Goal: Task Accomplishment & Management: Use online tool/utility

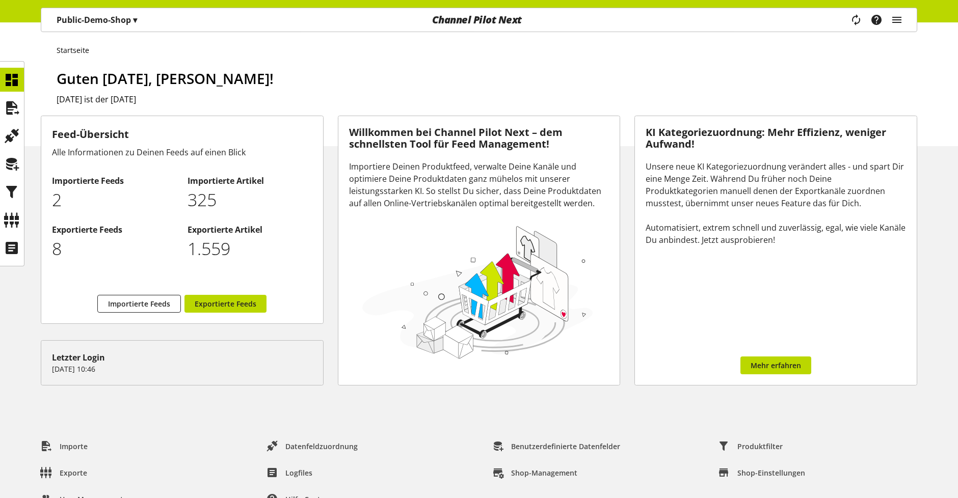
click at [705, 75] on h1 "Guten [DATE], [PERSON_NAME]!" at bounding box center [487, 78] width 860 height 21
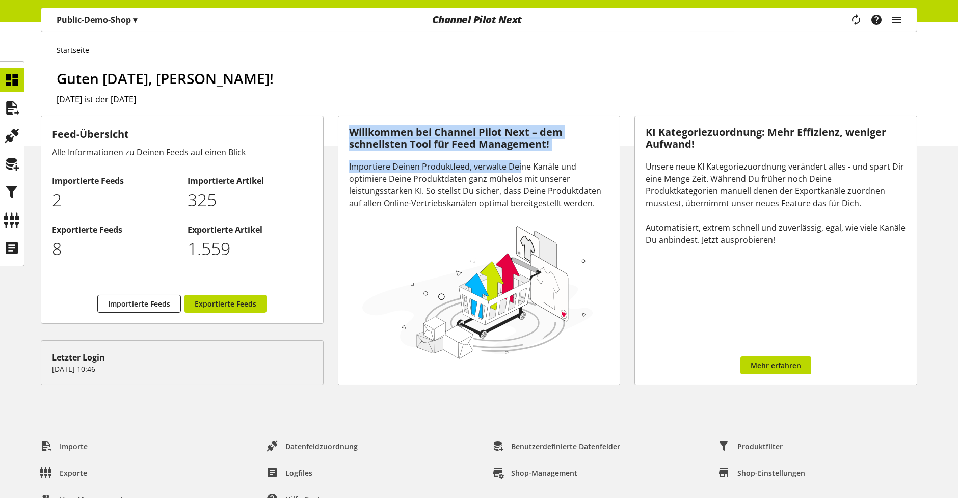
drag, startPoint x: 349, startPoint y: 132, endPoint x: 521, endPoint y: 178, distance: 177.6
click at [521, 172] on div "Willkommen bei Channel Pilot Next – dem schnellsten Tool für Feed Management! I…" at bounding box center [479, 250] width 282 height 269
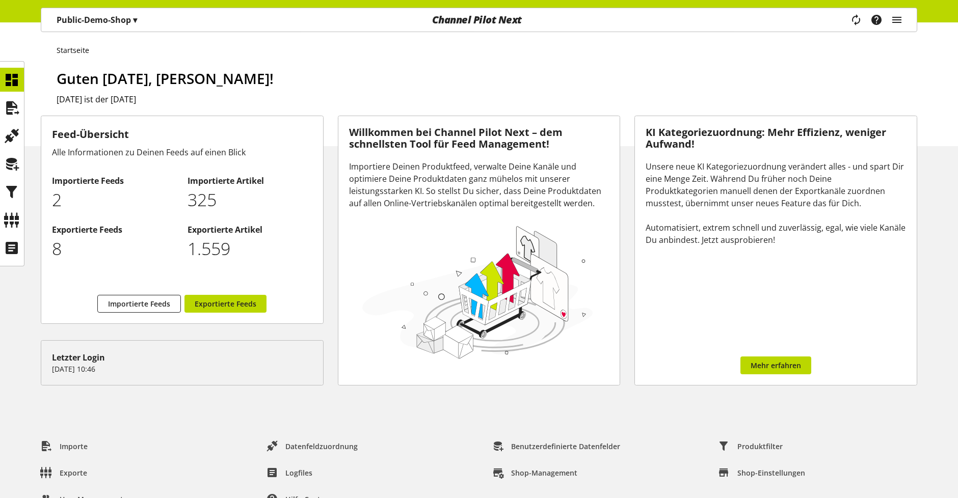
click at [515, 197] on div "Importiere Deinen Produktfeed, verwalte Deine Kanäle und optimiere Deine Produk…" at bounding box center [479, 184] width 260 height 49
click at [131, 20] on p "Public-Demo-Shop ▾" at bounding box center [97, 20] width 80 height 12
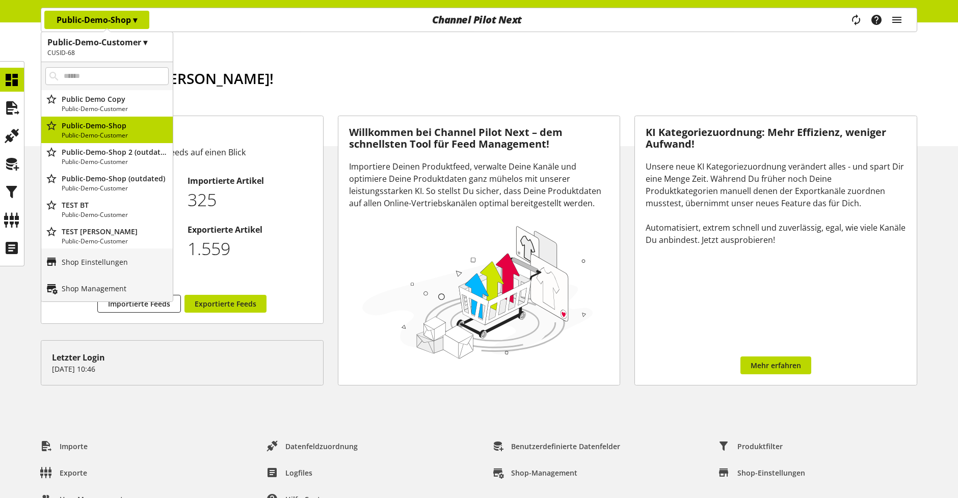
click at [143, 44] on h1 "Public-Demo-Customer ▾" at bounding box center [106, 42] width 119 height 12
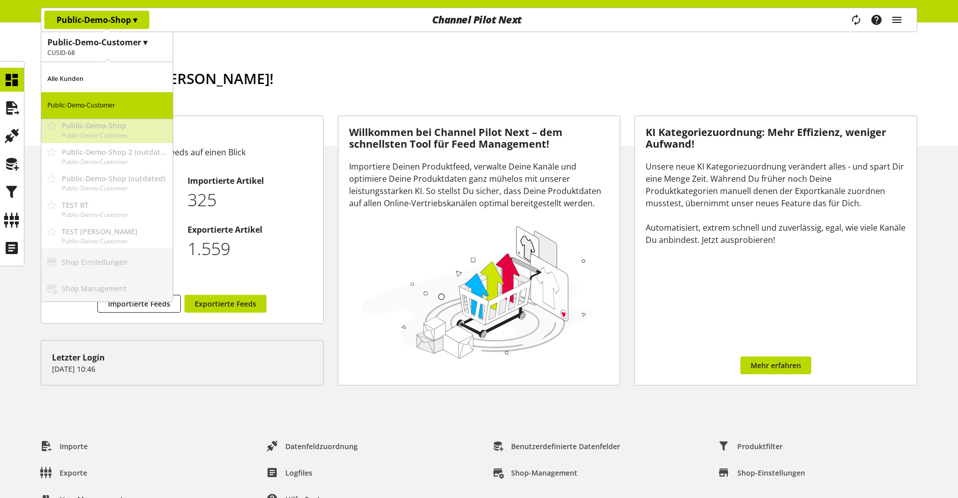
click at [152, 43] on h1 "Public-Demo-Customer ▾" at bounding box center [106, 42] width 119 height 12
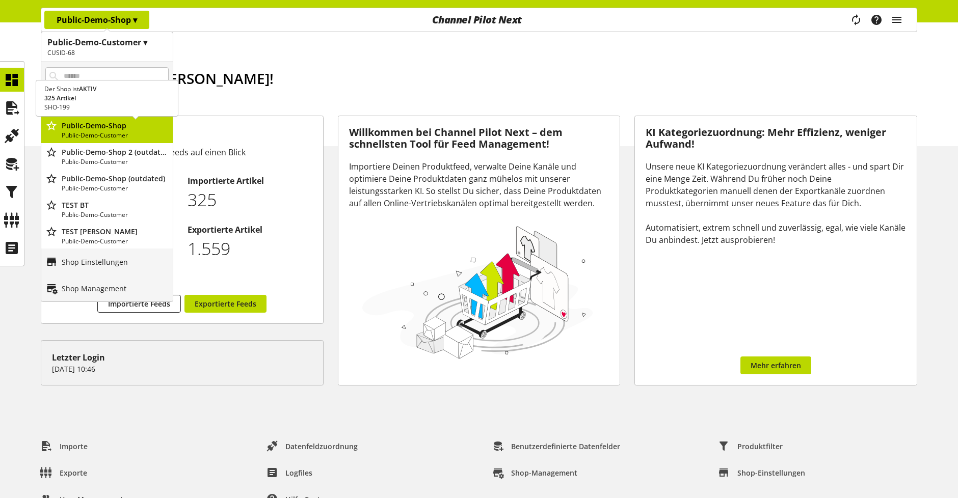
click at [51, 126] on icon "main navigation" at bounding box center [51, 126] width 12 height 18
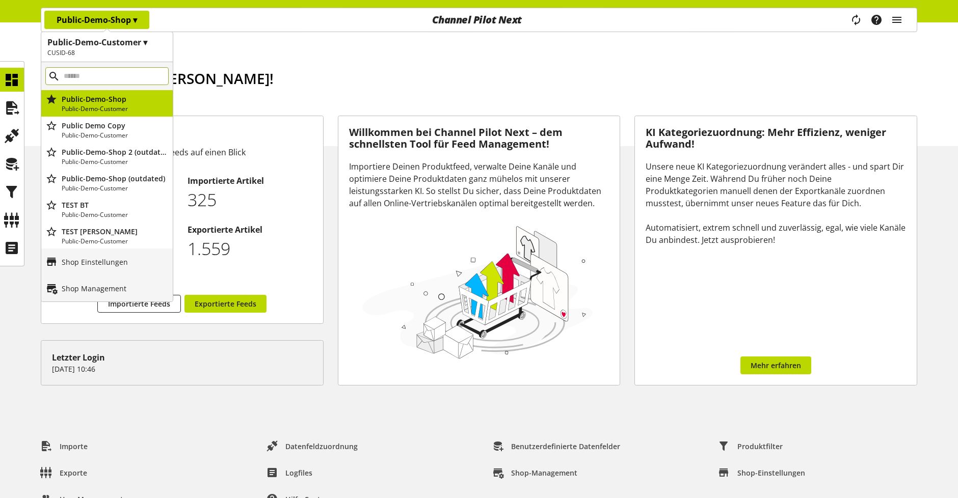
click at [92, 74] on input "main navigation" at bounding box center [106, 76] width 123 height 18
click at [112, 262] on p "Shop Einstellungen" at bounding box center [95, 262] width 66 height 11
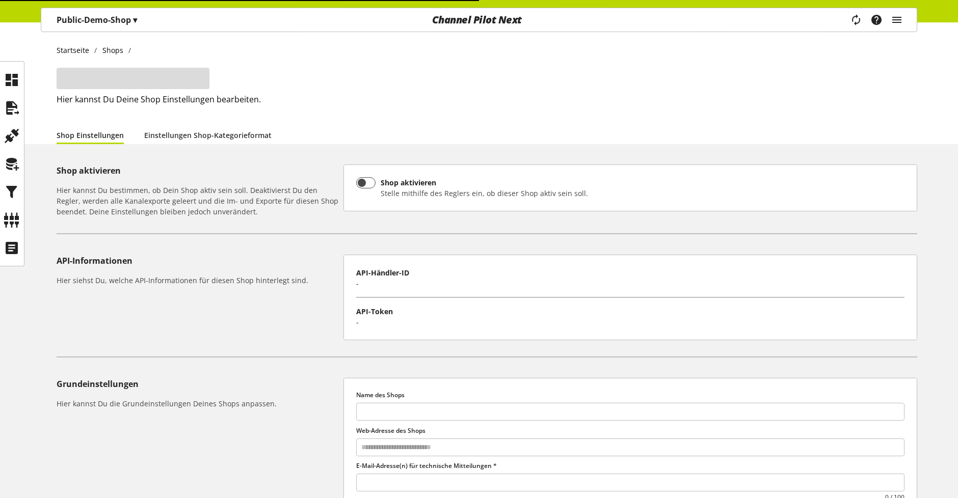
type input "**********"
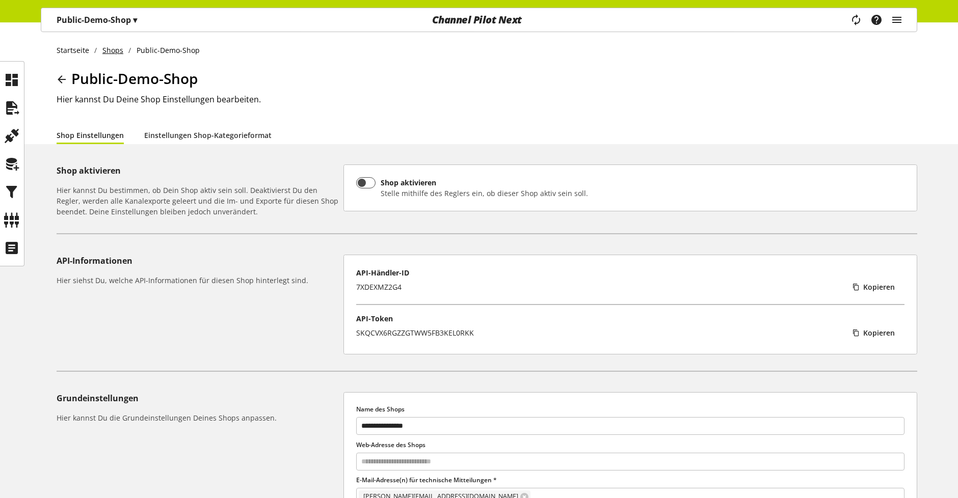
click at [117, 50] on link "Shops" at bounding box center [113, 50] width 32 height 11
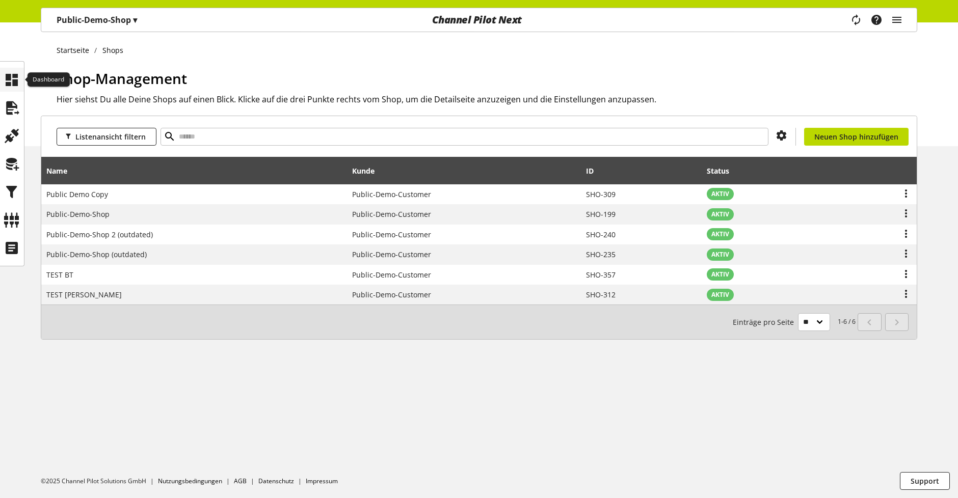
click at [3, 78] on div at bounding box center [12, 80] width 24 height 24
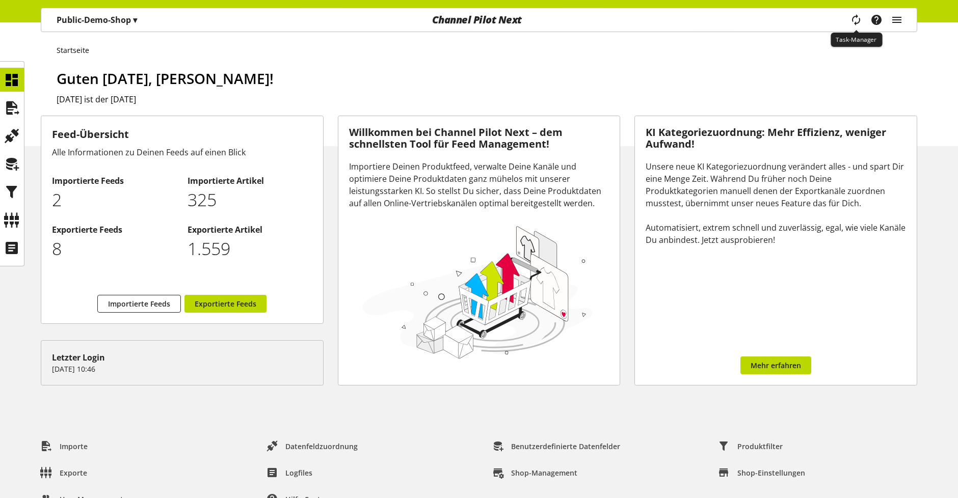
click at [855, 17] on icon "main navigation" at bounding box center [856, 20] width 12 height 18
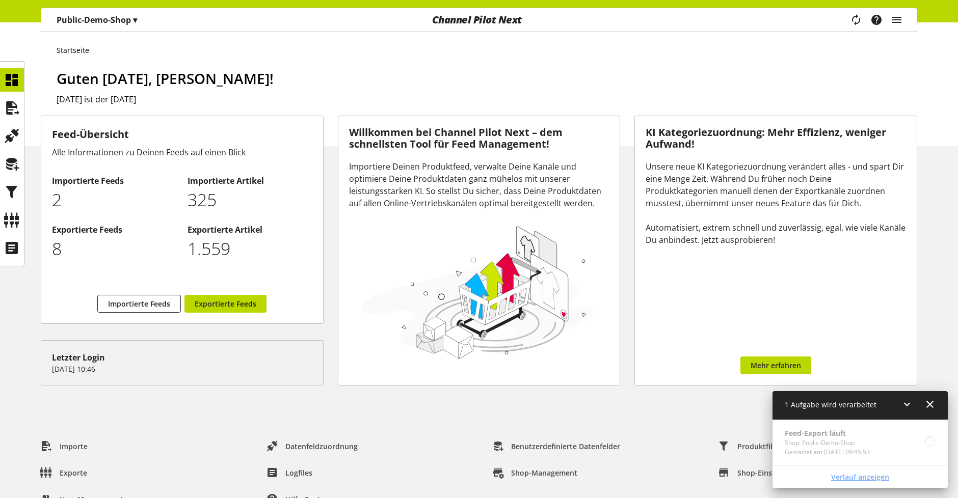
click at [859, 481] on span "Verlauf anzeigen" at bounding box center [860, 477] width 58 height 11
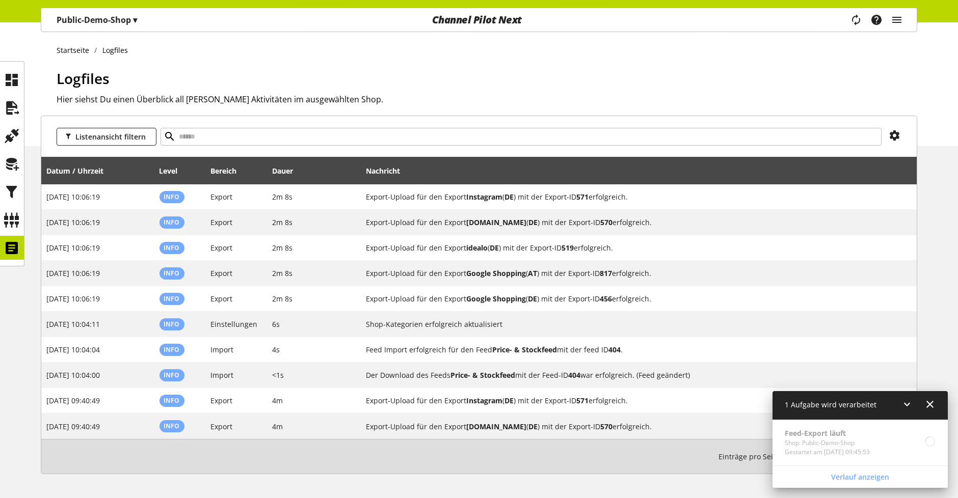
click at [932, 407] on icon at bounding box center [930, 404] width 12 height 18
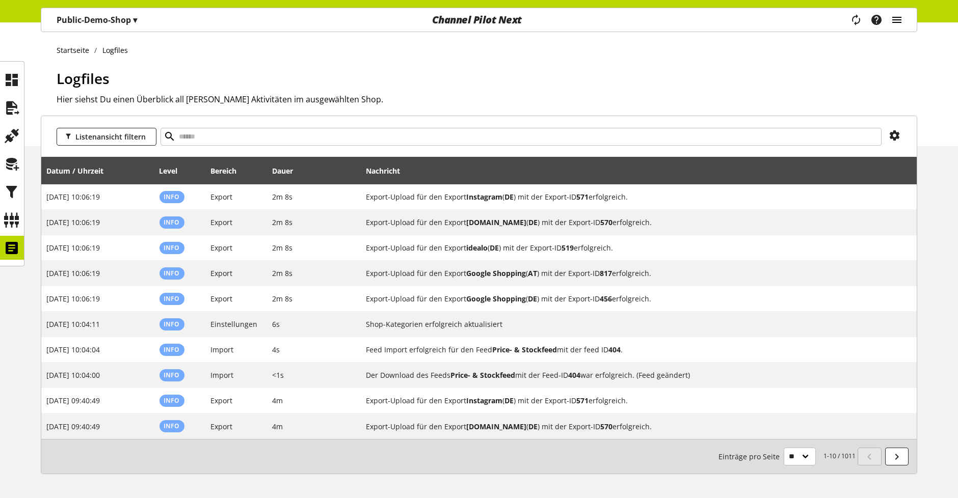
click at [899, 19] on icon "main navigation" at bounding box center [897, 20] width 12 height 18
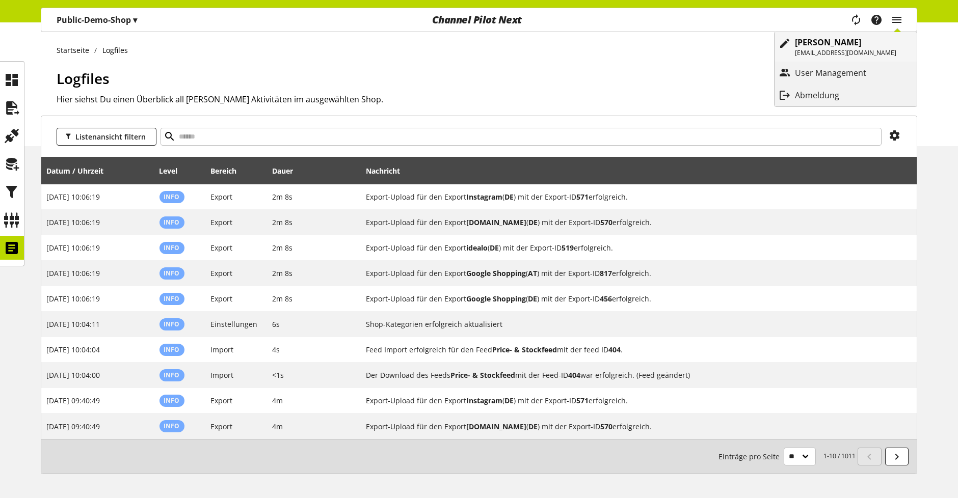
click at [838, 48] on p "[EMAIL_ADDRESS][DOMAIN_NAME]" at bounding box center [845, 52] width 101 height 9
select select "**"
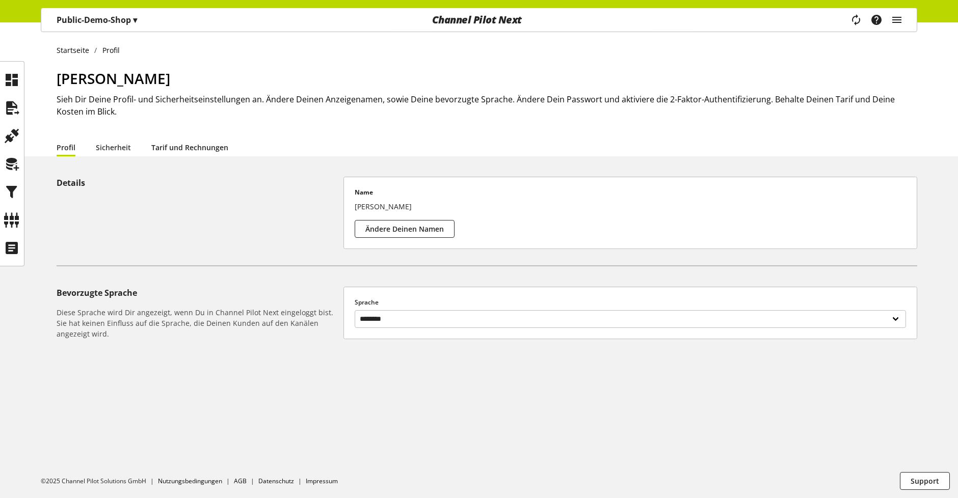
click at [185, 146] on link "Tarif und Rechnungen" at bounding box center [189, 147] width 77 height 11
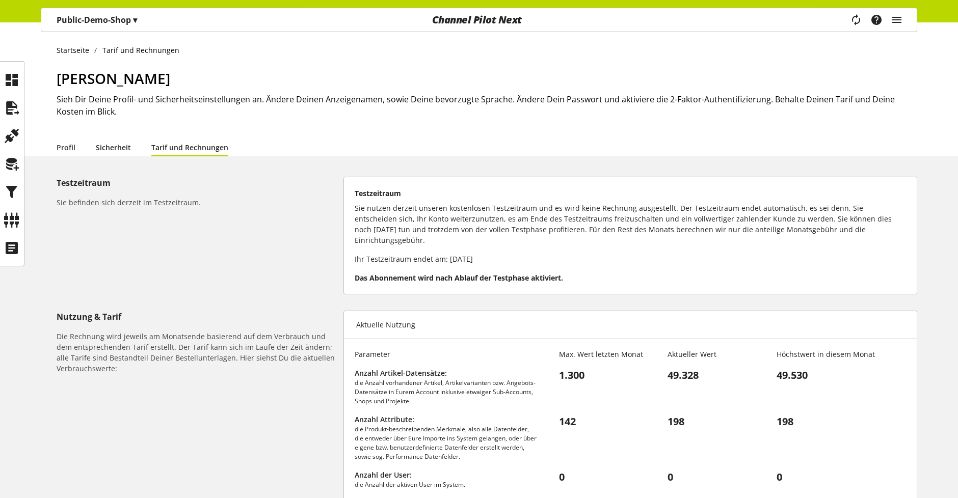
click at [122, 143] on link "Sicherheit" at bounding box center [113, 147] width 35 height 11
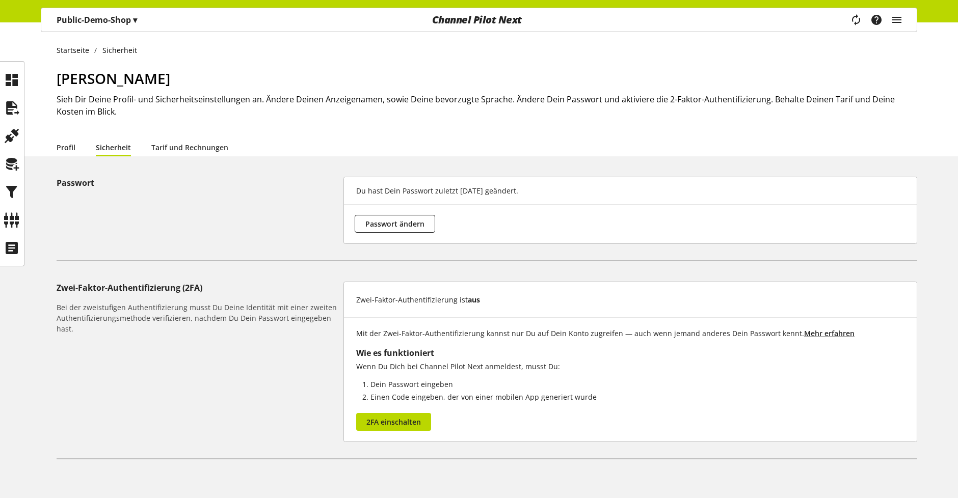
click at [62, 145] on link "Profil" at bounding box center [66, 147] width 19 height 11
select select "**"
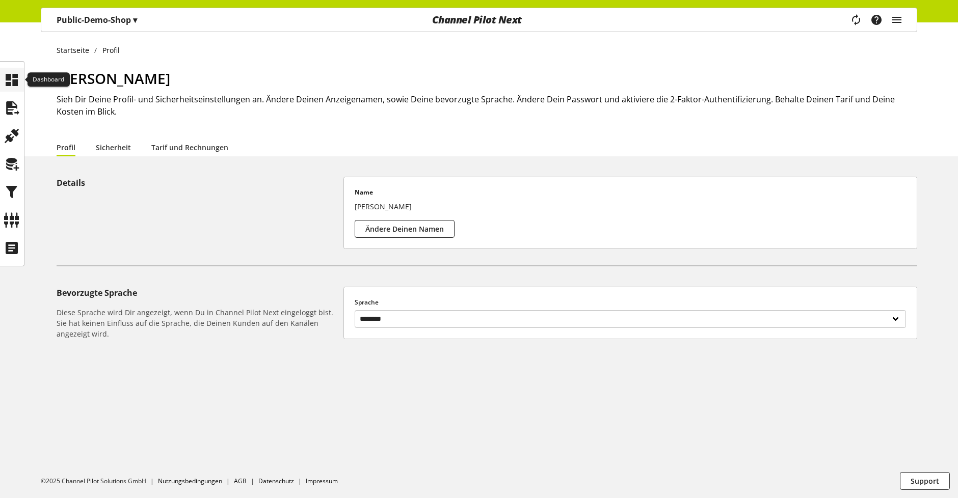
click at [11, 75] on icon at bounding box center [12, 80] width 16 height 20
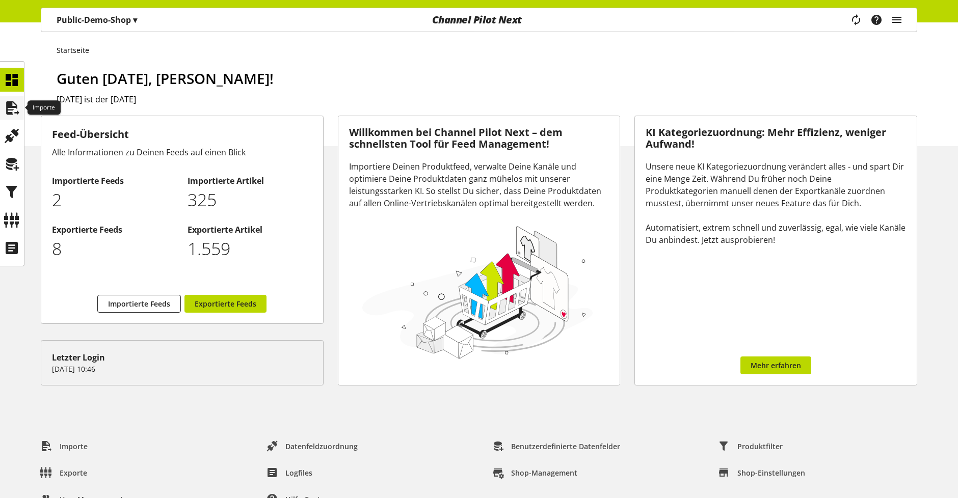
click at [6, 105] on icon at bounding box center [12, 108] width 16 height 20
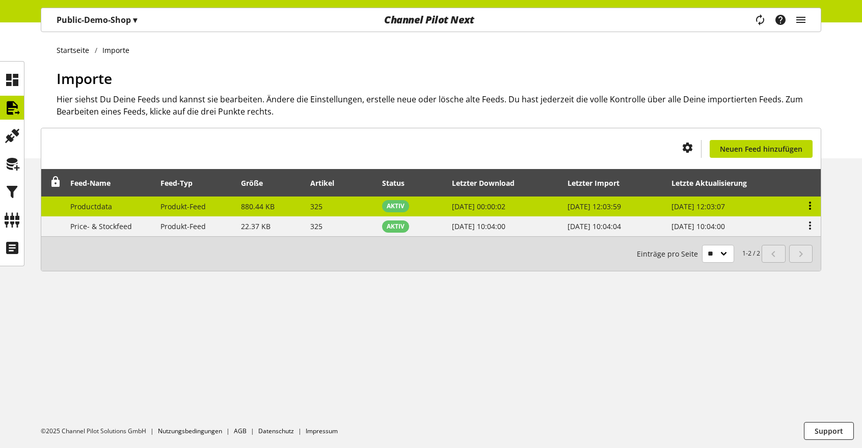
click at [811, 204] on icon at bounding box center [810, 206] width 12 height 18
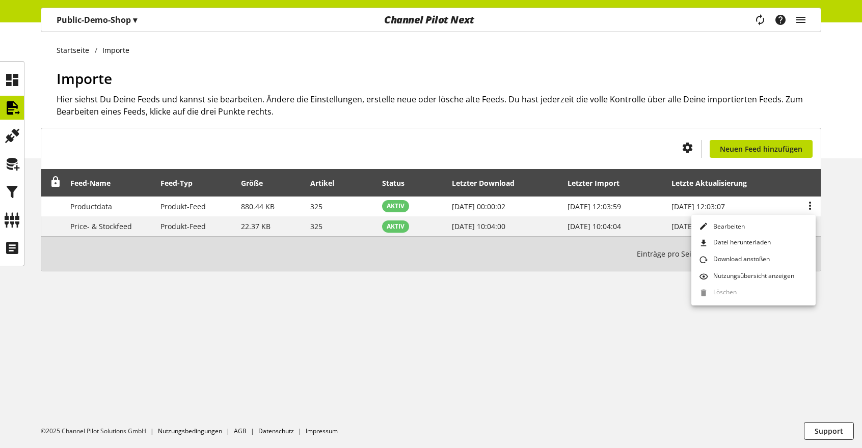
click at [628, 309] on div "Startseite Importe Importe Hier siehst Du Deine Feeds und kannst sie bearbeiten…" at bounding box center [431, 235] width 862 height 426
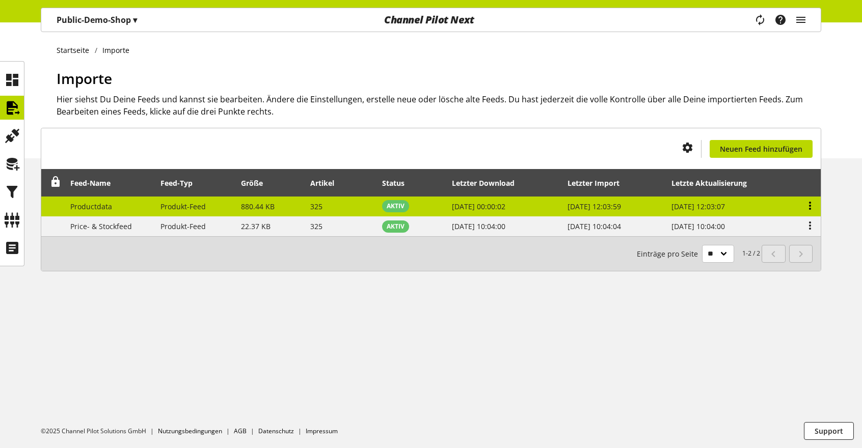
click at [810, 203] on icon at bounding box center [810, 206] width 12 height 18
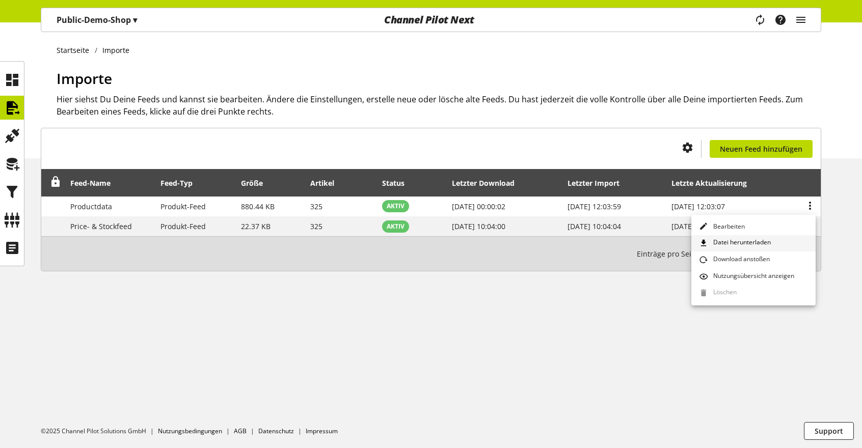
click at [744, 245] on span "Datei herunterladen" at bounding box center [740, 243] width 62 height 11
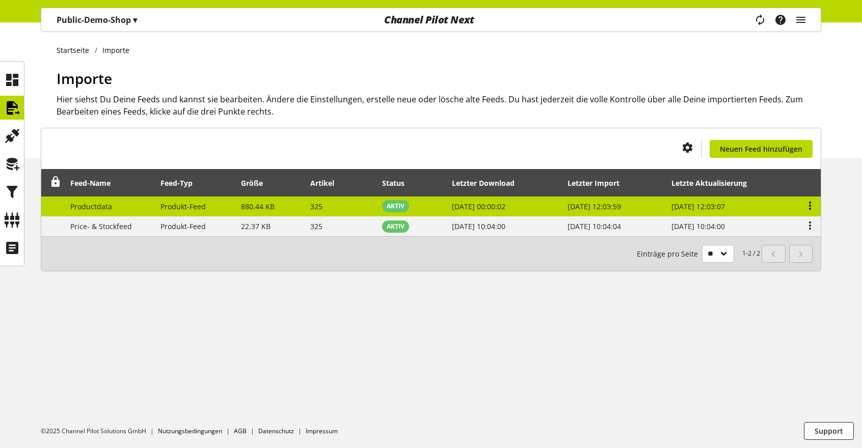
click at [807, 207] on icon at bounding box center [810, 206] width 12 height 18
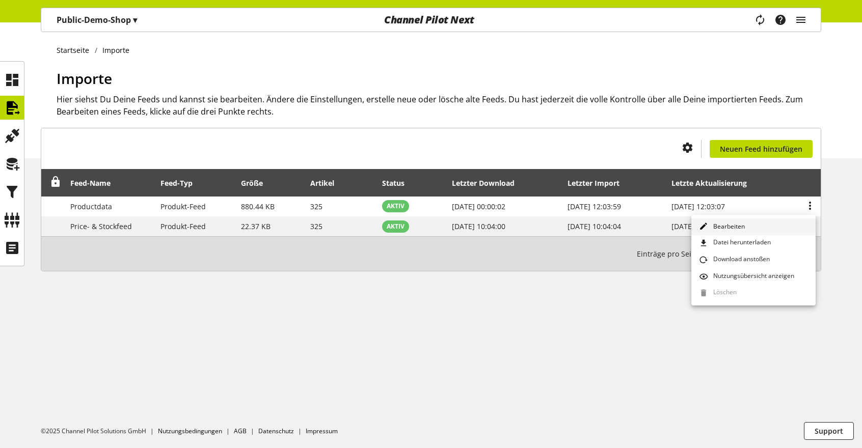
click at [746, 224] on link "Bearbeiten" at bounding box center [753, 227] width 124 height 17
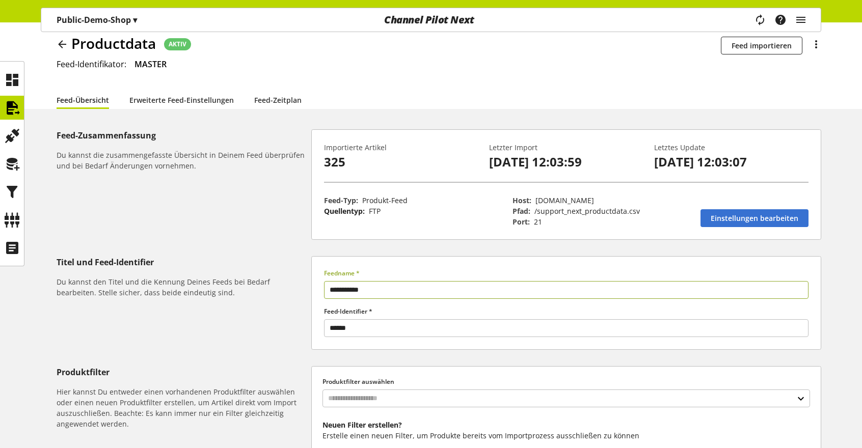
scroll to position [51, 0]
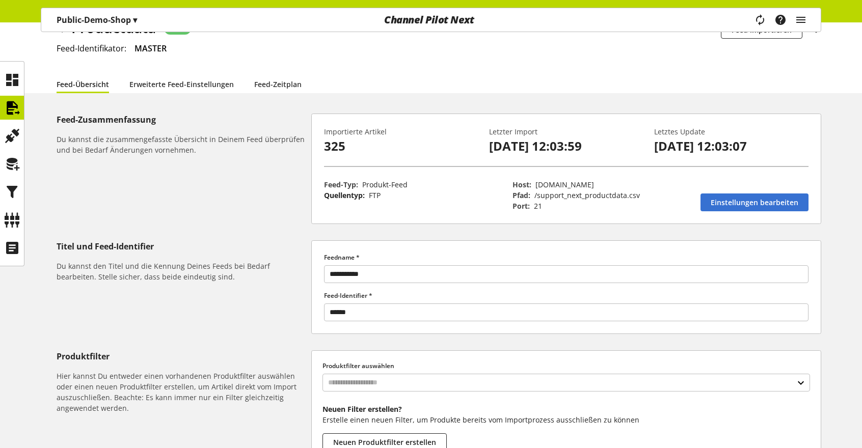
click at [549, 57] on div "Productdata AKTIV Die Planbarkeit ist für diesen Feed ist deaktiviert Feed impo…" at bounding box center [439, 46] width 765 height 58
click at [720, 203] on span "Einstellungen bearbeiten" at bounding box center [755, 202] width 88 height 11
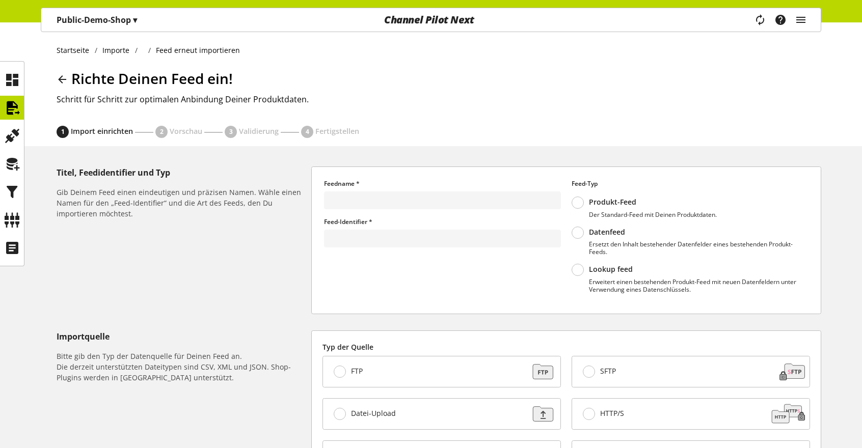
type input "**********"
type input "******"
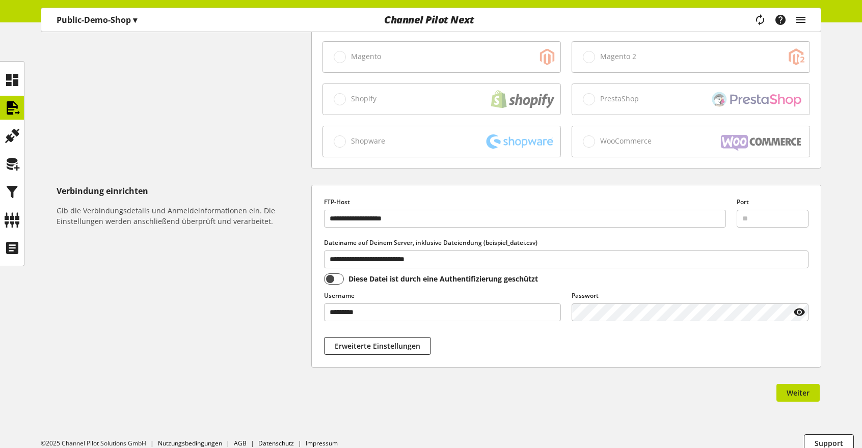
scroll to position [451, 0]
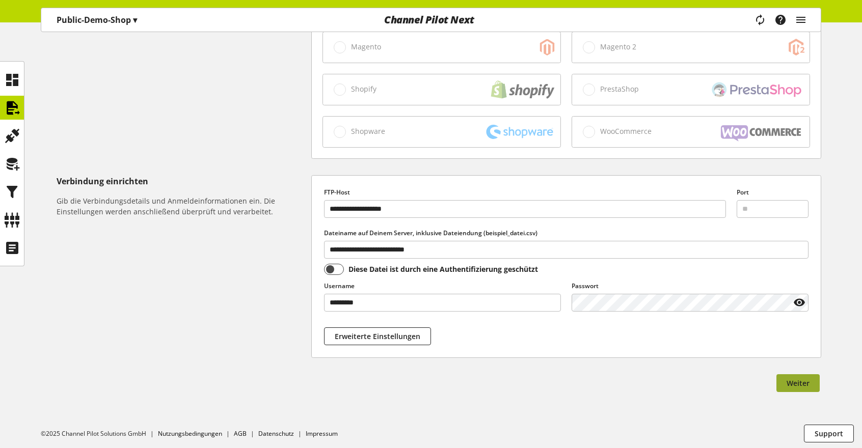
click at [802, 385] on span "Weiter" at bounding box center [798, 383] width 23 height 11
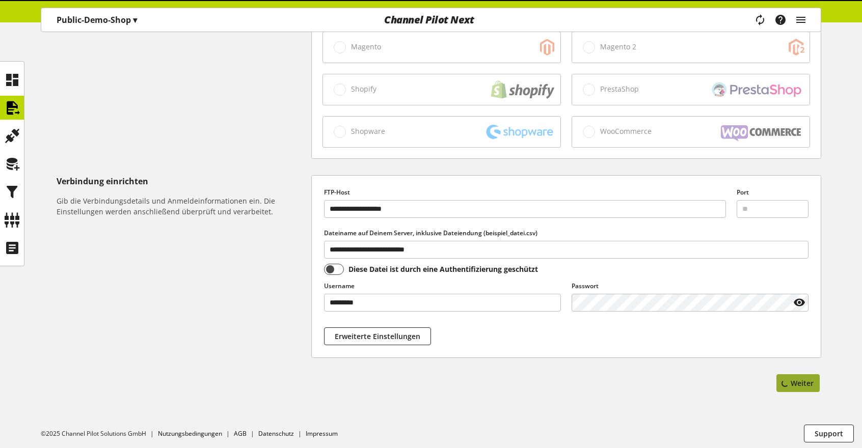
select select "*"
select select "*****"
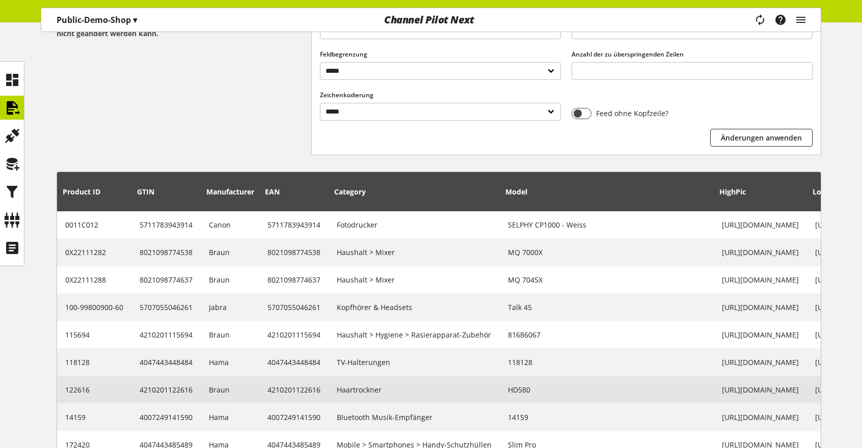
scroll to position [334, 0]
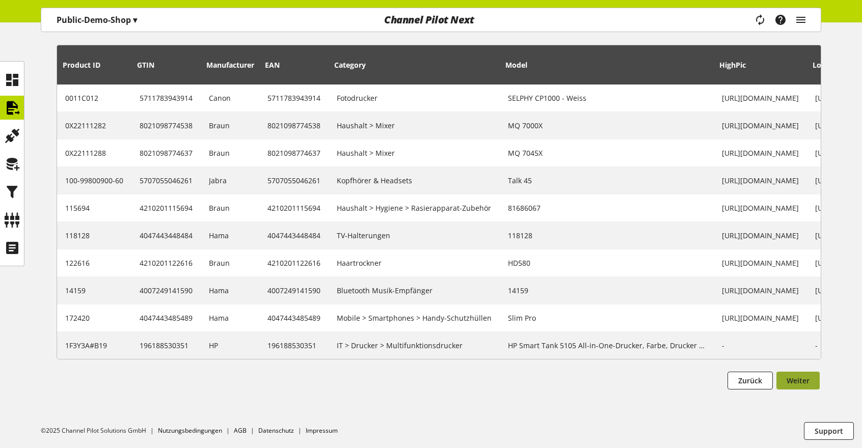
click at [791, 376] on span "Weiter" at bounding box center [798, 380] width 23 height 11
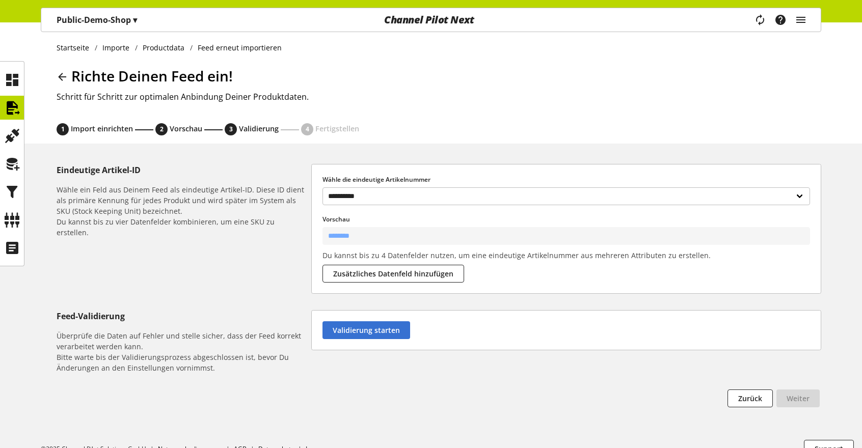
scroll to position [20, 0]
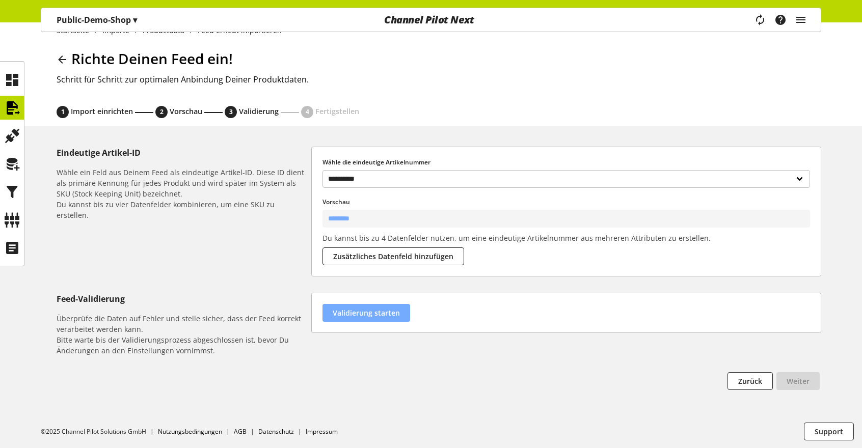
click at [358, 316] on span "Validierung starten" at bounding box center [366, 313] width 67 height 11
select select "********"
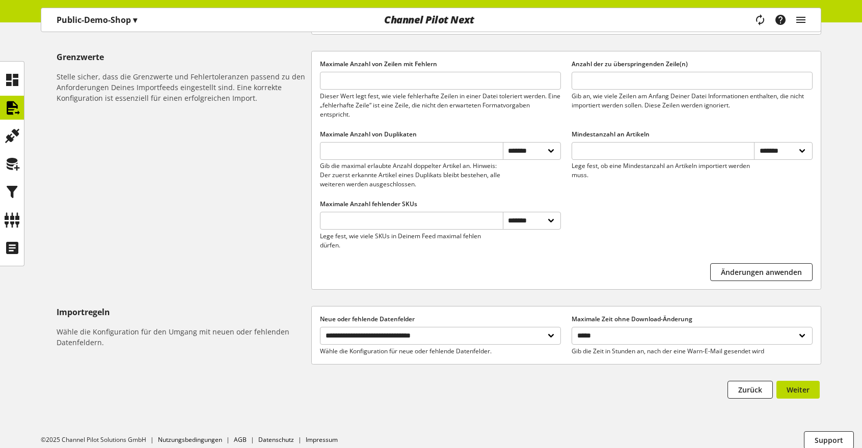
scroll to position [442, 0]
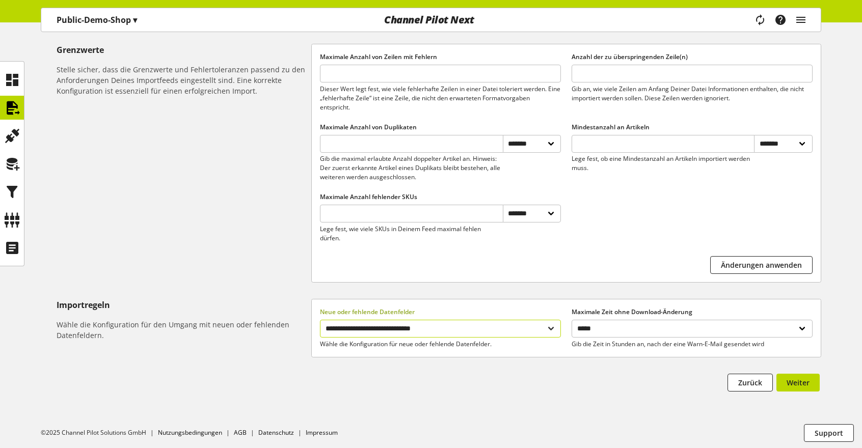
click at [401, 329] on select "**********" at bounding box center [440, 329] width 241 height 18
click at [639, 391] on div "Zurück Bitte löse die Grenzwertprobleme, um fortzufahren Weiter" at bounding box center [439, 384] width 765 height 21
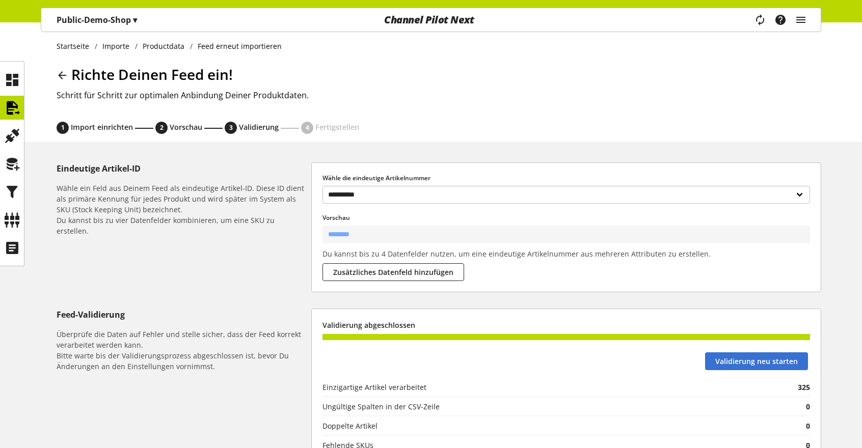
scroll to position [0, 0]
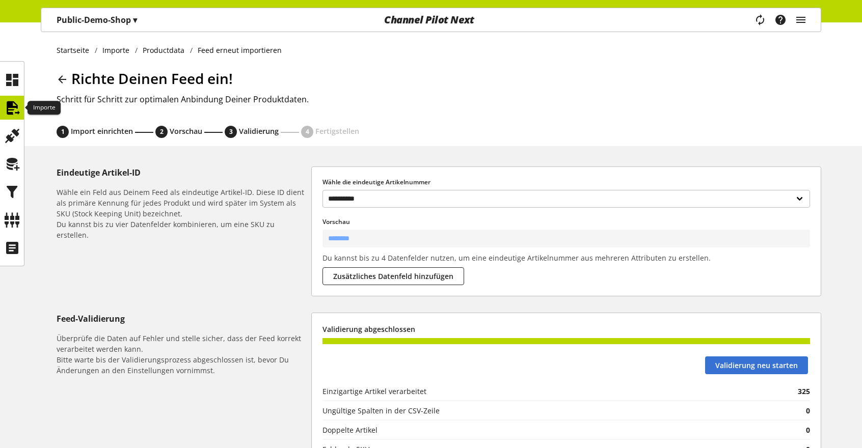
drag, startPoint x: 13, startPoint y: 108, endPoint x: 451, endPoint y: 36, distance: 444.1
click at [13, 108] on icon at bounding box center [12, 108] width 16 height 20
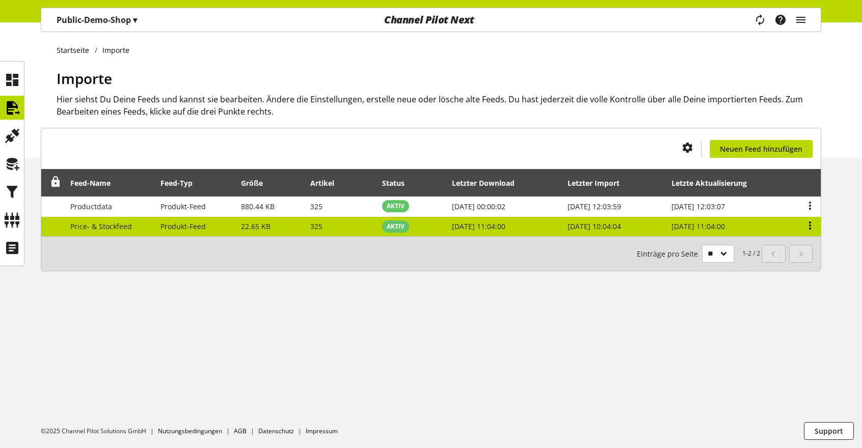
click at [812, 225] on icon at bounding box center [810, 226] width 12 height 18
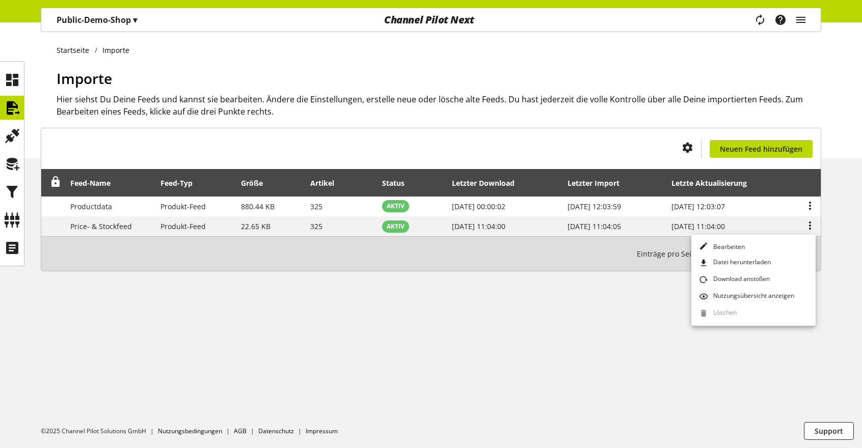
click at [574, 324] on div "Startseite Importe Importe Hier siehst Du Deine Feeds und kannst sie bearbeiten…" at bounding box center [431, 235] width 862 height 426
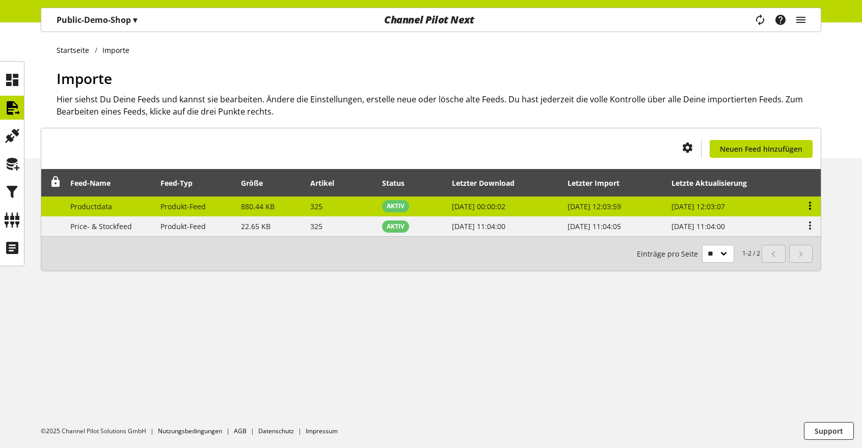
click at [809, 202] on icon at bounding box center [810, 206] width 12 height 18
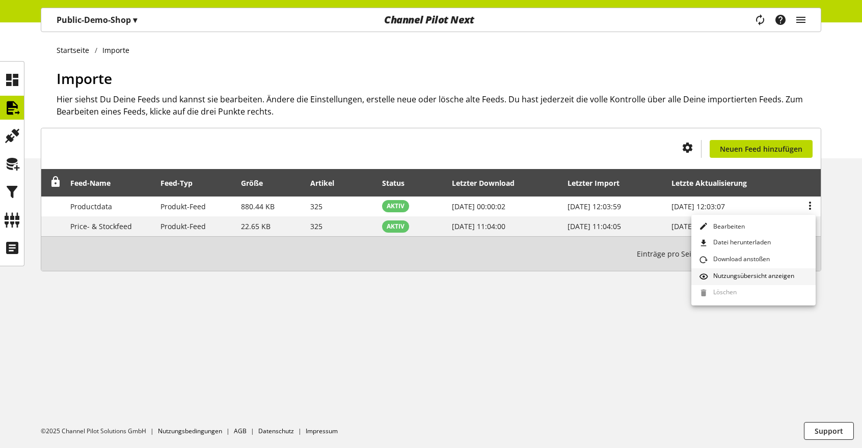
click at [754, 277] on span "Nutzungsübersicht anzeigen" at bounding box center [751, 277] width 85 height 11
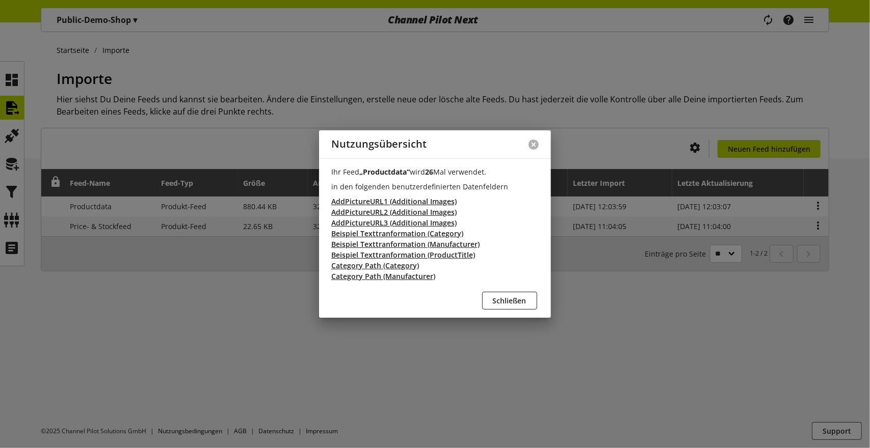
click at [533, 143] on button at bounding box center [533, 145] width 10 height 10
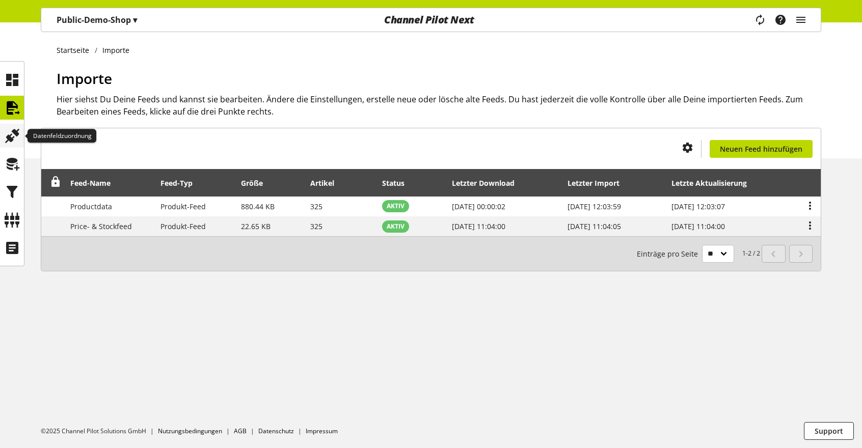
click at [13, 131] on icon at bounding box center [12, 136] width 16 height 20
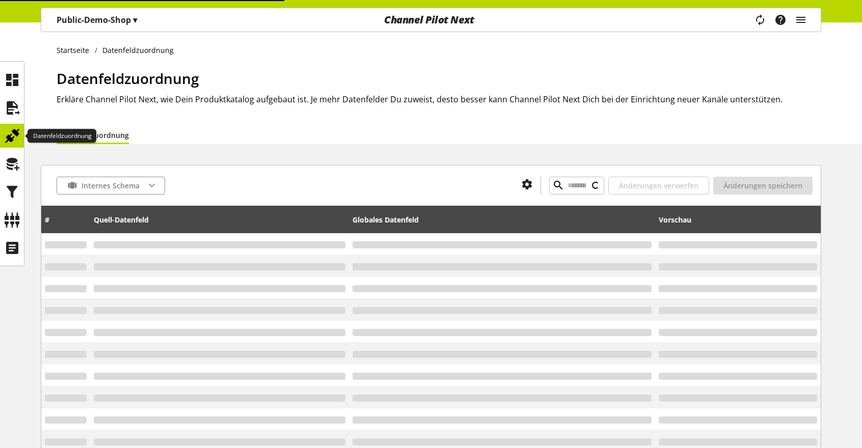
type input "******"
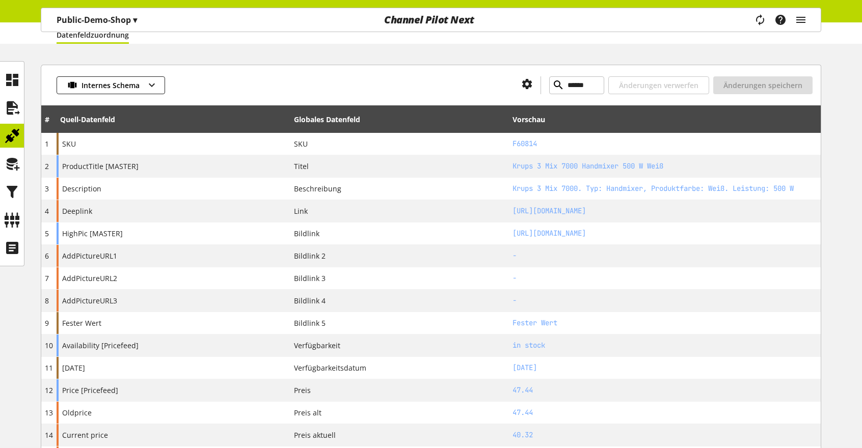
scroll to position [102, 0]
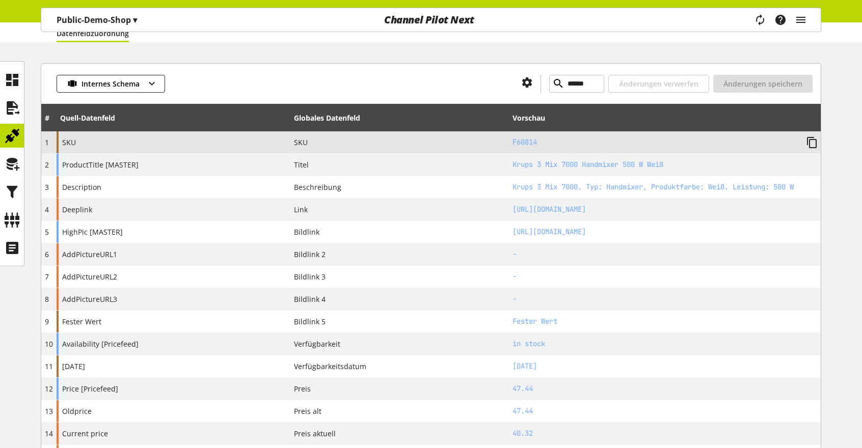
click at [134, 144] on div "SKU" at bounding box center [174, 142] width 234 height 22
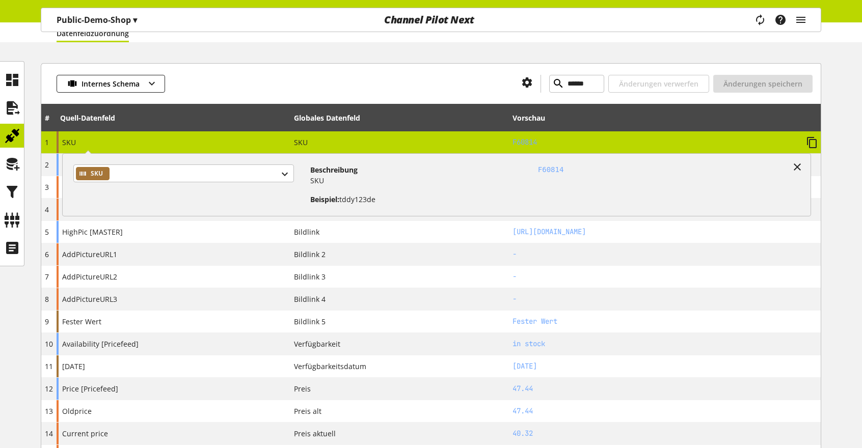
click at [325, 139] on div "SKU" at bounding box center [399, 142] width 211 height 11
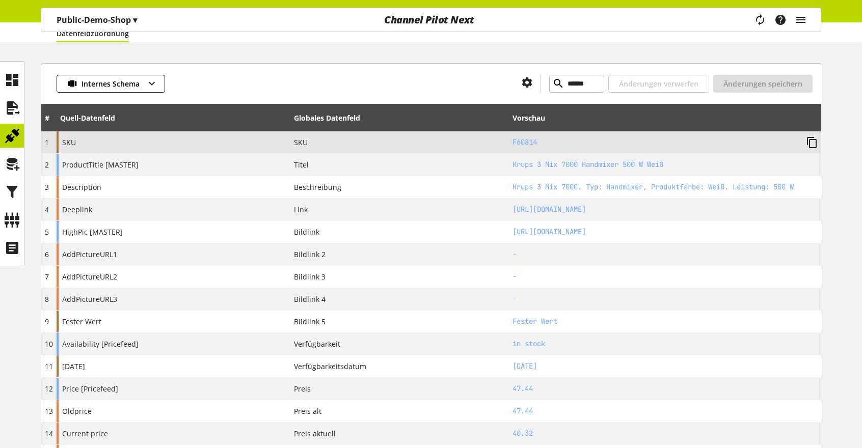
click at [334, 139] on div "SKU" at bounding box center [399, 142] width 211 height 11
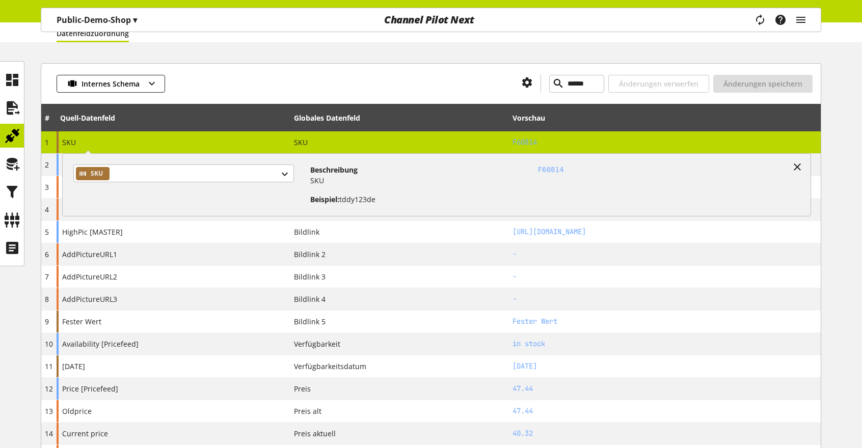
click at [332, 66] on div "Internes Schema ****** Änderungen verwerfen Änderungen speichern" at bounding box center [430, 83] width 779 height 41
click at [797, 167] on icon at bounding box center [797, 167] width 12 height 18
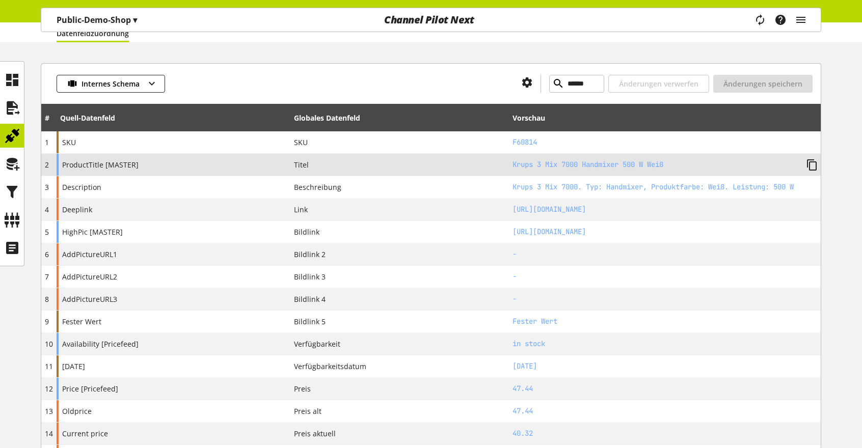
click at [316, 159] on div "Titel" at bounding box center [399, 164] width 211 height 11
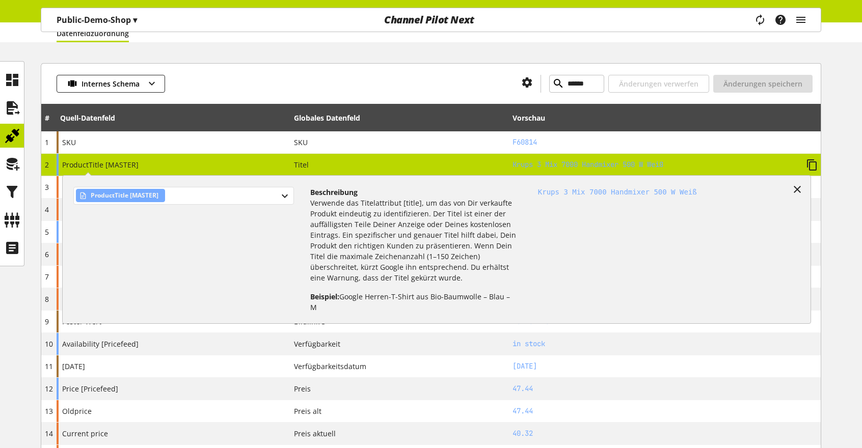
click at [241, 195] on div "ProductTitle [MASTER]" at bounding box center [183, 196] width 221 height 18
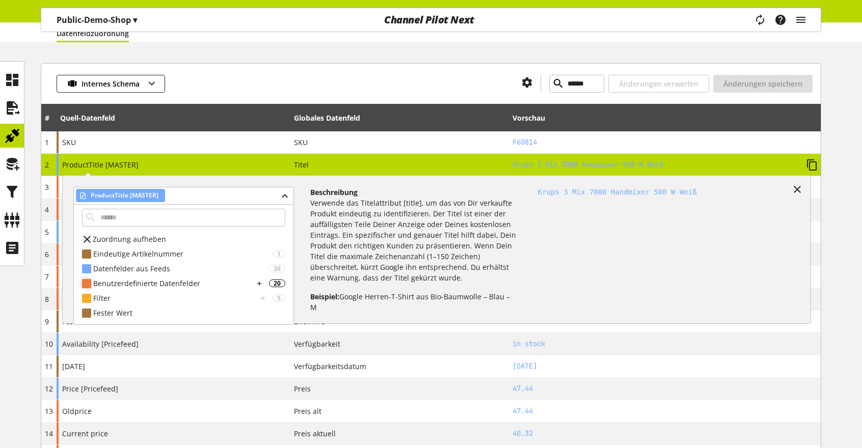
click at [165, 289] on div "Benutzerdefinierte Datenfelder 20" at bounding box center [184, 283] width 220 height 15
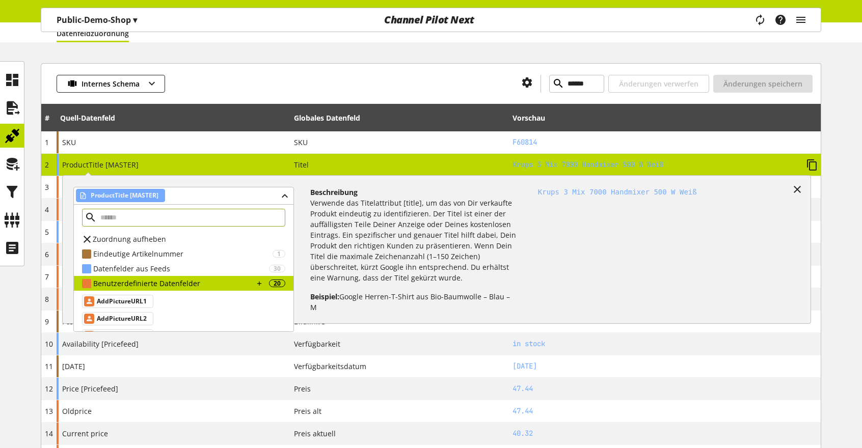
click at [141, 218] on input "text" at bounding box center [183, 218] width 203 height 18
click at [797, 186] on icon at bounding box center [797, 189] width 12 height 18
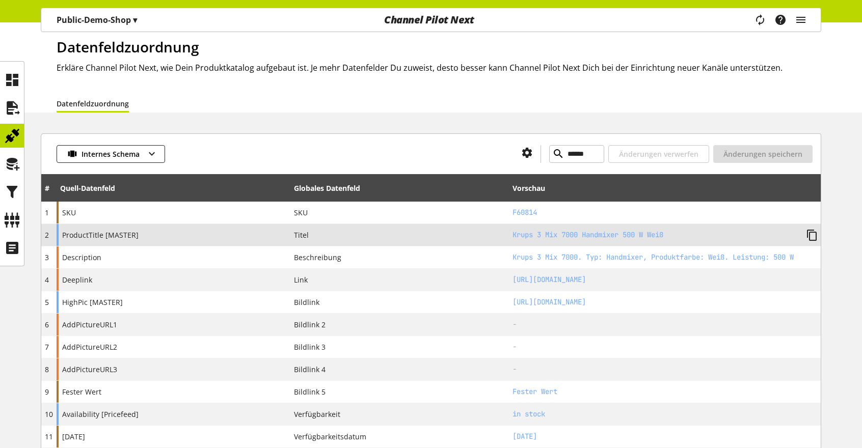
scroll to position [51, 0]
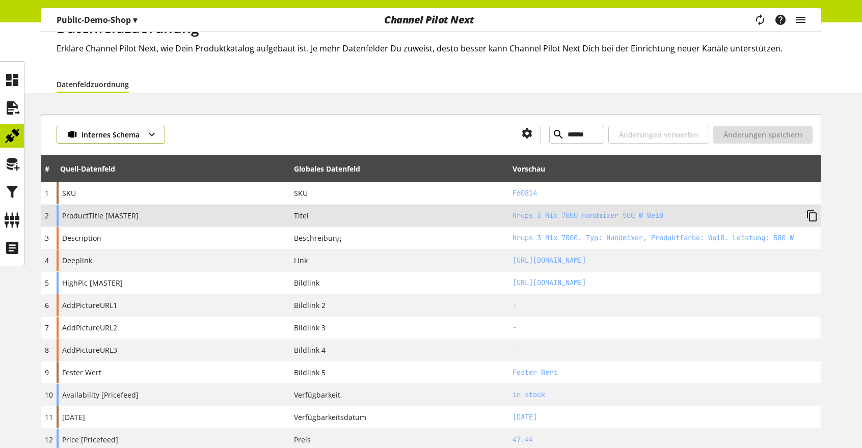
click at [151, 136] on icon "button" at bounding box center [152, 134] width 12 height 18
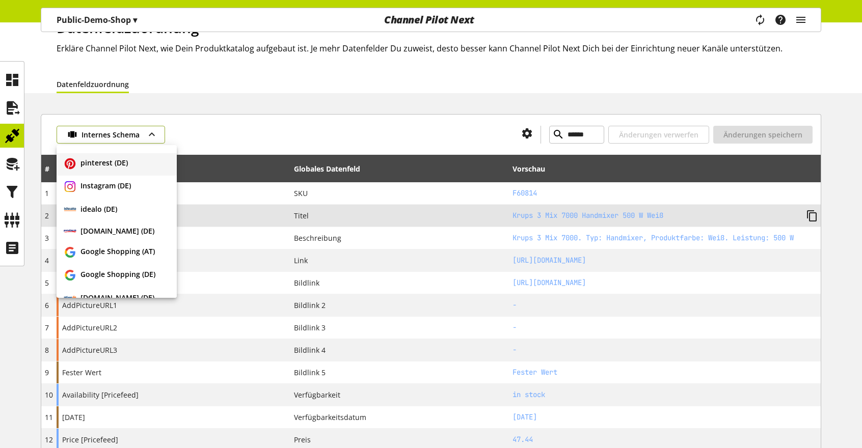
scroll to position [89, 0]
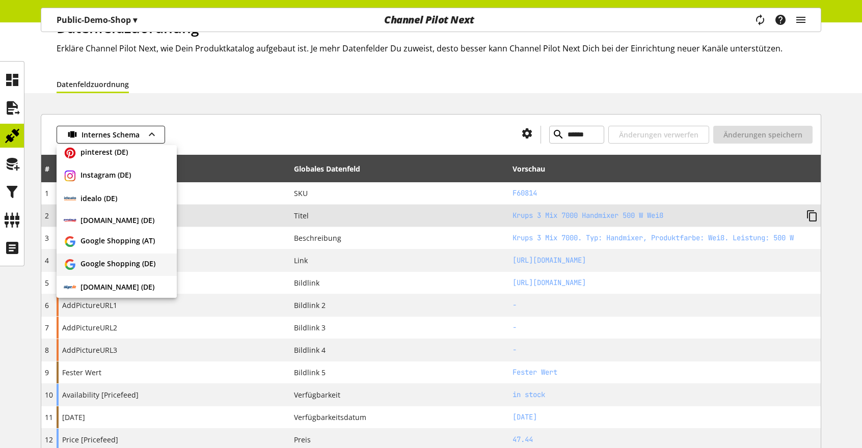
click at [110, 260] on span "Google Shopping (DE)" at bounding box center [117, 264] width 75 height 13
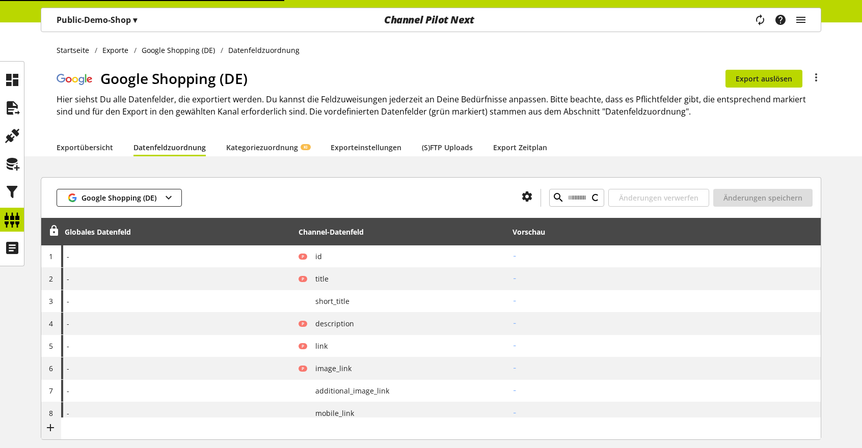
type input "**********"
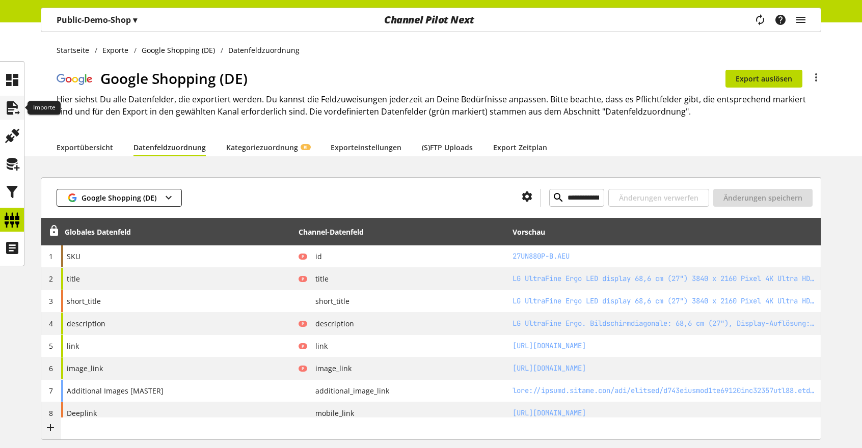
click at [12, 101] on icon at bounding box center [12, 108] width 16 height 20
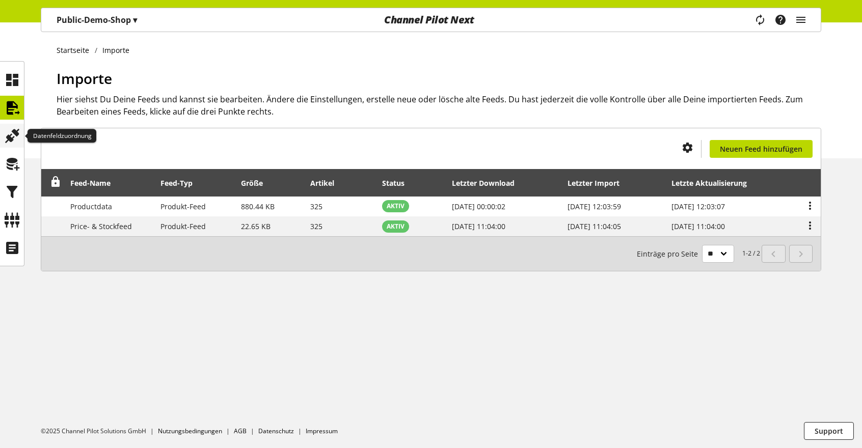
click at [11, 133] on icon at bounding box center [12, 136] width 16 height 20
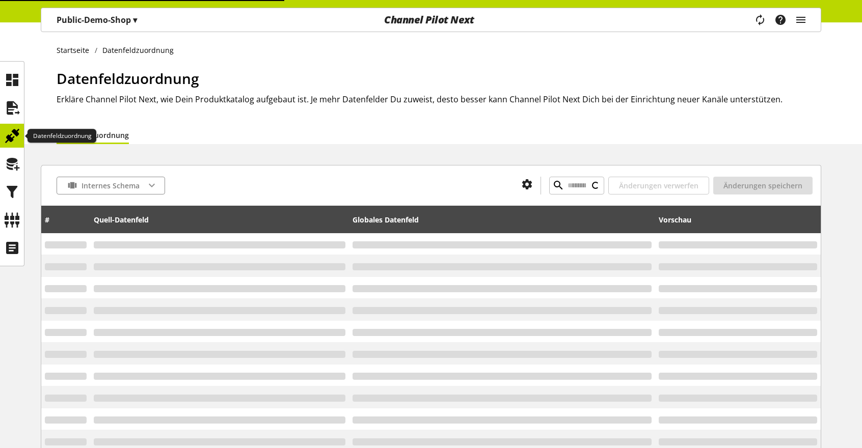
type input "**********"
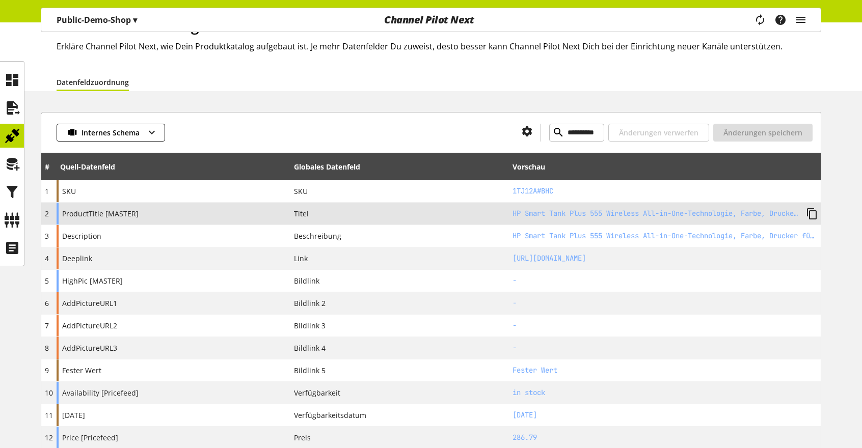
scroll to position [102, 0]
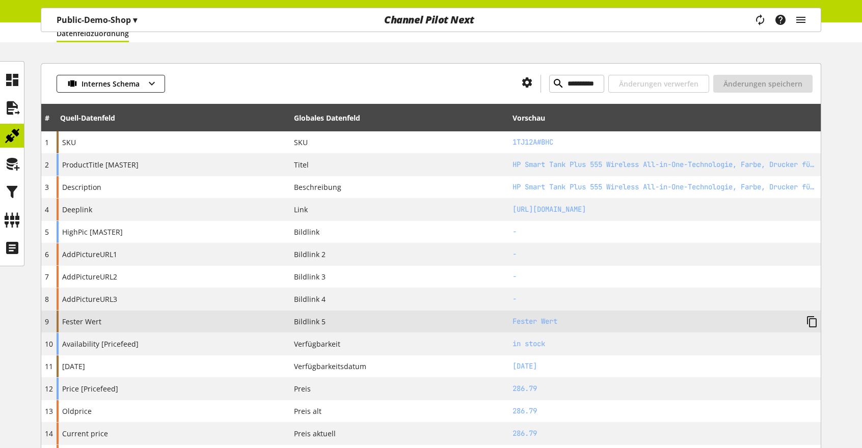
click at [115, 323] on div "Fester Wert" at bounding box center [174, 322] width 234 height 22
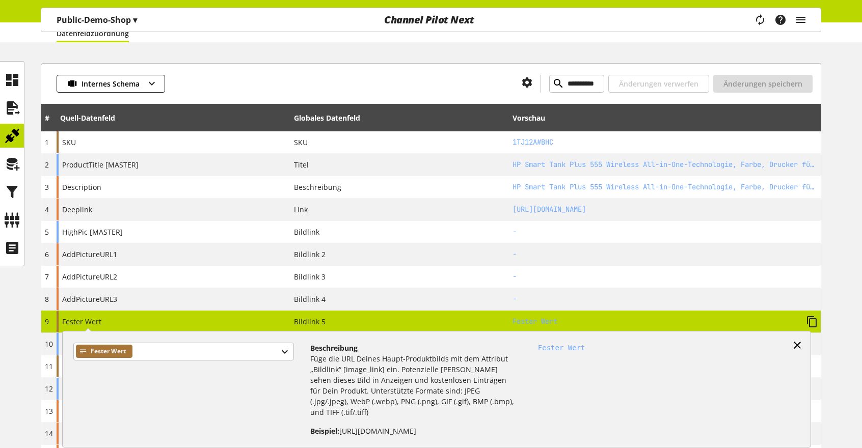
click at [800, 344] on icon at bounding box center [797, 345] width 12 height 18
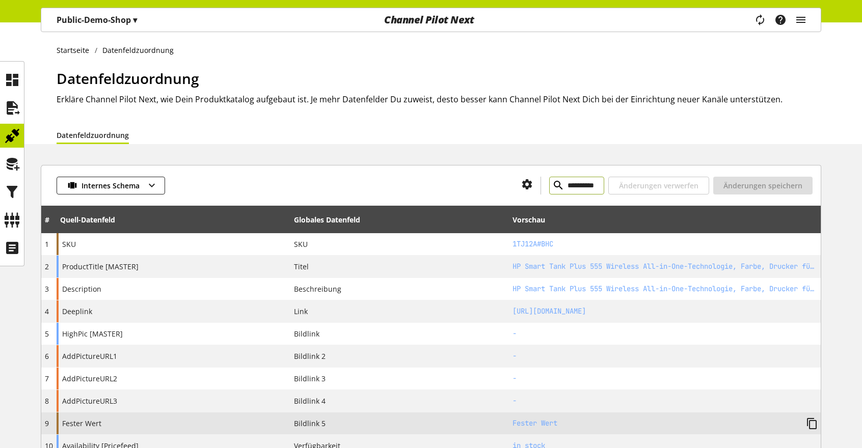
drag, startPoint x: 548, startPoint y: 186, endPoint x: 460, endPoint y: 171, distance: 89.5
click at [459, 172] on div "**********" at bounding box center [430, 185] width 779 height 41
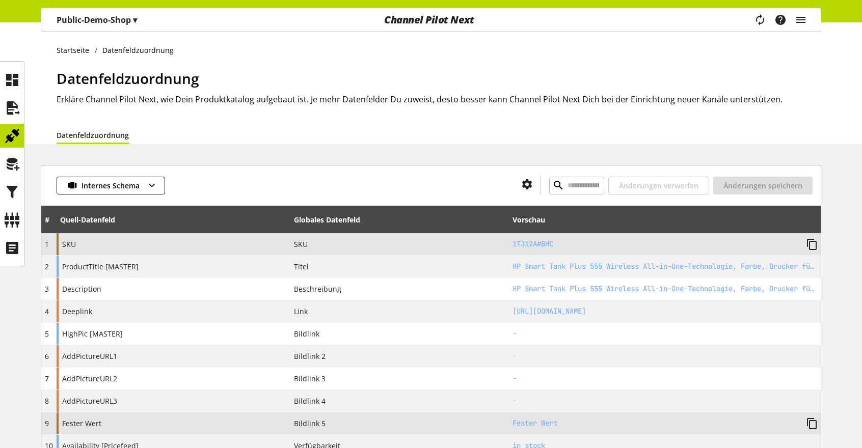
click at [205, 247] on div "SKU" at bounding box center [174, 244] width 234 height 22
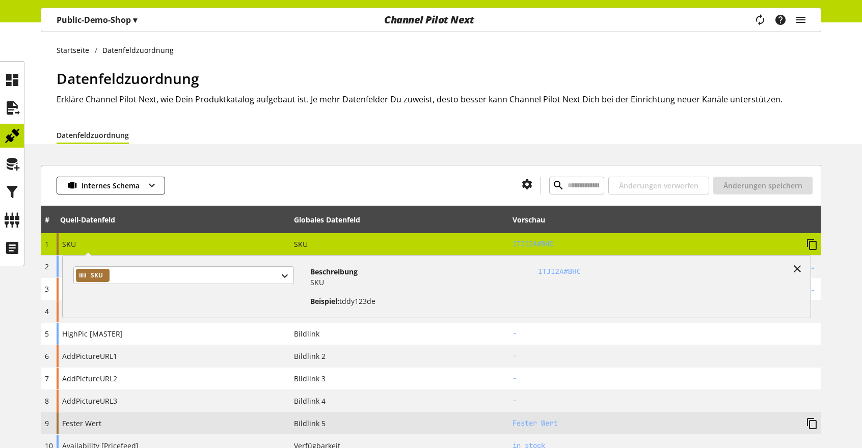
click at [288, 277] on div "SKU" at bounding box center [183, 275] width 221 height 18
click at [798, 268] on icon at bounding box center [797, 269] width 12 height 18
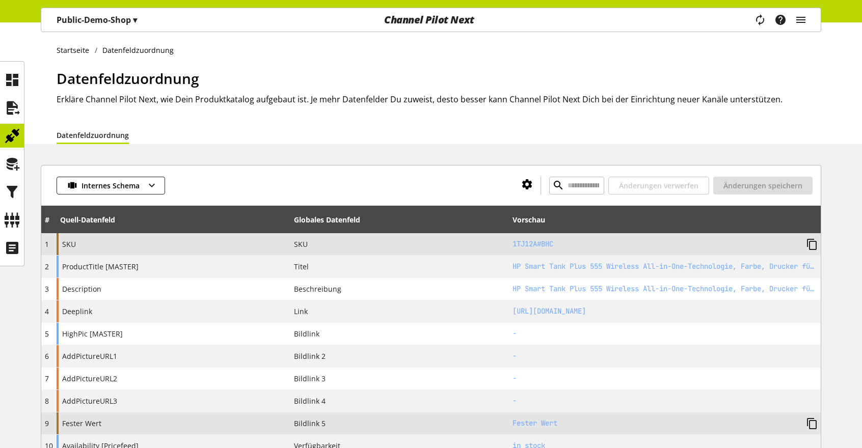
click at [521, 185] on icon at bounding box center [527, 184] width 12 height 18
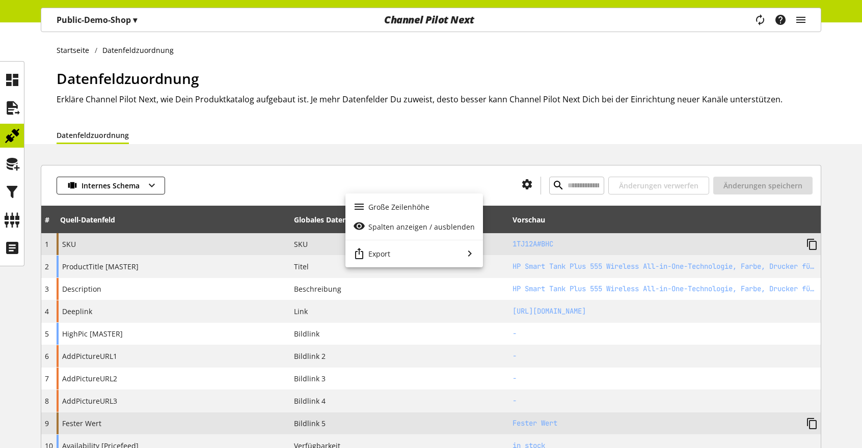
click at [376, 165] on div "Internes Schema Änderungen verwerfen Änderungen speichern" at bounding box center [430, 185] width 779 height 41
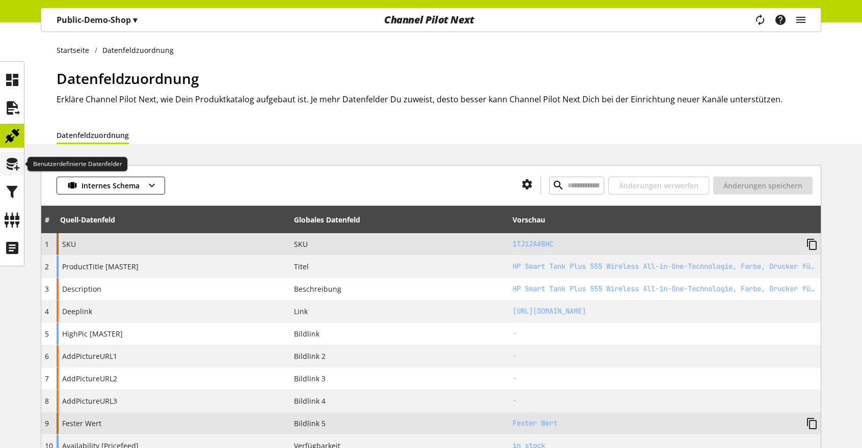
click at [15, 159] on icon at bounding box center [12, 164] width 16 height 20
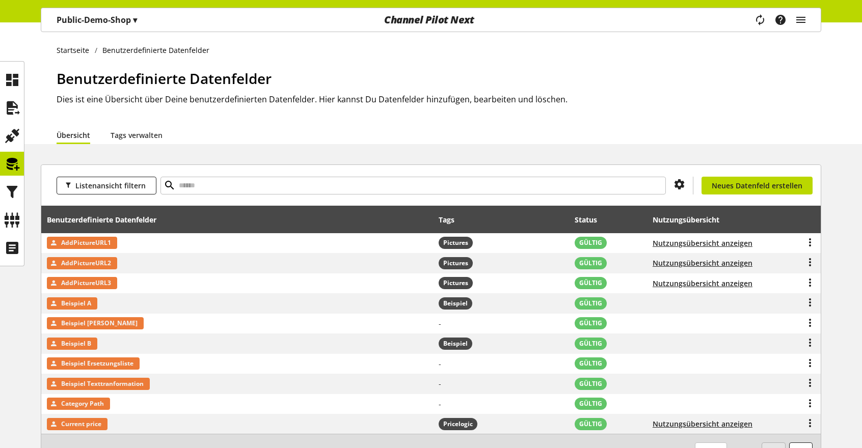
scroll to position [51, 0]
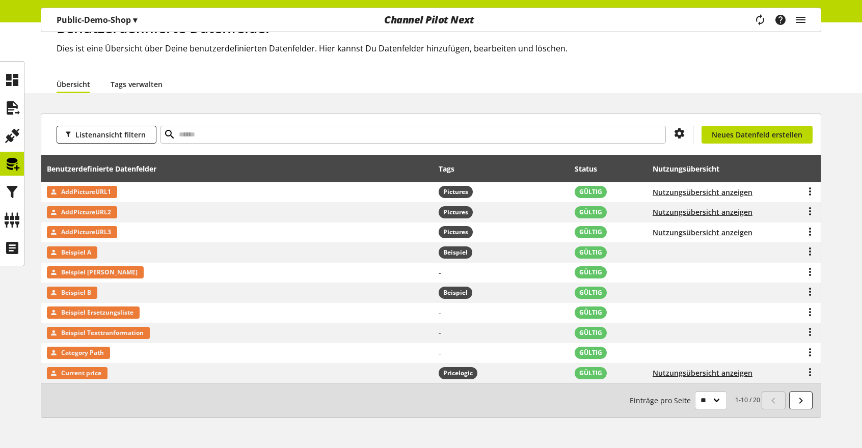
click at [136, 79] on link "Tags verwalten" at bounding box center [137, 84] width 52 height 11
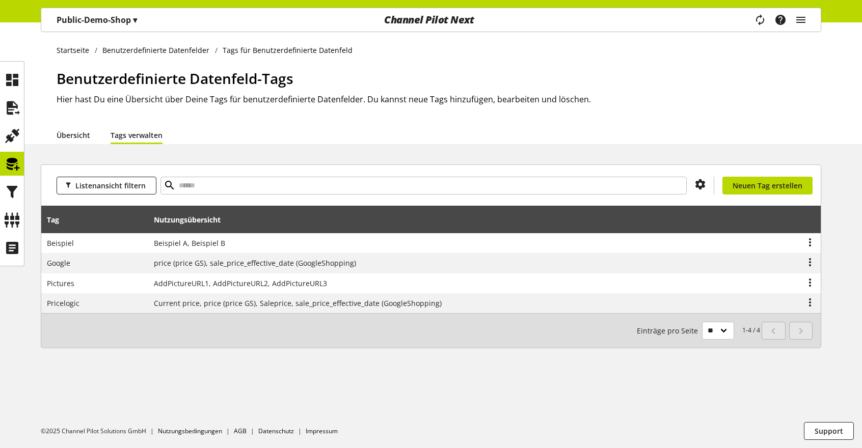
click at [70, 134] on link "Übersicht" at bounding box center [74, 135] width 34 height 11
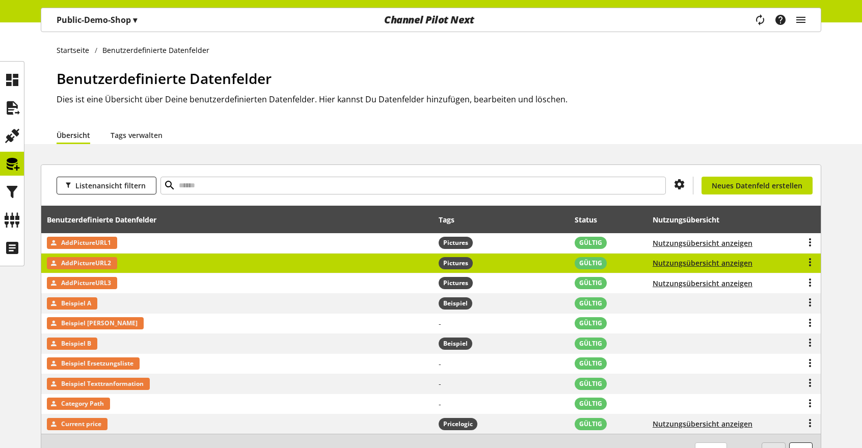
scroll to position [51, 0]
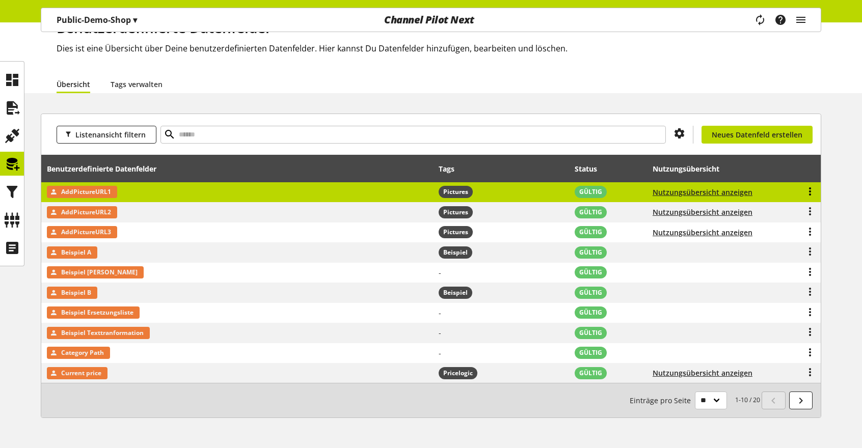
click at [810, 192] on icon at bounding box center [810, 191] width 12 height 18
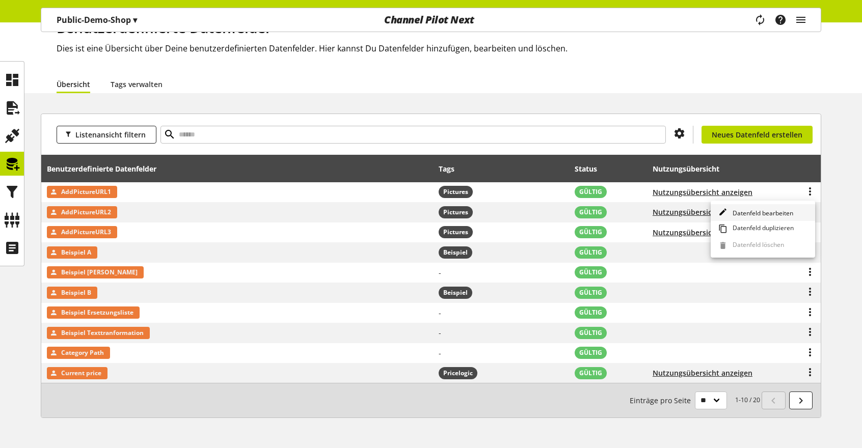
click at [778, 214] on span "Datenfeld bearbeiten" at bounding box center [761, 213] width 65 height 9
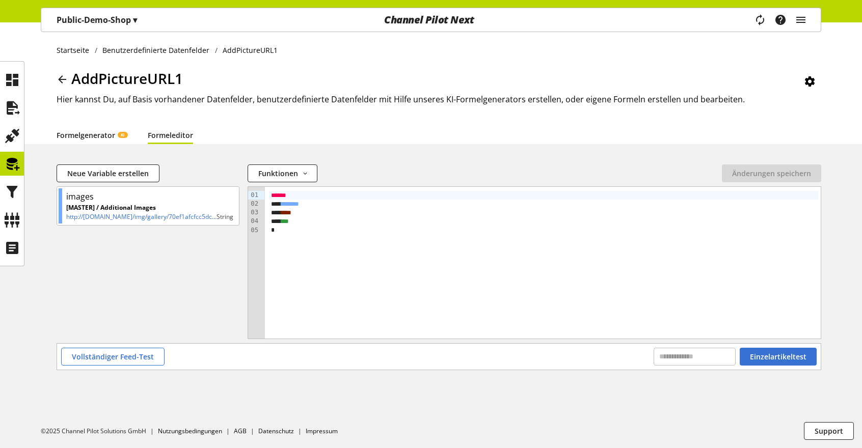
click at [96, 136] on link "Formelgenerator KI" at bounding box center [92, 135] width 71 height 11
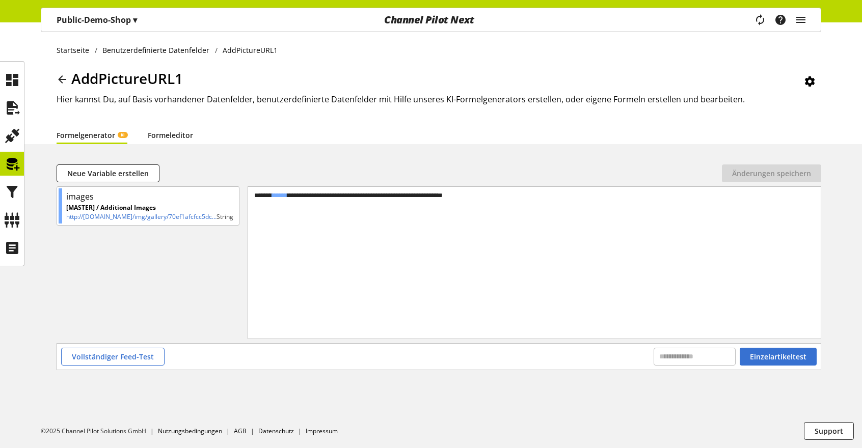
click at [166, 135] on link "Formeleditor" at bounding box center [170, 135] width 45 height 11
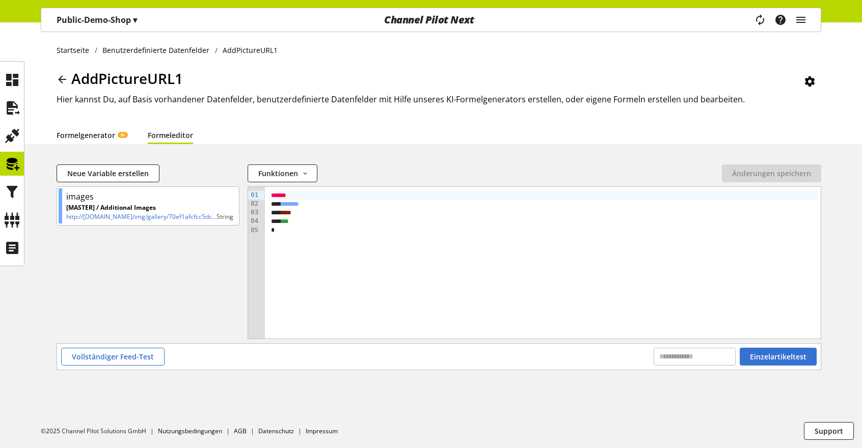
click at [90, 136] on link "Formelgenerator KI" at bounding box center [92, 135] width 71 height 11
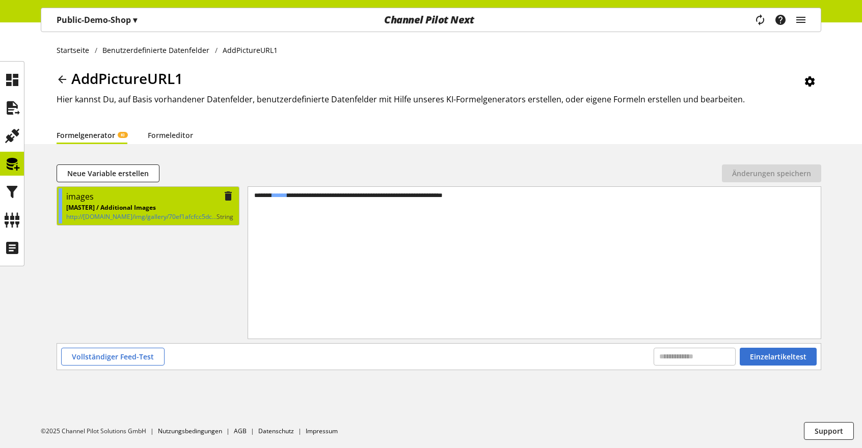
click at [156, 207] on p "[MASTER] / Additional Images" at bounding box center [141, 207] width 150 height 9
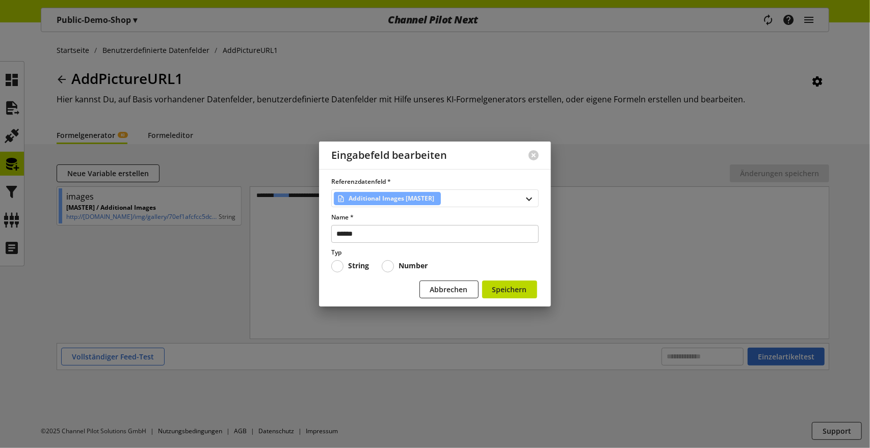
click at [423, 197] on span "Additional Images [MASTER]" at bounding box center [391, 199] width 86 height 12
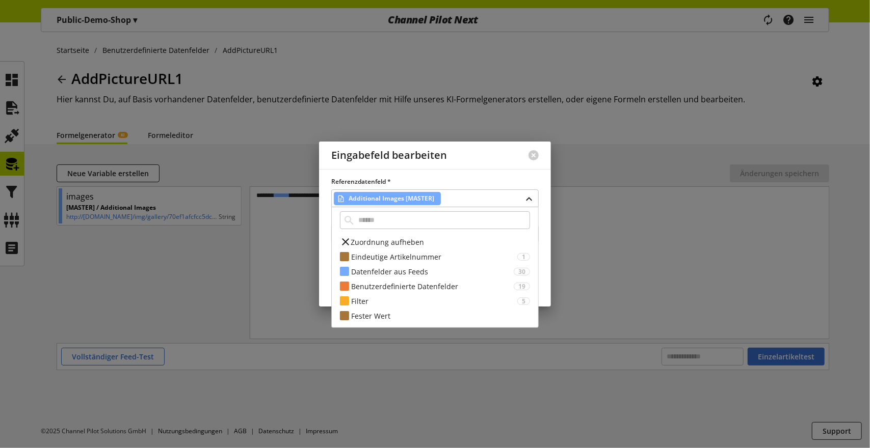
click at [435, 163] on div "Eingabefeld bearbeiten" at bounding box center [417, 156] width 197 height 28
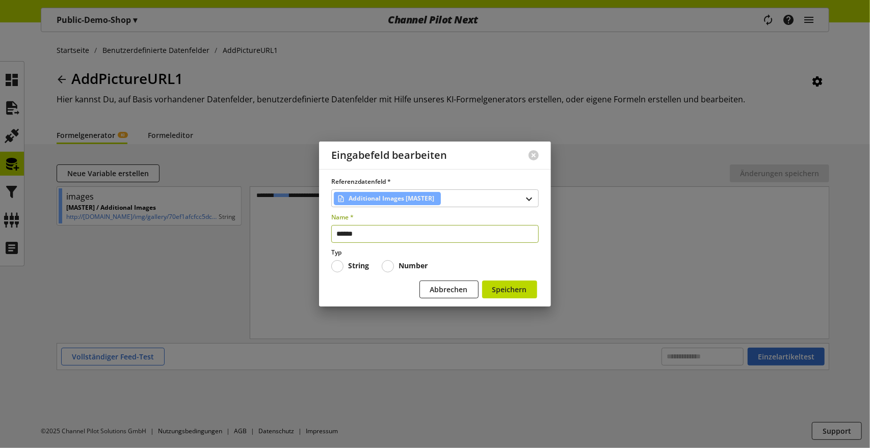
click at [387, 235] on input "******" at bounding box center [434, 234] width 207 height 18
click at [437, 291] on span "Abbrechen" at bounding box center [449, 289] width 38 height 11
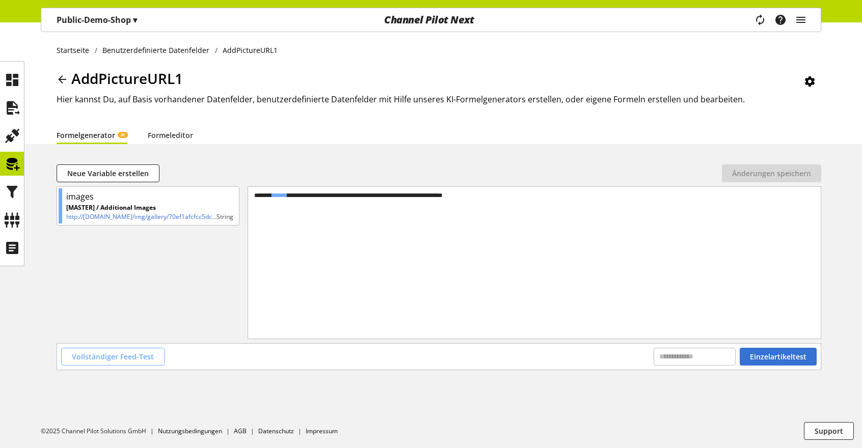
click at [126, 362] on span "Vollständiger Feed-Test" at bounding box center [113, 357] width 82 height 11
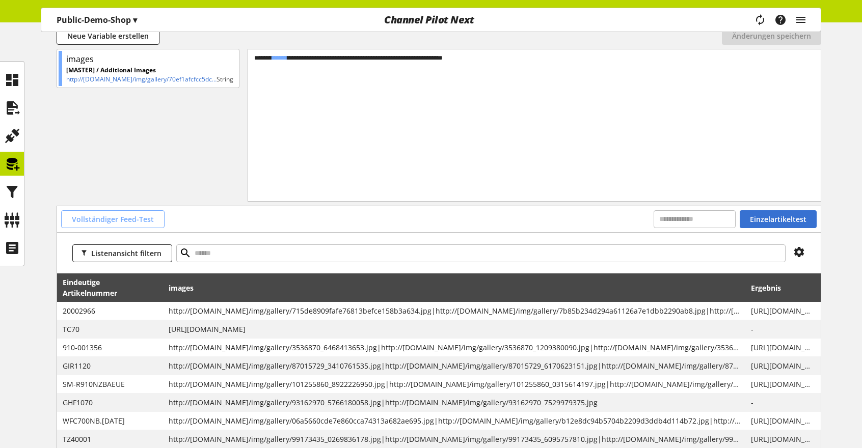
scroll to position [153, 0]
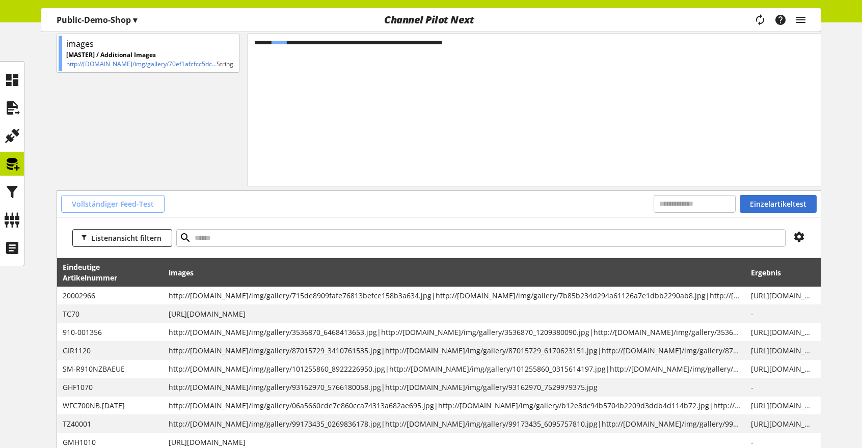
click at [141, 203] on span "Vollständiger Feed-Test" at bounding box center [113, 204] width 82 height 11
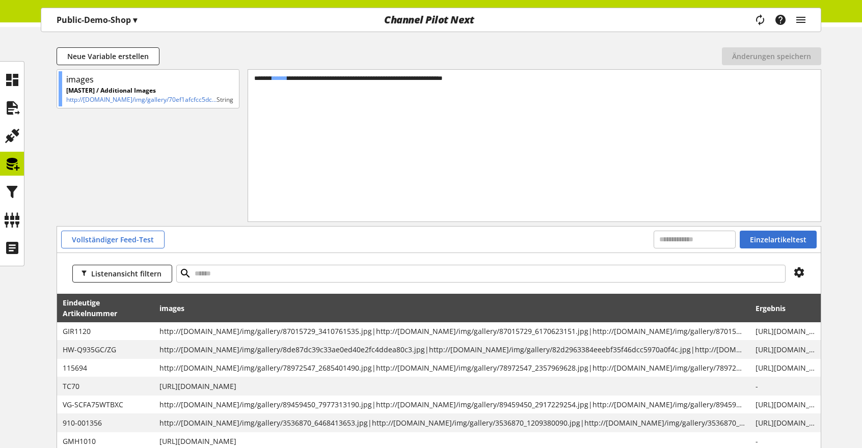
scroll to position [102, 0]
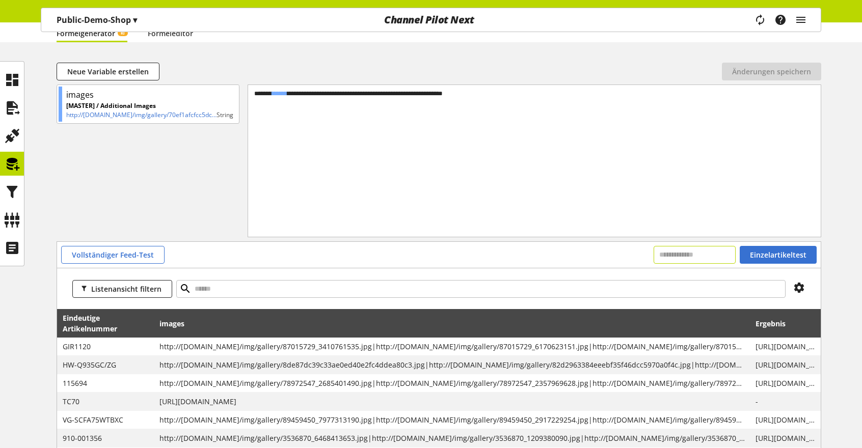
click at [679, 257] on input "text" at bounding box center [695, 255] width 82 height 18
click at [771, 250] on span "Einzelartikeltest" at bounding box center [778, 255] width 57 height 11
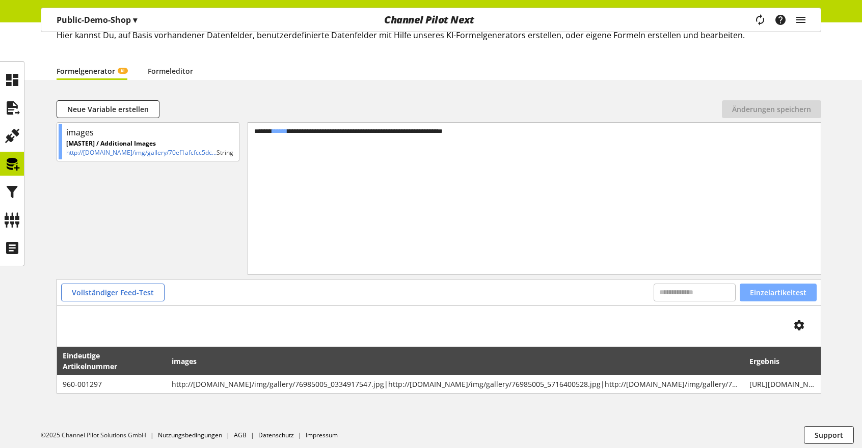
scroll to position [68, 0]
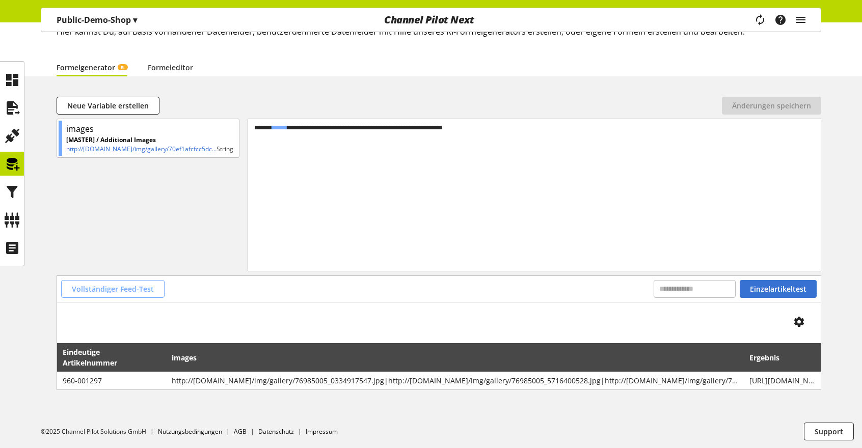
click at [113, 285] on span "Vollständiger Feed-Test" at bounding box center [113, 289] width 82 height 11
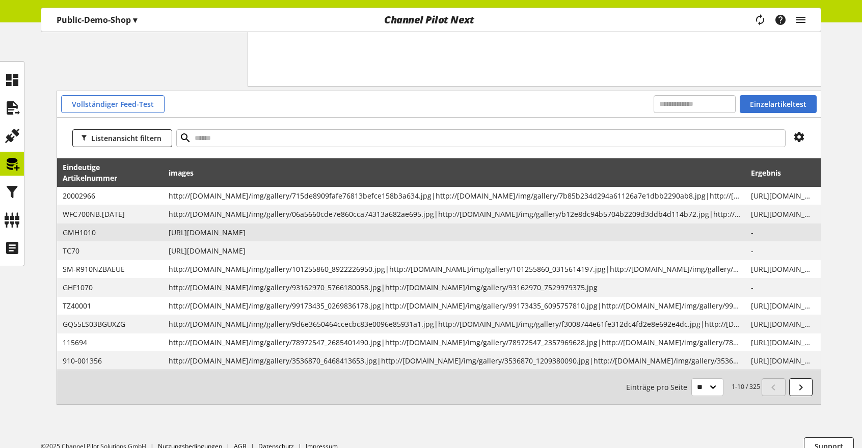
scroll to position [266, 0]
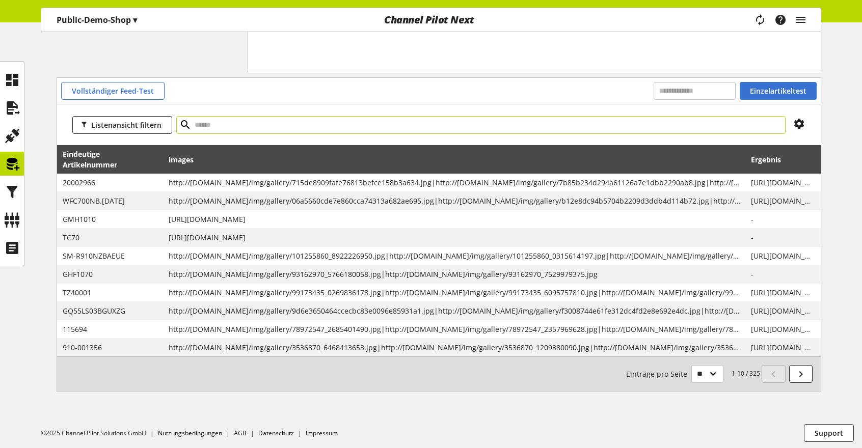
click at [226, 125] on input "text" at bounding box center [480, 125] width 609 height 18
click at [142, 123] on span "Listenansicht filtern" at bounding box center [126, 125] width 70 height 11
click at [209, 125] on input "text" at bounding box center [480, 125] width 609 height 18
click at [141, 129] on span "Listenansicht filtern" at bounding box center [126, 125] width 70 height 11
click at [192, 141] on div "Listenansicht filtern" at bounding box center [439, 124] width 764 height 41
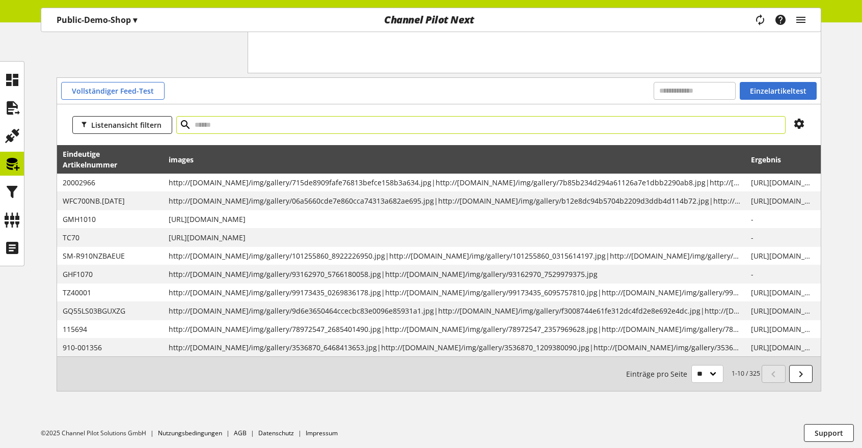
click at [202, 125] on input "text" at bounding box center [480, 125] width 609 height 18
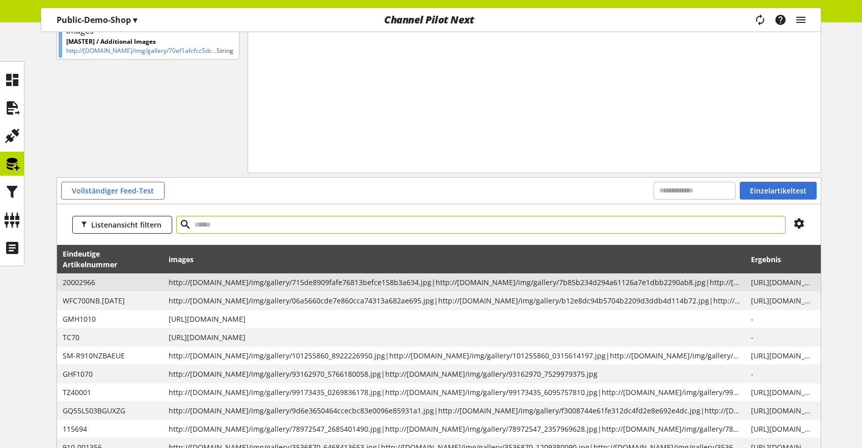
scroll to position [113, 0]
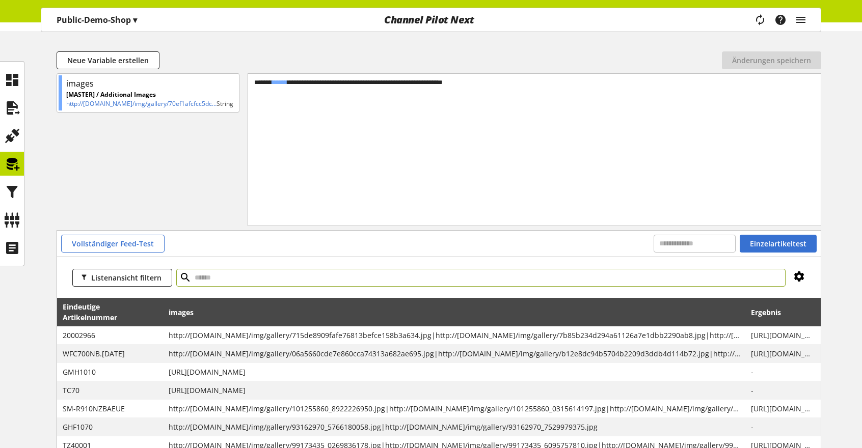
click at [799, 275] on icon at bounding box center [799, 276] width 12 height 18
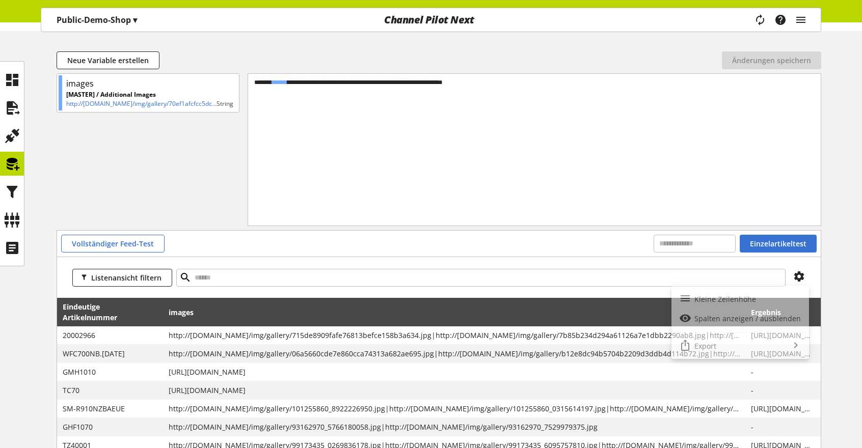
click at [843, 297] on div "**********" at bounding box center [431, 310] width 862 height 518
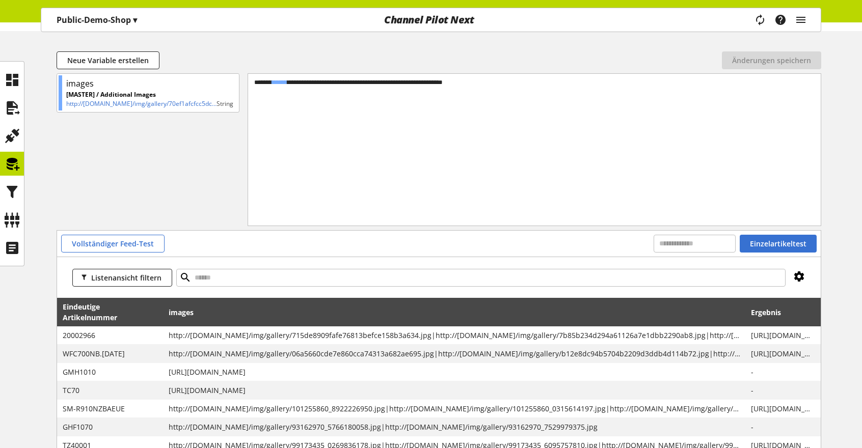
click at [798, 277] on icon at bounding box center [799, 276] width 12 height 18
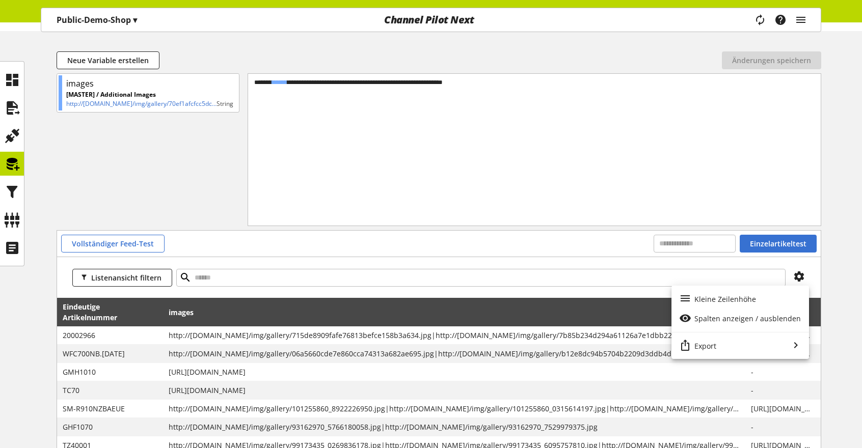
click at [0, 307] on div "**********" at bounding box center [431, 310] width 862 height 518
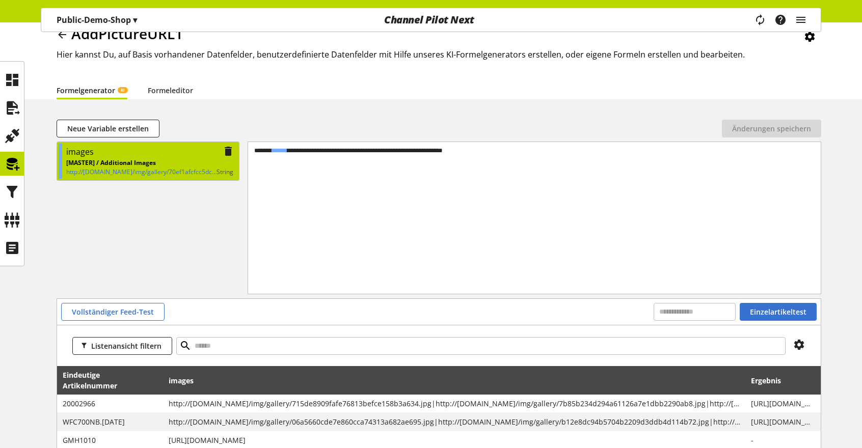
scroll to position [0, 0]
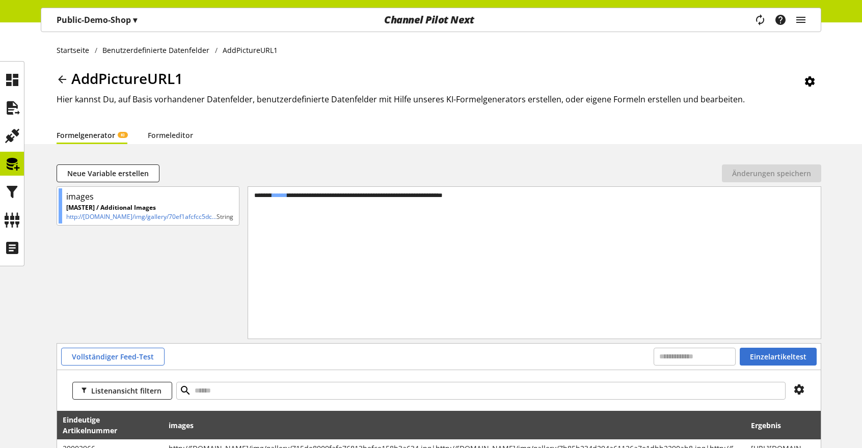
click at [63, 81] on icon at bounding box center [62, 79] width 12 height 18
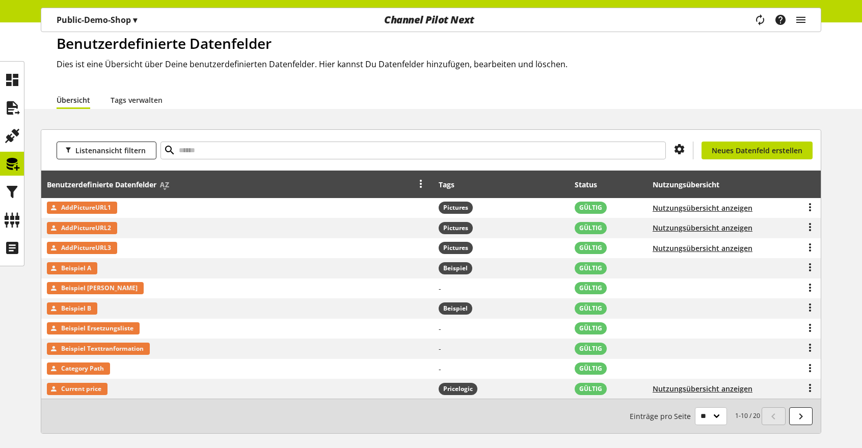
scroll to position [51, 0]
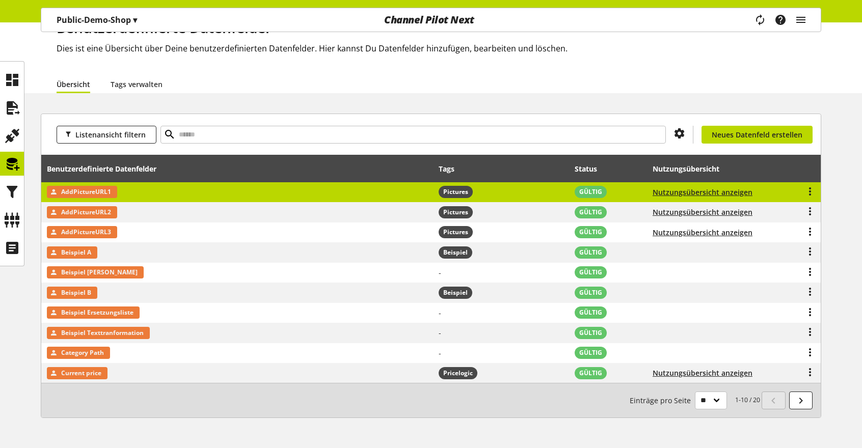
click at [223, 184] on td "AddPictureURL1" at bounding box center [237, 192] width 392 height 20
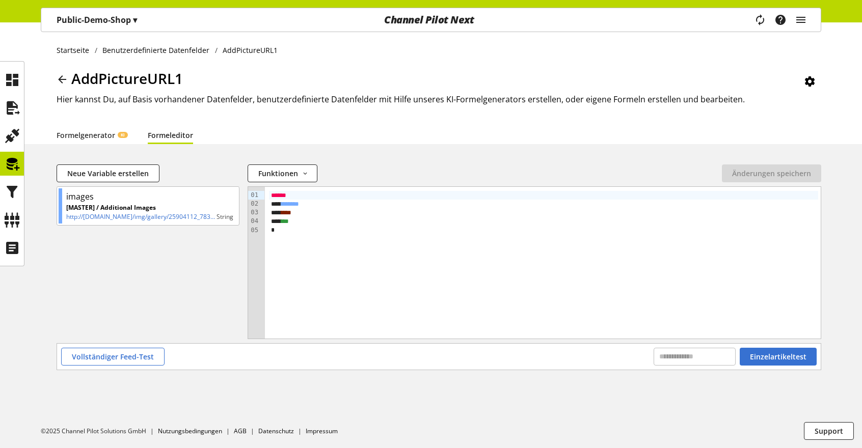
click at [59, 81] on icon at bounding box center [62, 79] width 12 height 18
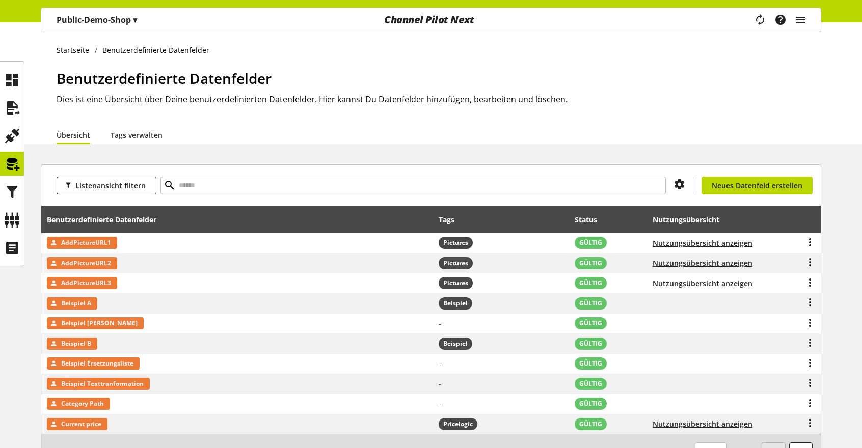
scroll to position [51, 0]
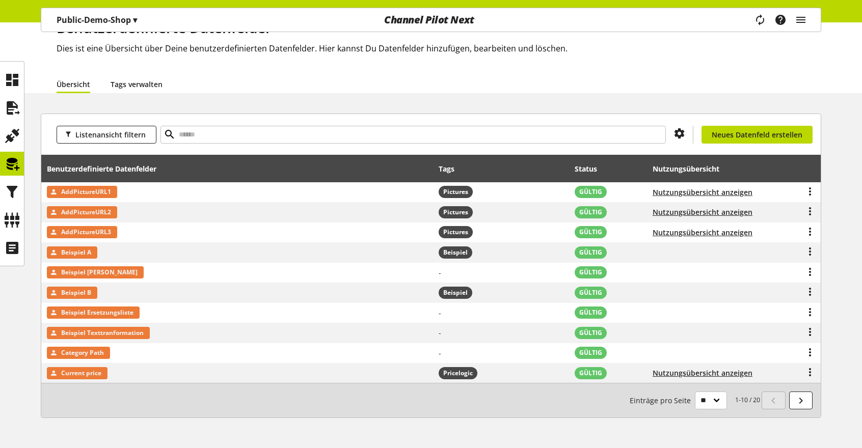
click at [139, 84] on link "Tags verwalten" at bounding box center [137, 84] width 52 height 11
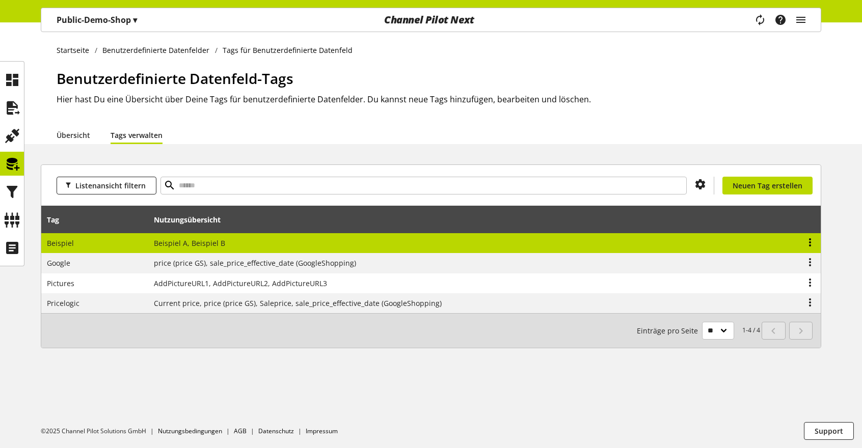
click at [811, 240] on icon at bounding box center [810, 242] width 12 height 18
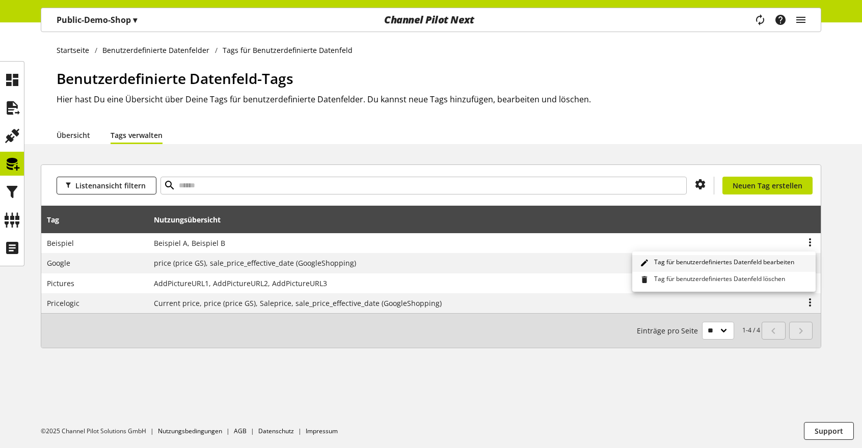
click at [746, 258] on span "Tag für benutzerdefiniertes Datenfeld bearbeiten" at bounding box center [722, 263] width 144 height 11
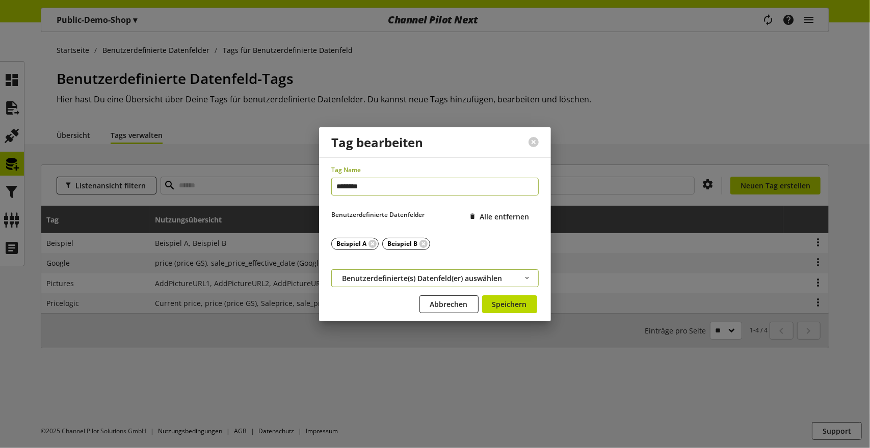
click at [448, 276] on span "Benutzerdefinierte(s) Datenfeld(er) auswählen" at bounding box center [422, 278] width 160 height 11
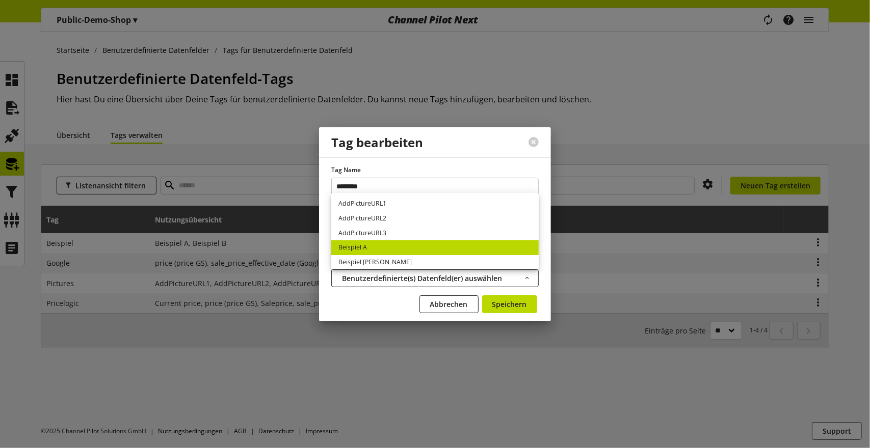
click at [444, 150] on div "Tag bearbeiten" at bounding box center [417, 142] width 197 height 30
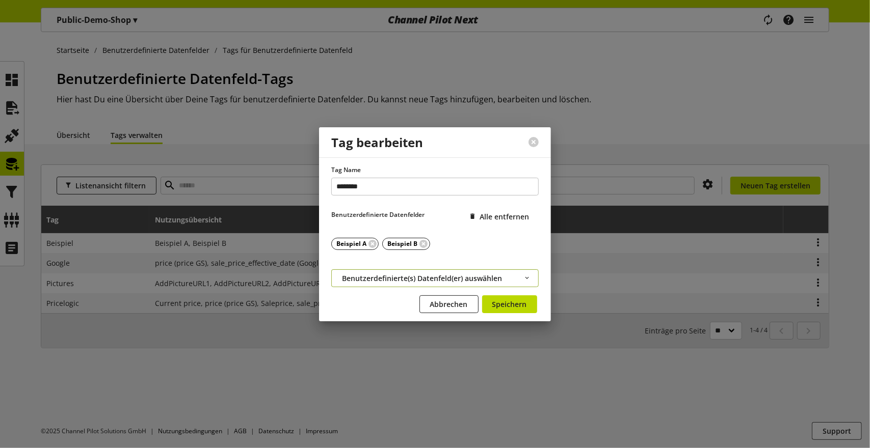
click at [395, 284] on button "Benutzerdefinierte(s) Datenfeld(er) auswählen" at bounding box center [434, 279] width 207 height 18
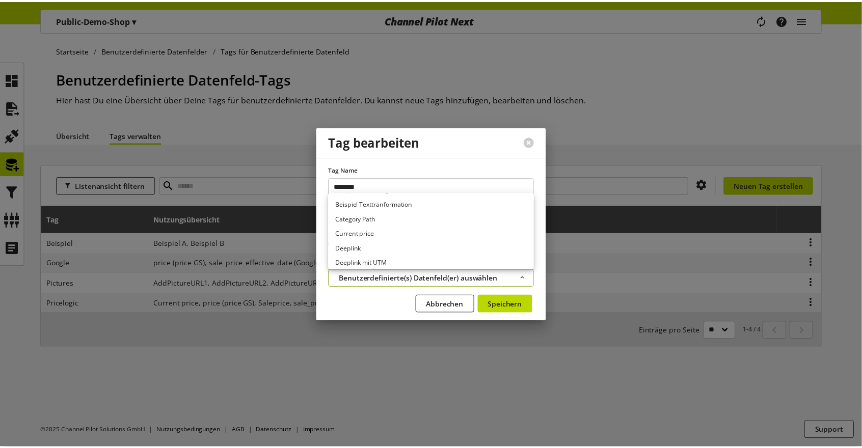
scroll to position [51, 0]
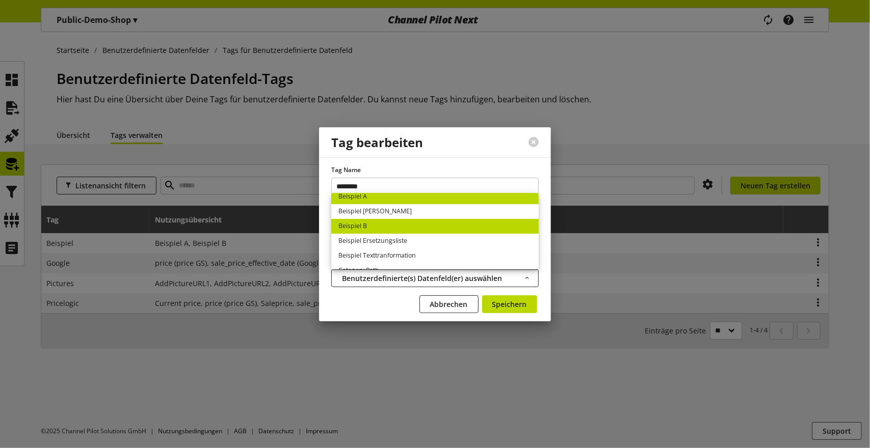
click at [393, 303] on div "Abbrechen Speichern" at bounding box center [434, 305] width 207 height 21
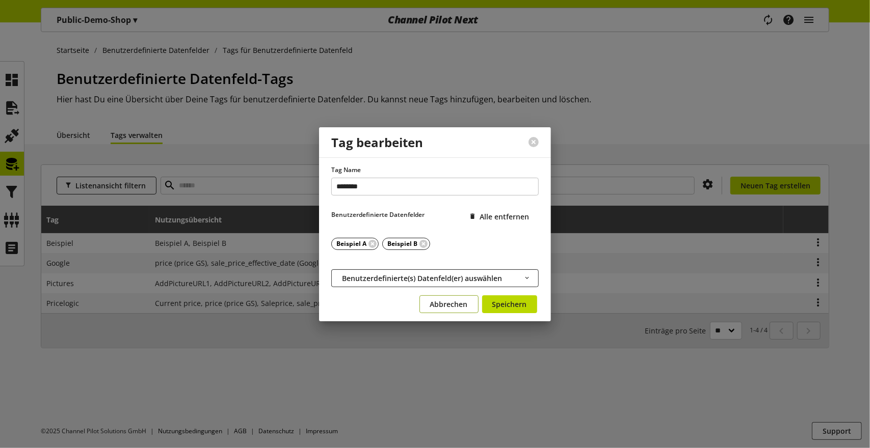
click at [438, 303] on span "Abbrechen" at bounding box center [449, 304] width 38 height 11
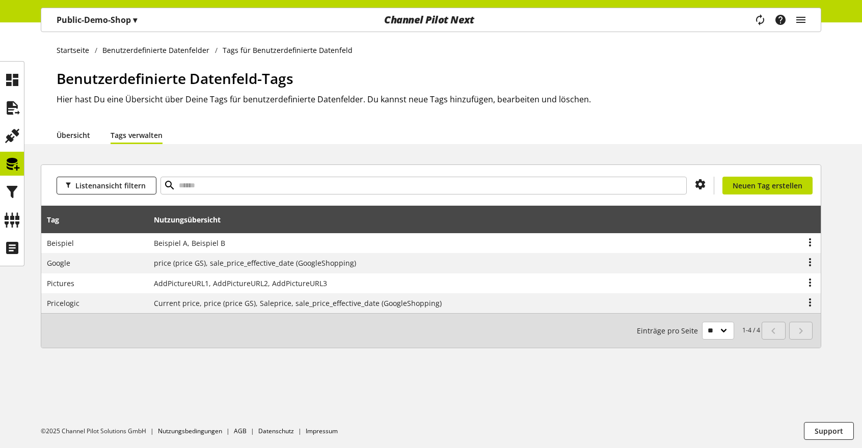
click at [76, 130] on link "Übersicht" at bounding box center [74, 135] width 34 height 11
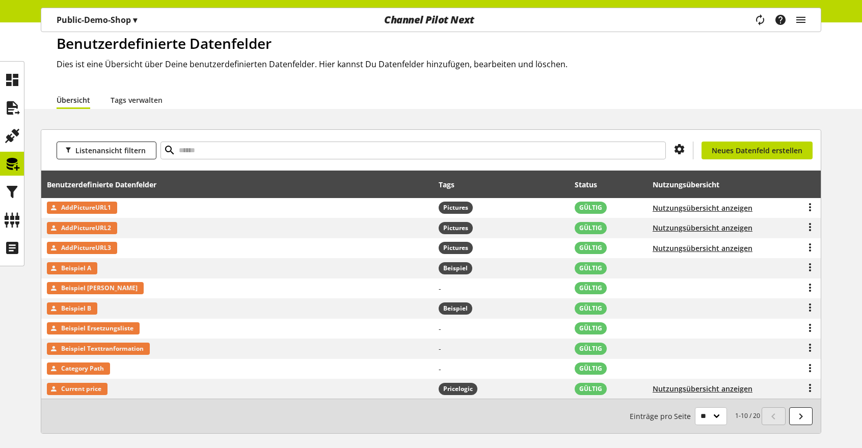
scroll to position [51, 0]
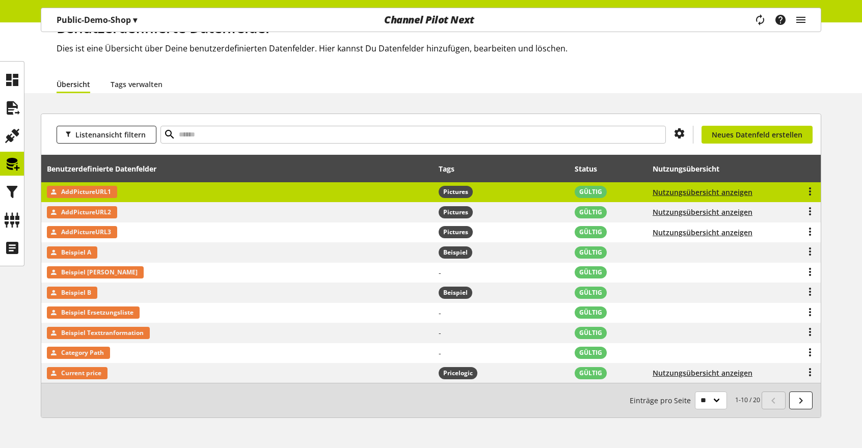
click at [453, 191] on span "Pictures" at bounding box center [455, 191] width 25 height 9
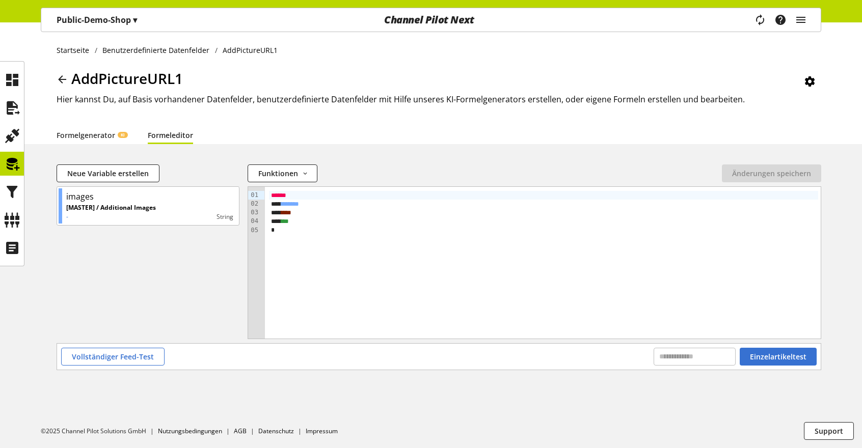
click at [65, 79] on icon at bounding box center [62, 79] width 12 height 18
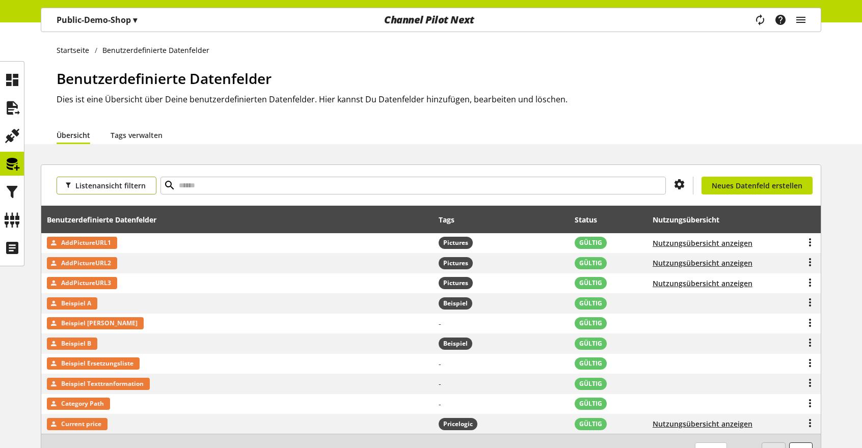
click at [131, 185] on span "Listenansicht filtern" at bounding box center [110, 185] width 70 height 11
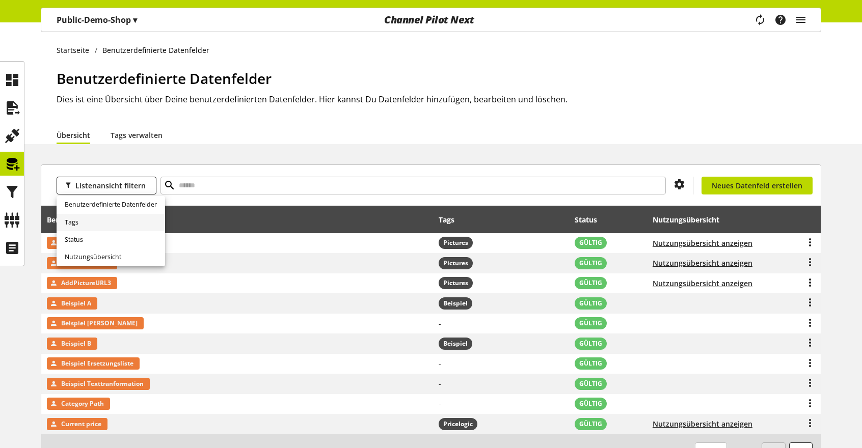
click at [99, 219] on link "Tags" at bounding box center [111, 222] width 109 height 17
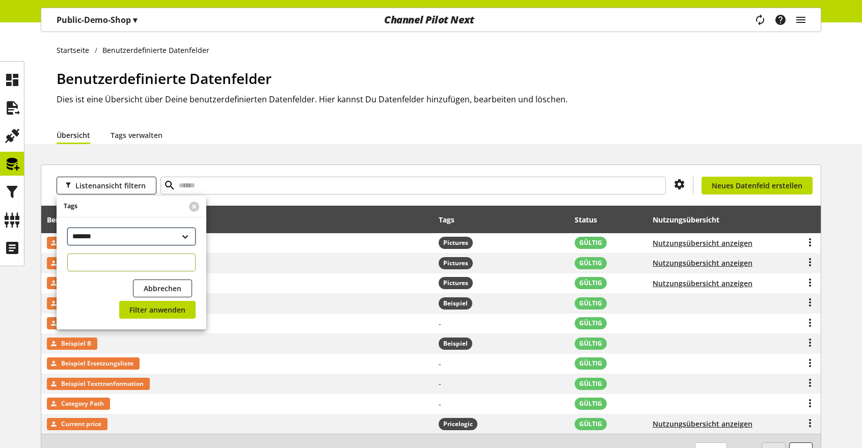
click at [160, 240] on select "**********" at bounding box center [131, 237] width 128 height 18
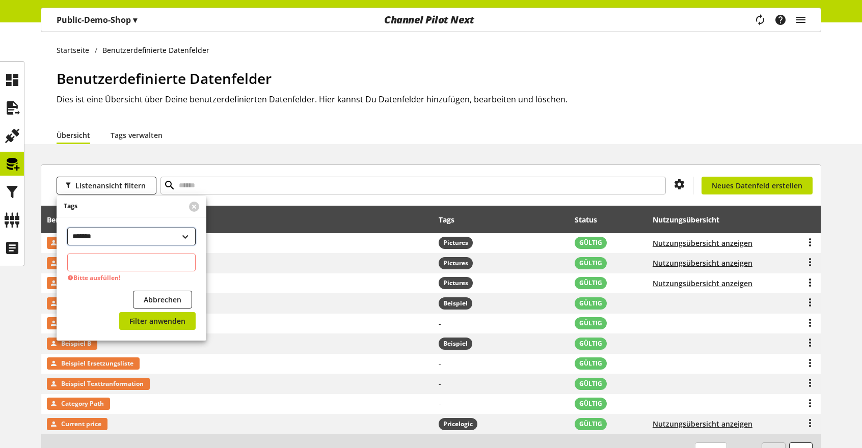
click at [160, 239] on select "**********" at bounding box center [131, 237] width 128 height 18
click at [139, 256] on input "text" at bounding box center [131, 263] width 128 height 18
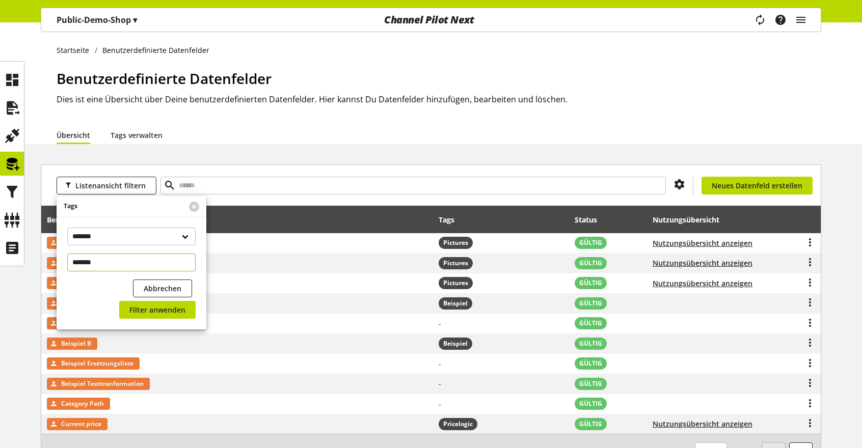
type input "********"
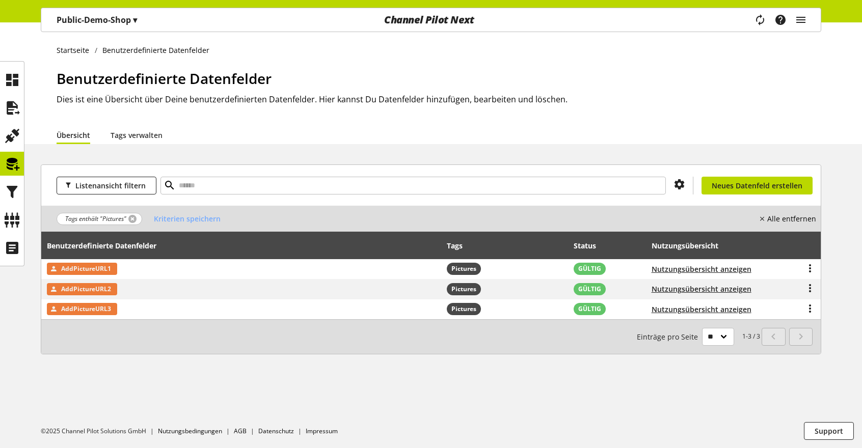
click at [131, 218] on link at bounding box center [132, 219] width 8 height 8
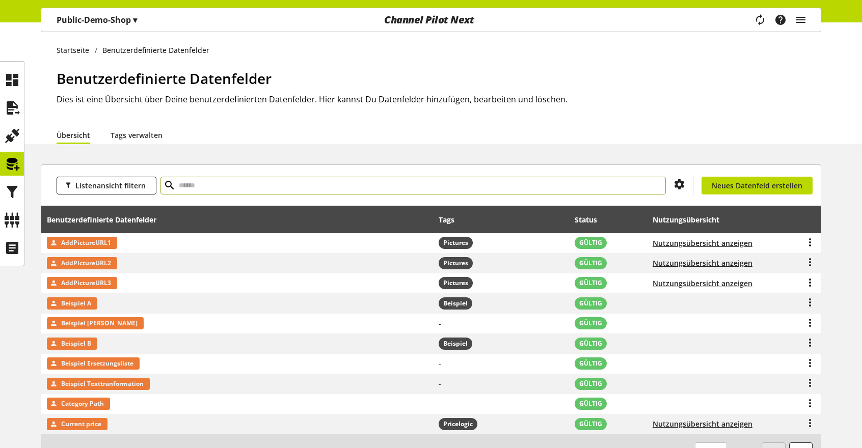
click at [227, 178] on input "text" at bounding box center [412, 186] width 505 height 18
click at [141, 183] on span "Listenansicht filtern" at bounding box center [110, 185] width 70 height 11
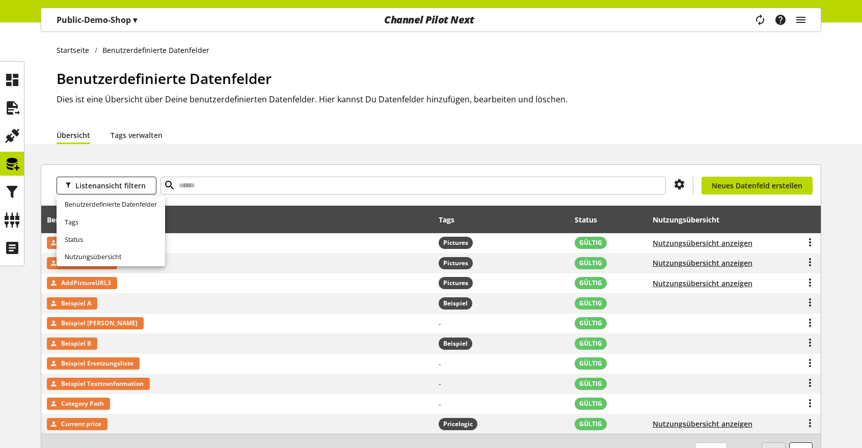
click at [244, 149] on div "Startseite Benutzerdefinierte Datenfelder Benutzerdefinierte Datenfelder Dies i…" at bounding box center [431, 274] width 862 height 505
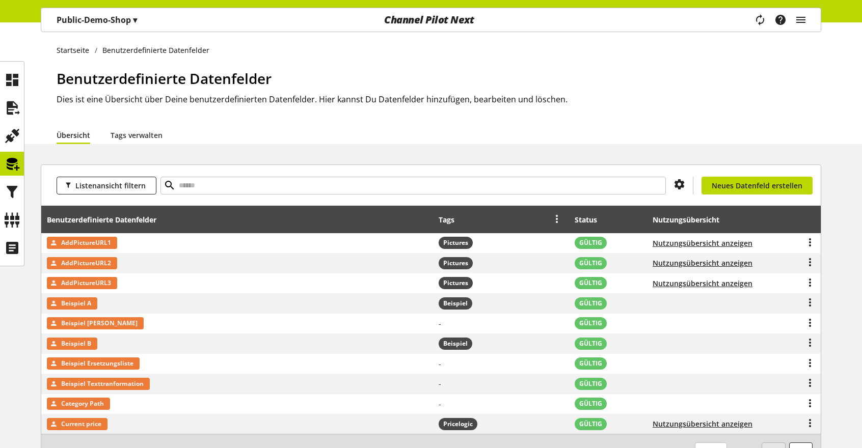
click at [553, 221] on icon at bounding box center [557, 218] width 12 height 18
click at [558, 221] on icon at bounding box center [557, 218] width 12 height 18
click at [9, 187] on icon at bounding box center [12, 192] width 16 height 20
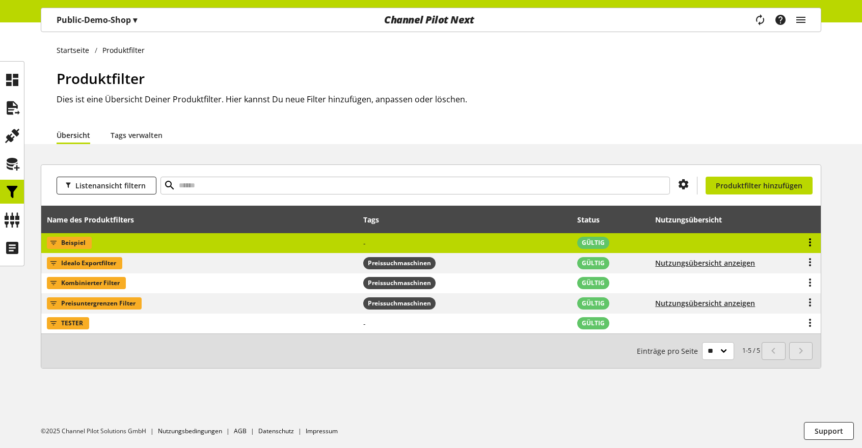
click at [812, 240] on icon at bounding box center [810, 242] width 12 height 18
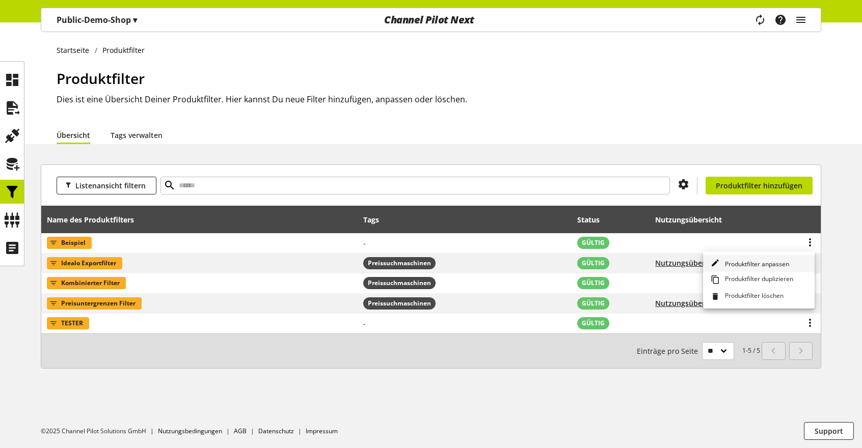
click at [769, 260] on span "Produktfilter anpassen" at bounding box center [755, 264] width 68 height 9
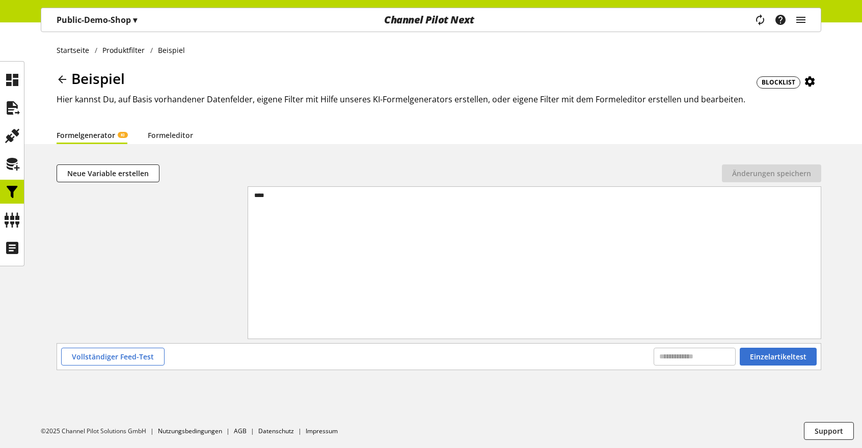
click at [780, 79] on span "BLOCKLIST" at bounding box center [779, 82] width 34 height 9
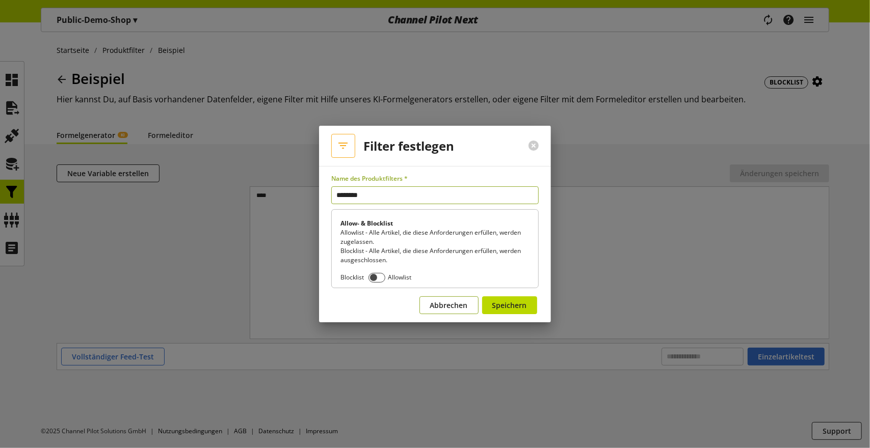
click at [443, 308] on span "Abbrechen" at bounding box center [449, 305] width 38 height 11
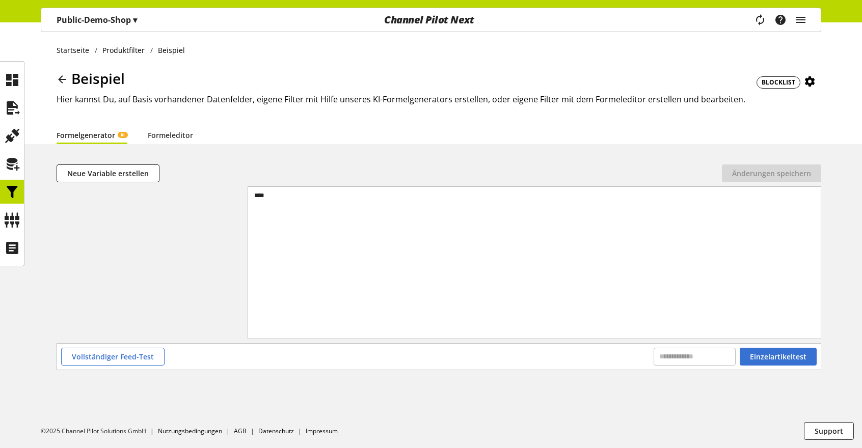
click at [61, 80] on icon at bounding box center [62, 79] width 12 height 18
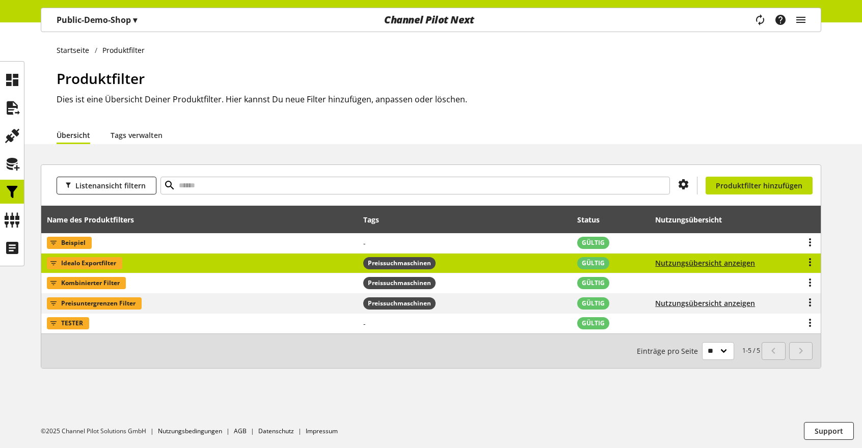
click at [144, 263] on td "Idealo Exportfilter" at bounding box center [199, 264] width 317 height 20
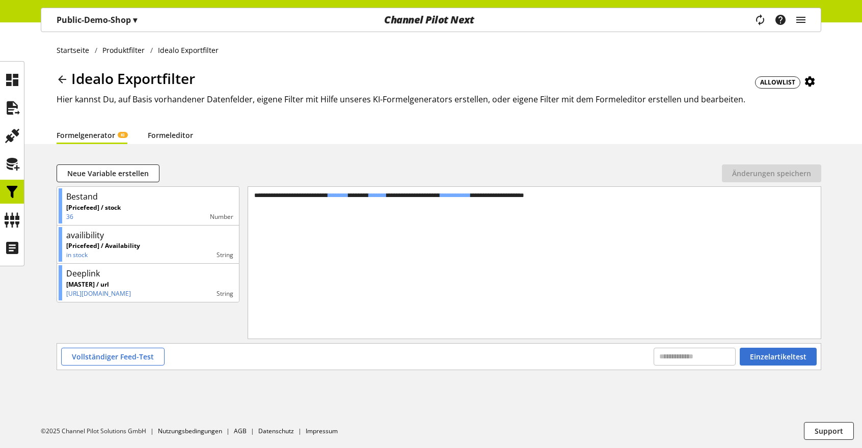
click at [175, 136] on link "Formeleditor" at bounding box center [170, 135] width 45 height 11
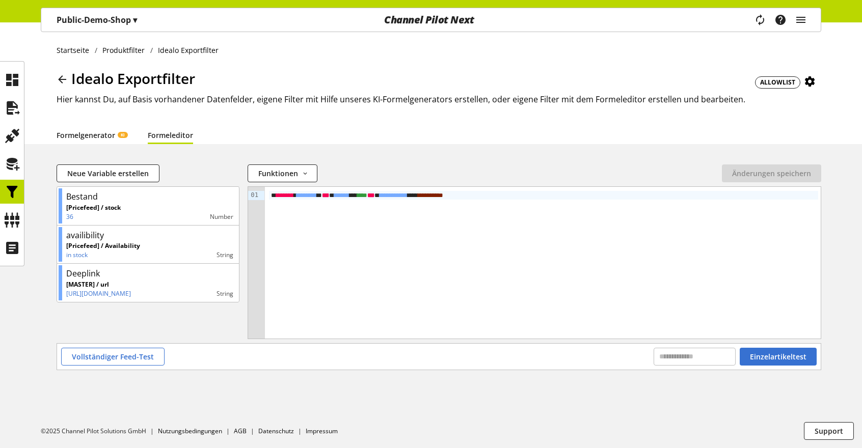
click at [99, 137] on link "Formelgenerator KI" at bounding box center [92, 135] width 71 height 11
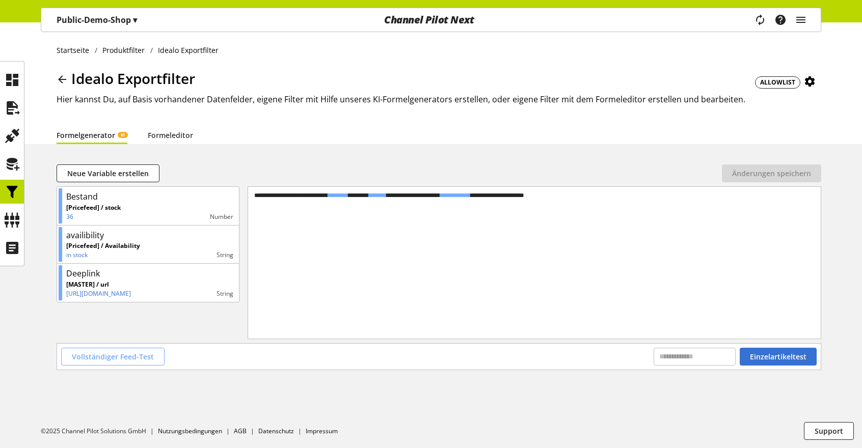
click at [138, 359] on span "Vollständiger Feed-Test" at bounding box center [113, 357] width 82 height 11
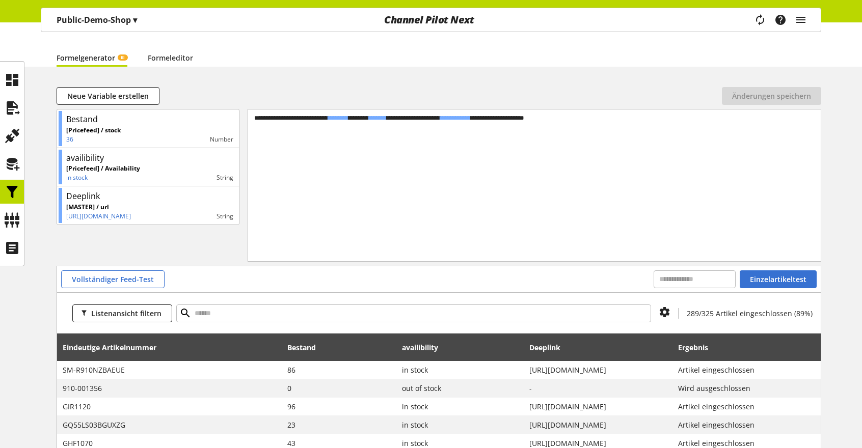
scroll to position [102, 0]
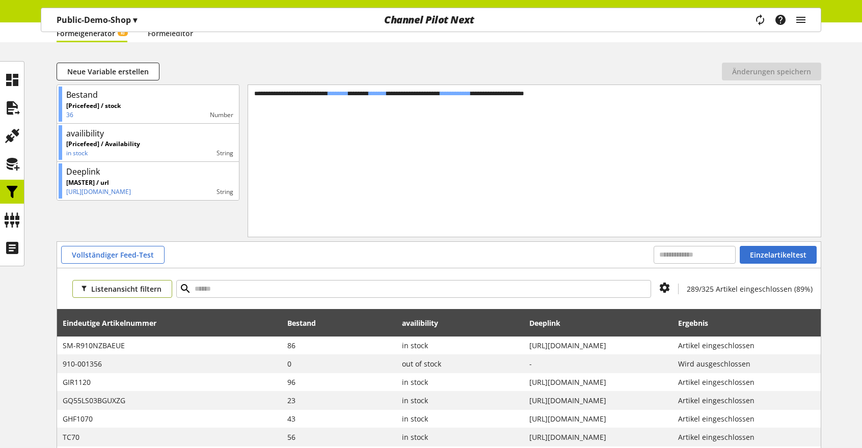
click at [122, 293] on span "Listenansicht filtern" at bounding box center [126, 289] width 70 height 11
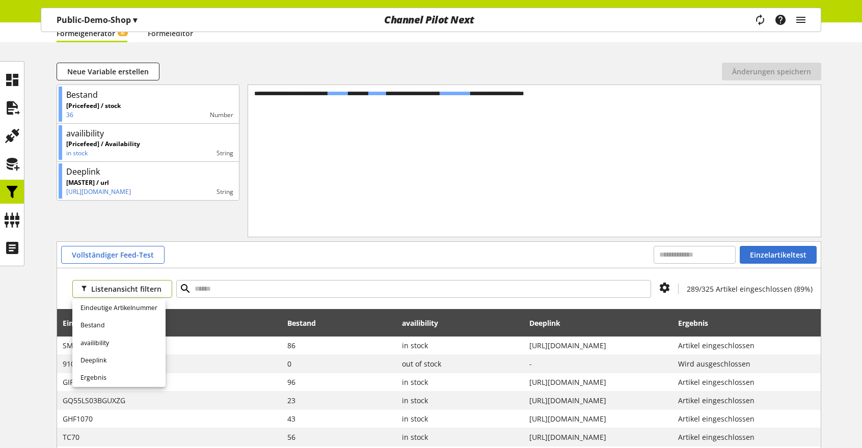
click at [121, 289] on span "Listenansicht filtern" at bounding box center [126, 289] width 70 height 11
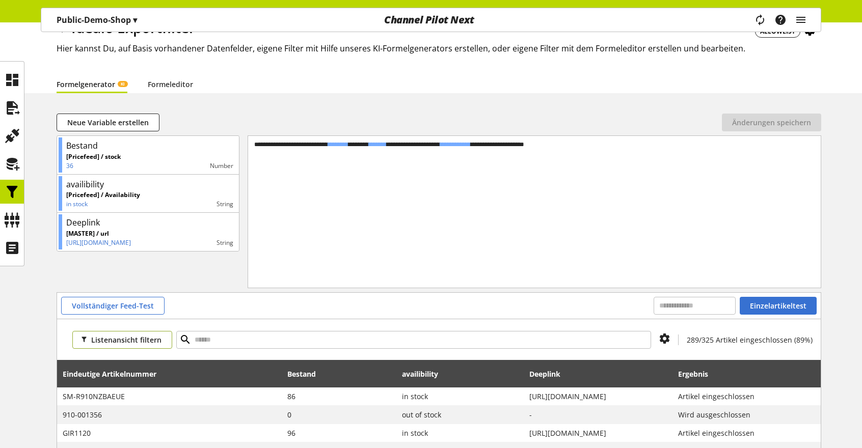
scroll to position [0, 0]
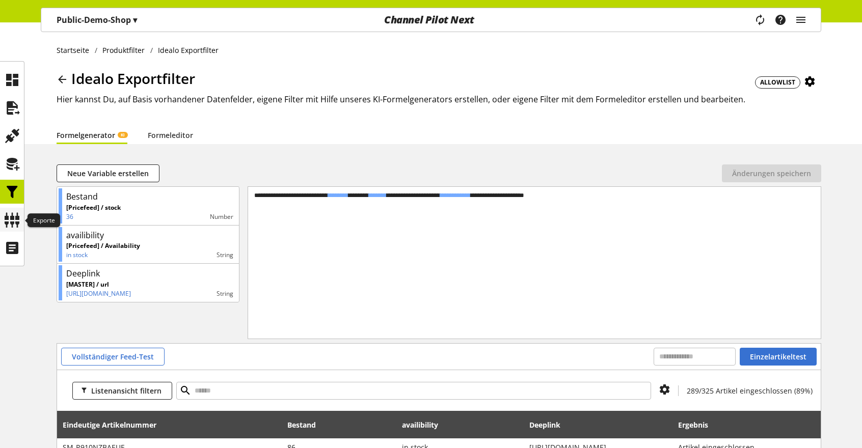
click at [13, 220] on icon at bounding box center [12, 220] width 16 height 20
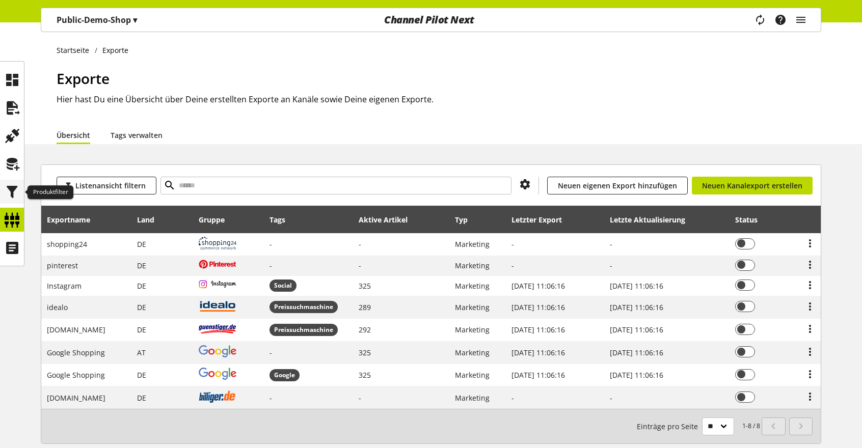
click at [7, 191] on icon at bounding box center [12, 192] width 16 height 20
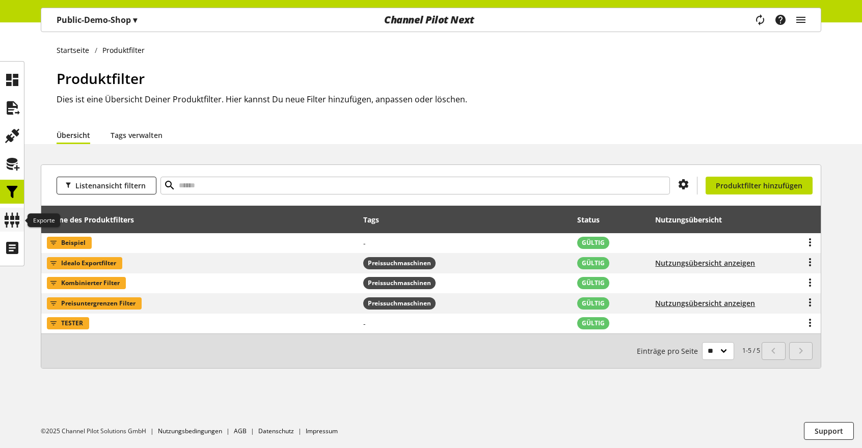
click at [14, 221] on icon at bounding box center [12, 220] width 16 height 20
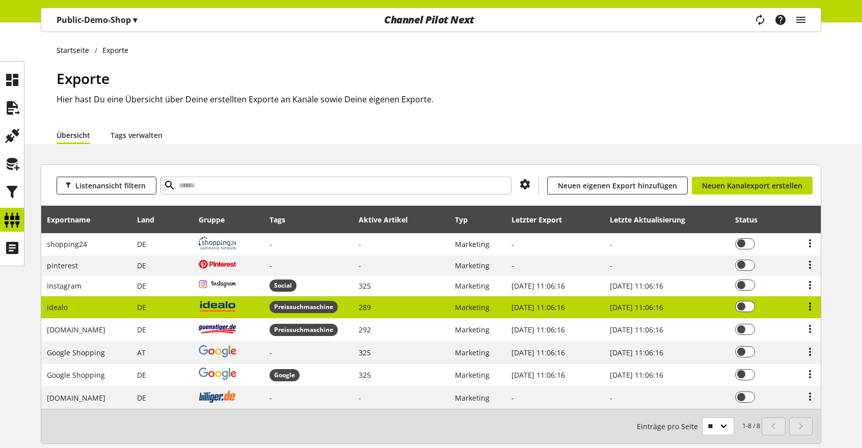
click at [810, 306] on icon at bounding box center [810, 307] width 12 height 18
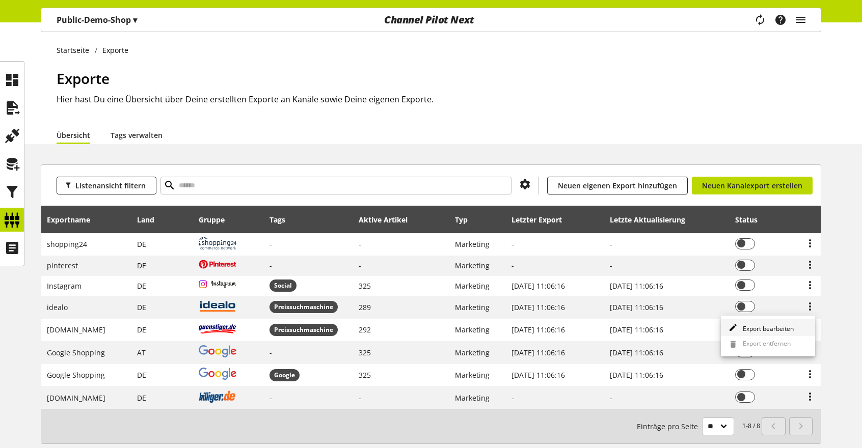
click at [779, 327] on span "Export bearbeiten" at bounding box center [766, 329] width 55 height 9
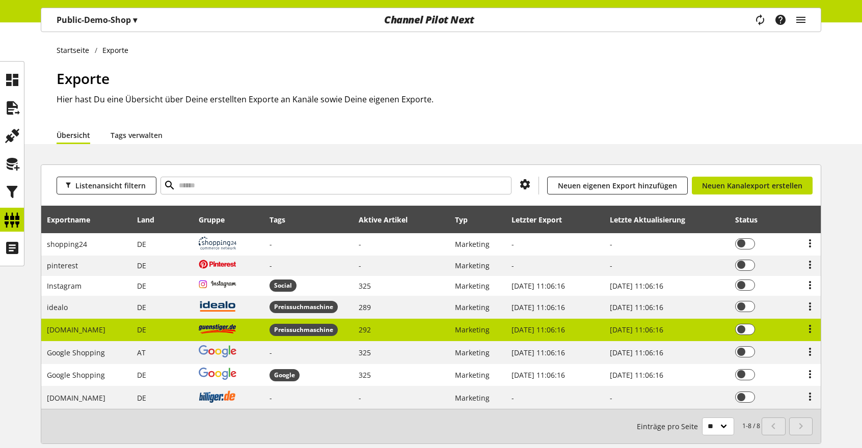
select select "********"
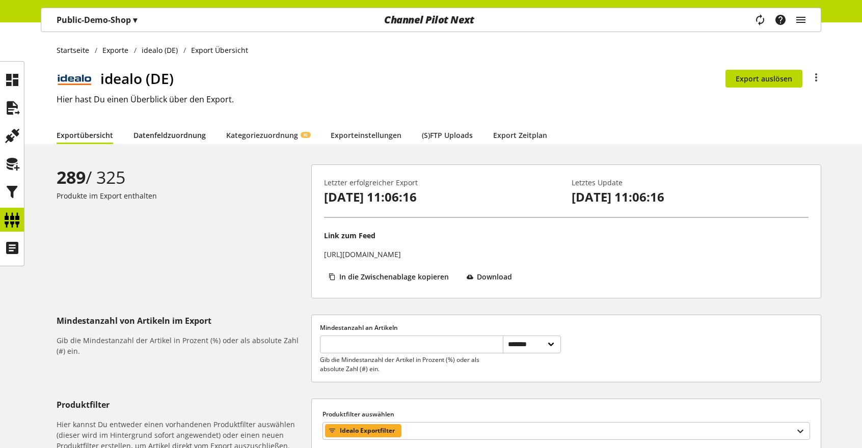
click at [155, 130] on link "Datenfeldzuordnung" at bounding box center [169, 135] width 72 height 11
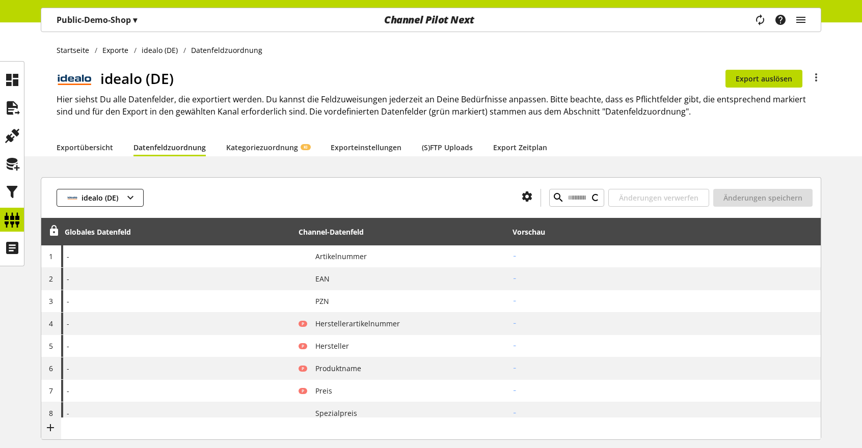
type input "********"
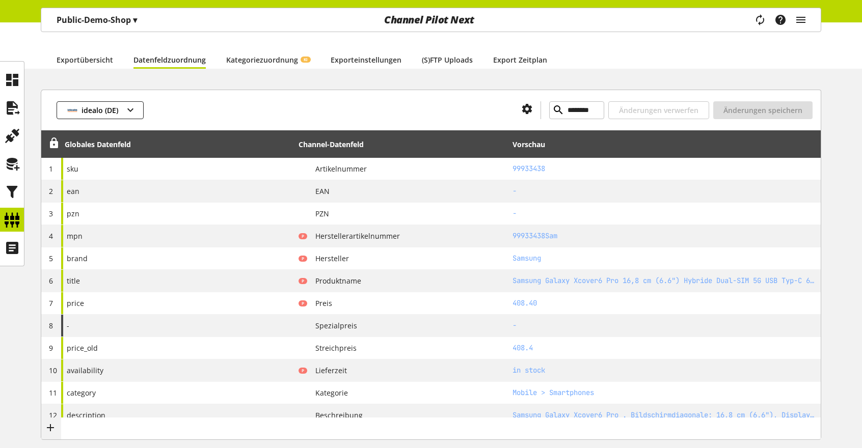
scroll to position [102, 0]
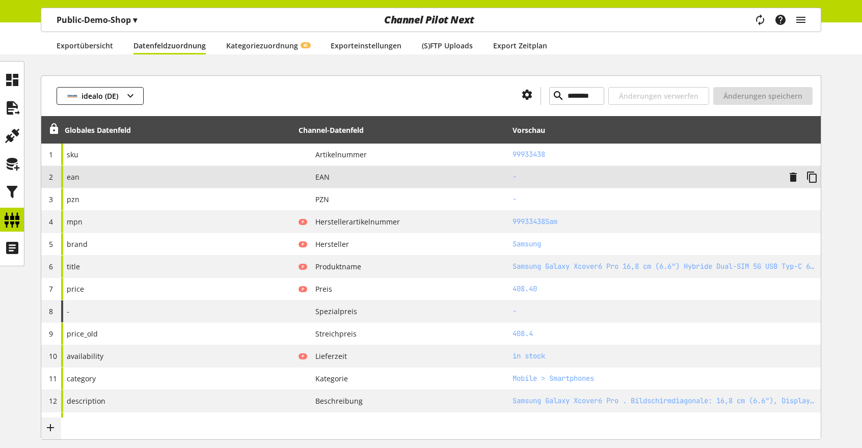
click at [166, 179] on div "ean" at bounding box center [178, 177] width 234 height 22
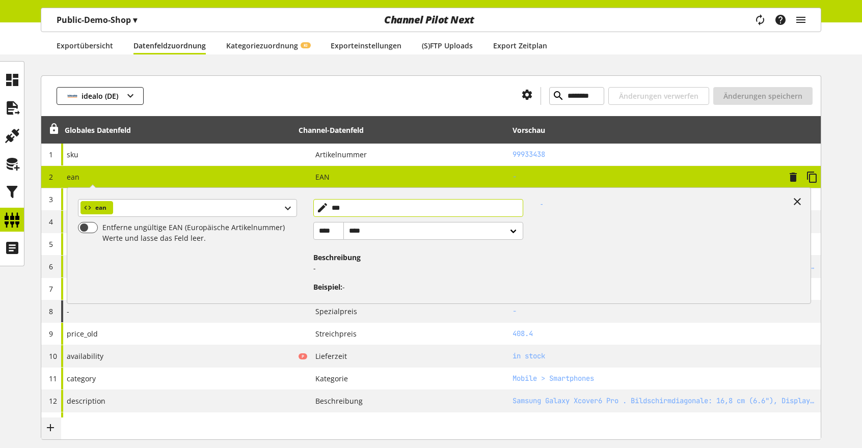
click at [355, 208] on input "***" at bounding box center [418, 208] width 210 height 18
click at [798, 202] on icon at bounding box center [797, 202] width 12 height 18
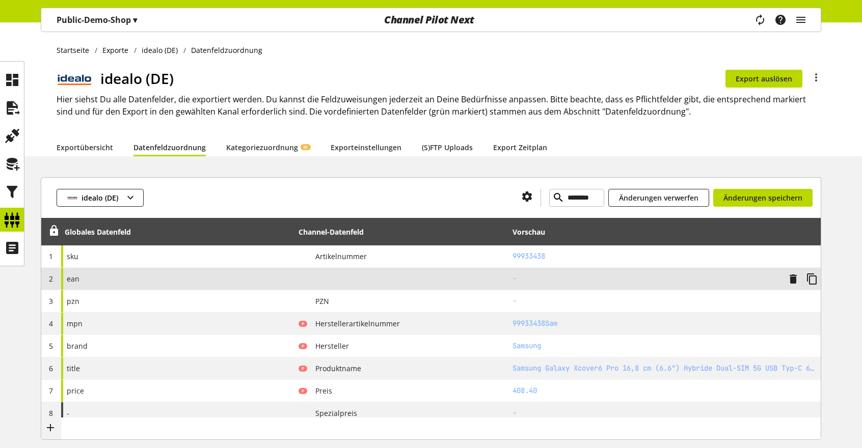
scroll to position [102, 0]
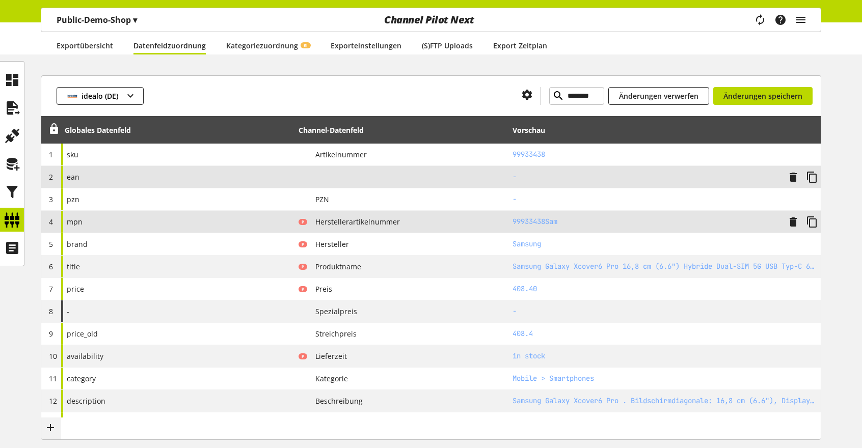
click at [119, 221] on div "mpn" at bounding box center [178, 222] width 234 height 22
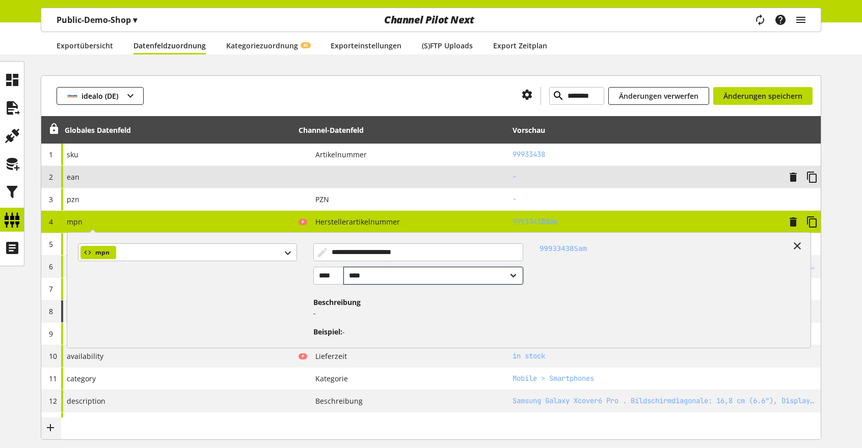
click at [465, 273] on select "**** ******" at bounding box center [433, 276] width 180 height 18
click at [795, 246] on icon at bounding box center [797, 246] width 12 height 18
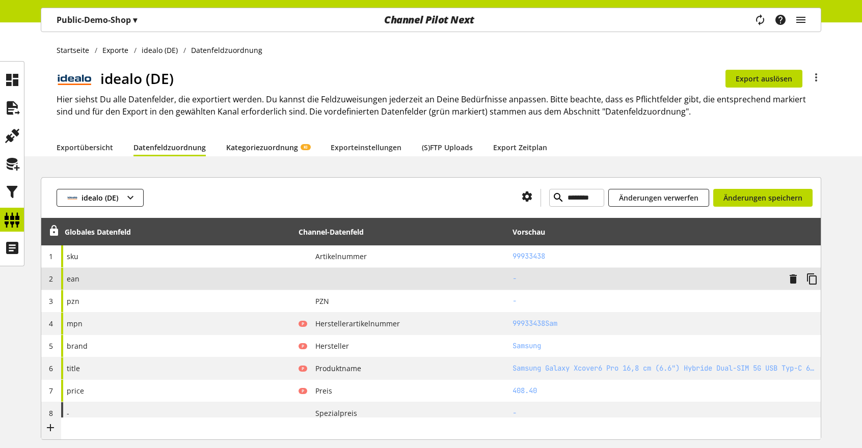
click at [262, 149] on link "Kategoriezuordnung KI" at bounding box center [268, 147] width 84 height 11
click at [361, 148] on link "Exporteinstellungen" at bounding box center [366, 147] width 71 height 11
click at [262, 151] on link "Kategoriezuordnung KI" at bounding box center [268, 147] width 84 height 11
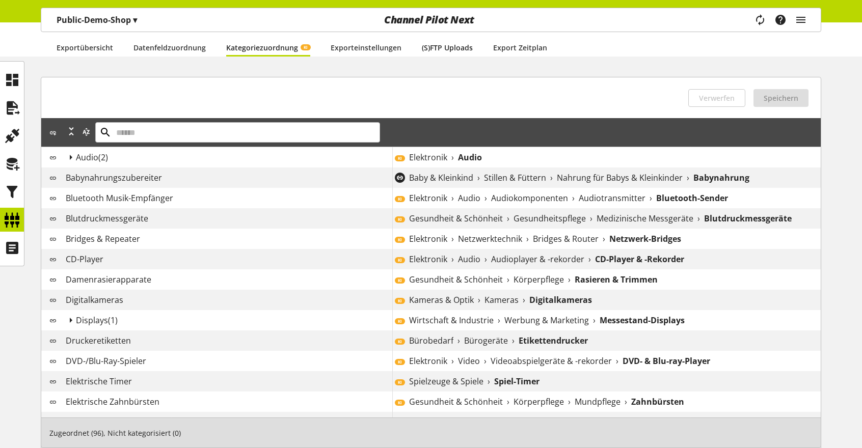
scroll to position [102, 0]
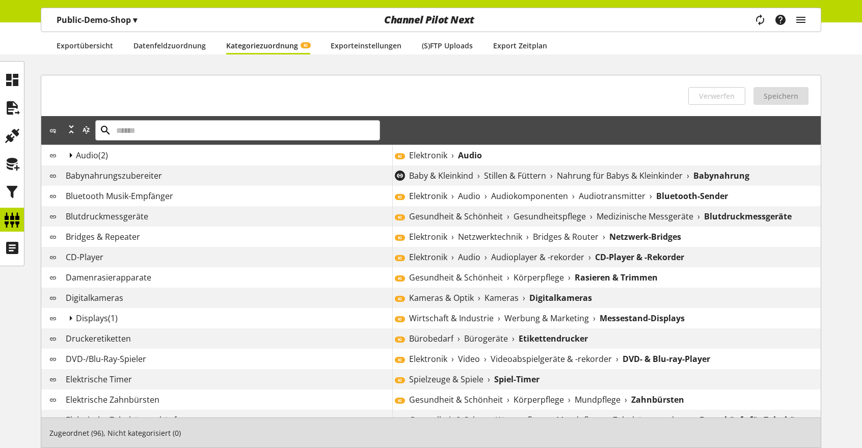
click at [71, 152] on icon at bounding box center [71, 155] width 12 height 18
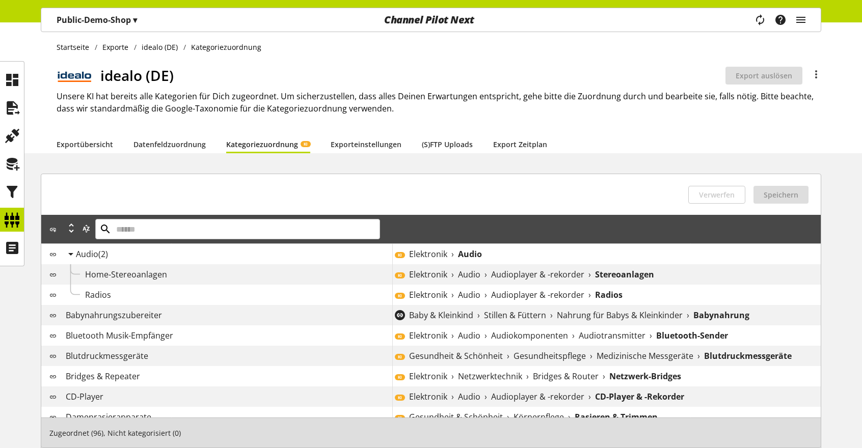
scroll to position [0, 0]
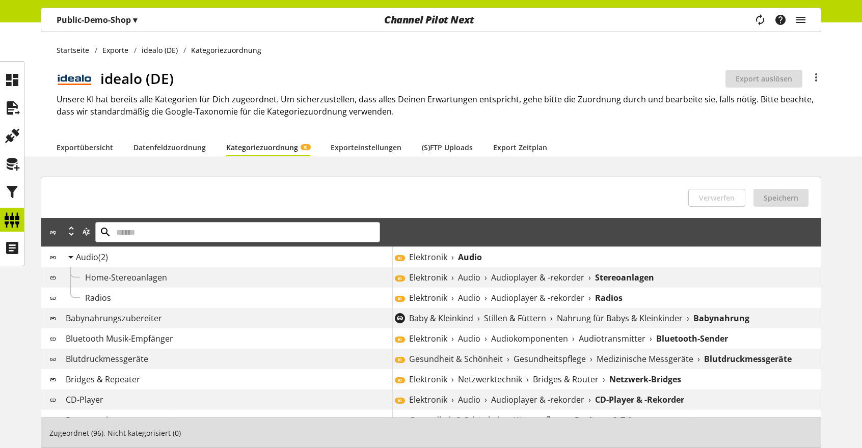
click at [166, 324] on div "Babynahrungszubereiter Baby & Kleinkind › Stillen & Füttern › Nahrung für Babys…" at bounding box center [430, 318] width 779 height 20
click at [586, 316] on span "Nahrung für Babys & Kleinkinder" at bounding box center [620, 318] width 126 height 12
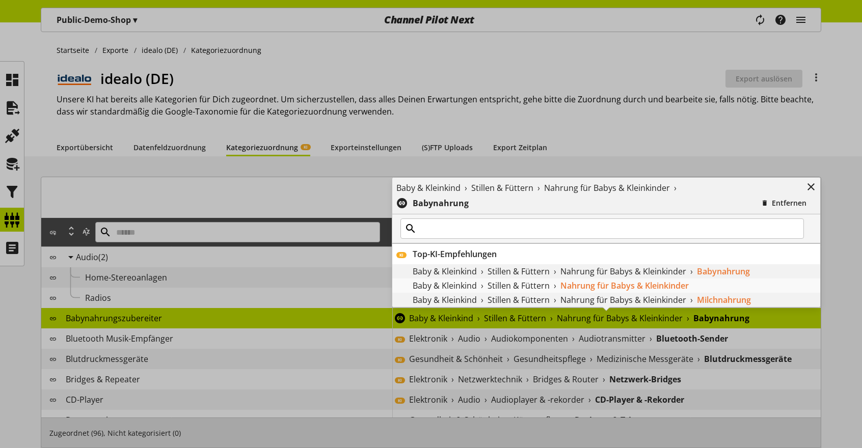
click at [392, 308] on div "Baby & Kleinkind › Stillen & Füttern › Nahrung für Babys & Kleinkinder › Babyna…" at bounding box center [392, 308] width 0 height 0
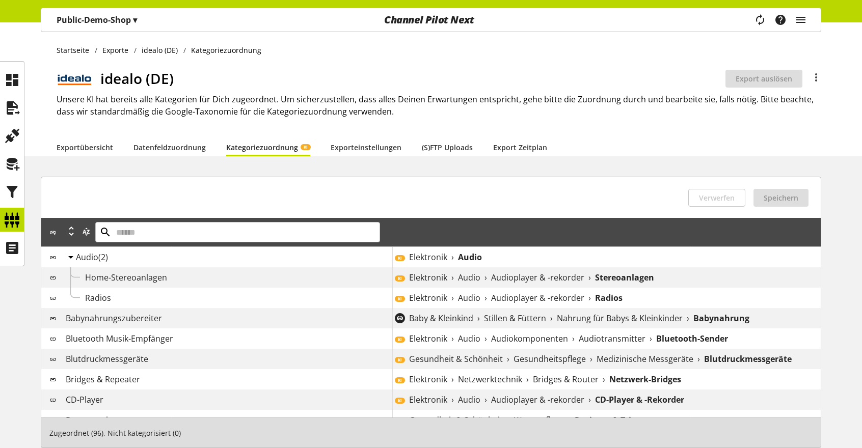
click at [71, 255] on icon at bounding box center [71, 257] width 12 height 18
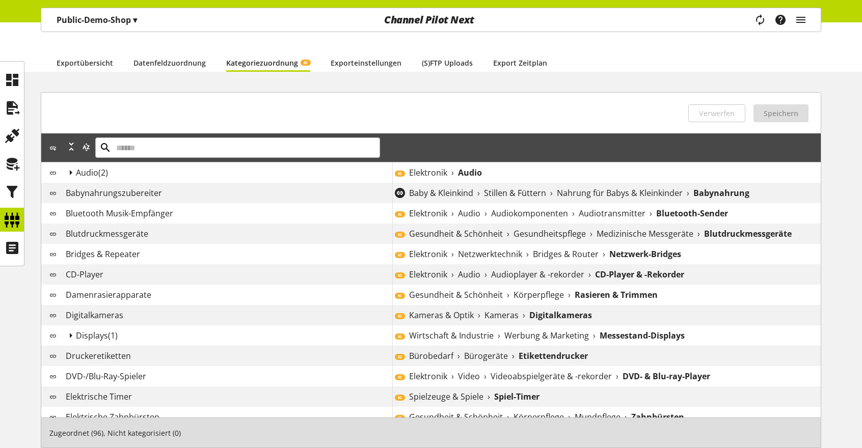
scroll to position [51, 0]
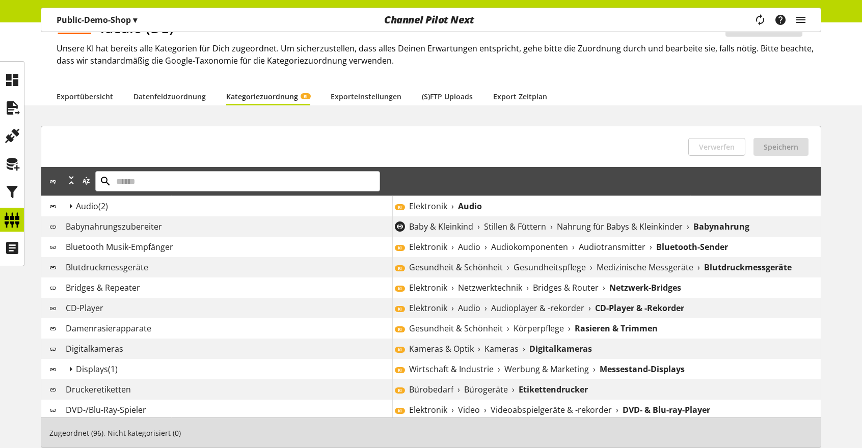
click at [415, 266] on span "Gesundheit & Schönheit" at bounding box center [456, 267] width 94 height 12
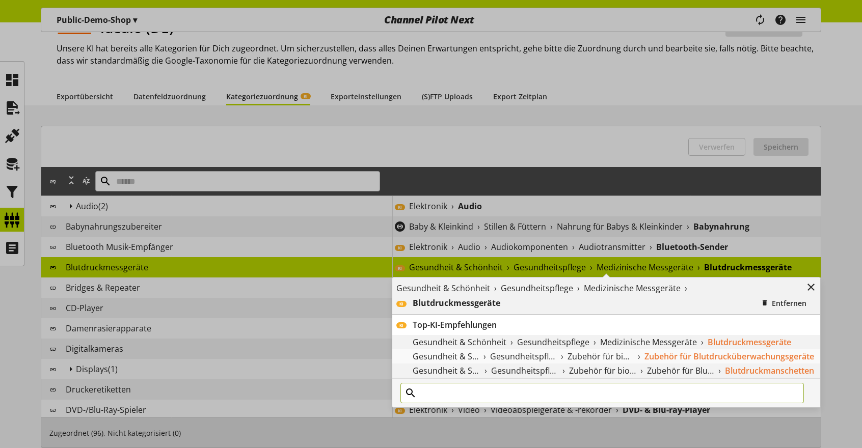
click at [505, 398] on input "text" at bounding box center [601, 393] width 403 height 20
click at [768, 301] on icon "button" at bounding box center [764, 303] width 7 height 11
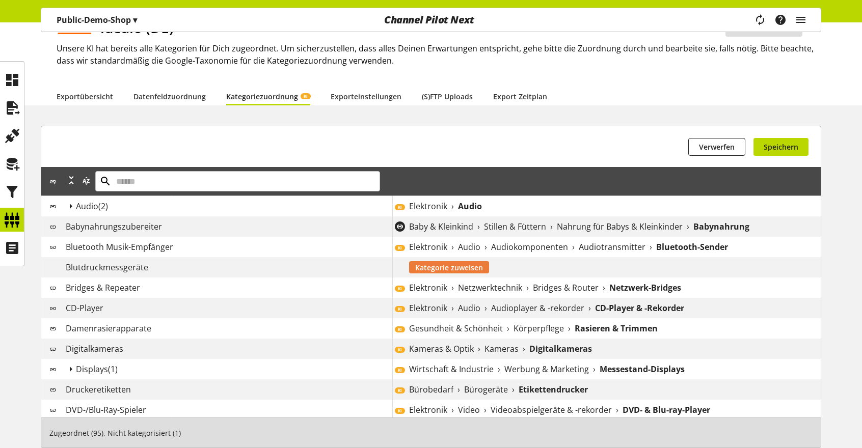
click at [447, 270] on span "Kategorie zuweisen" at bounding box center [449, 267] width 68 height 11
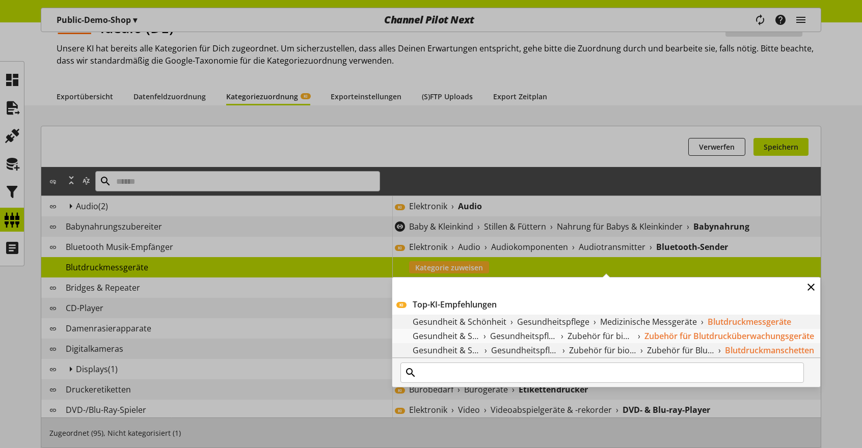
click at [809, 286] on icon at bounding box center [811, 287] width 12 height 18
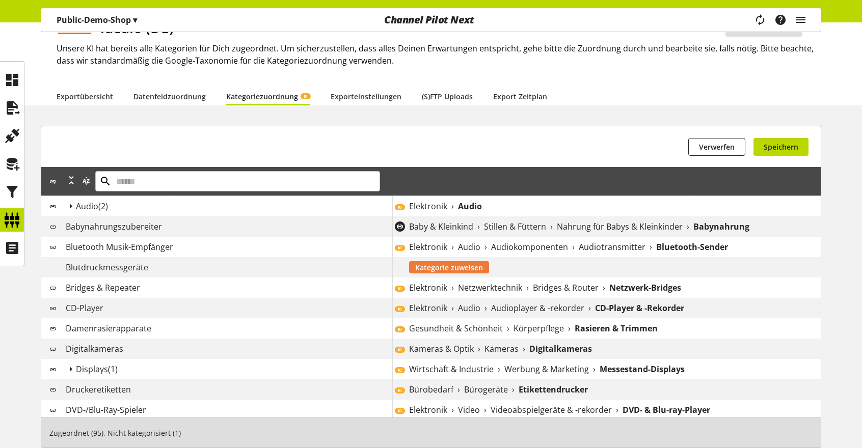
click at [445, 268] on span "Kategorie zuweisen" at bounding box center [449, 267] width 68 height 11
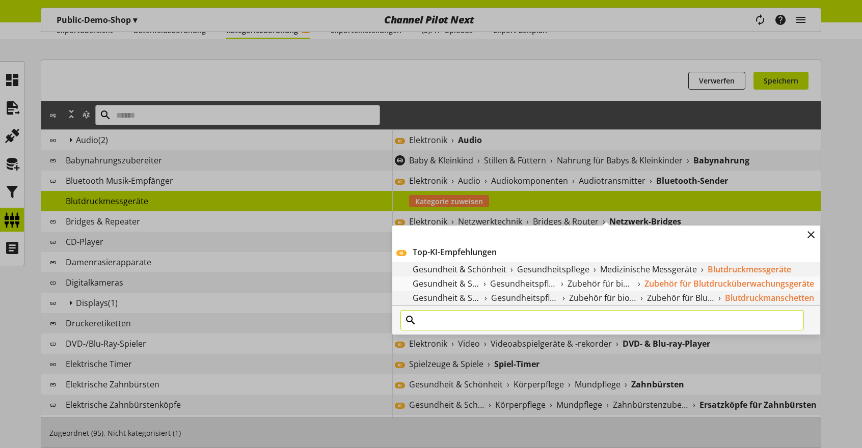
scroll to position [102, 0]
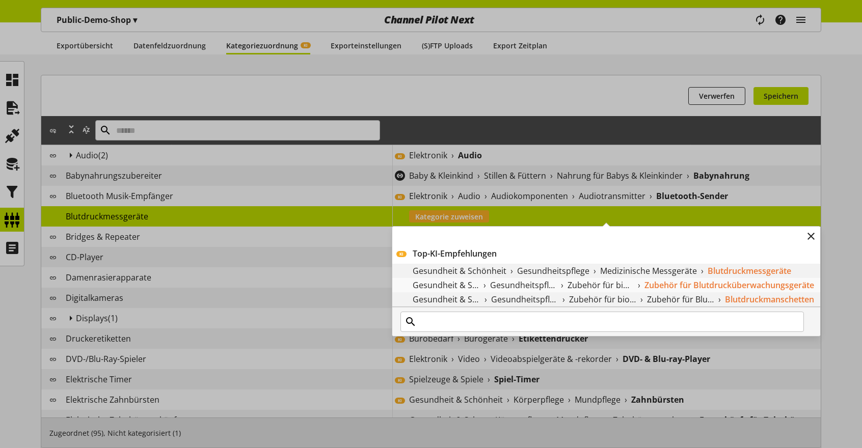
click at [510, 268] on span "›" at bounding box center [511, 271] width 3 height 12
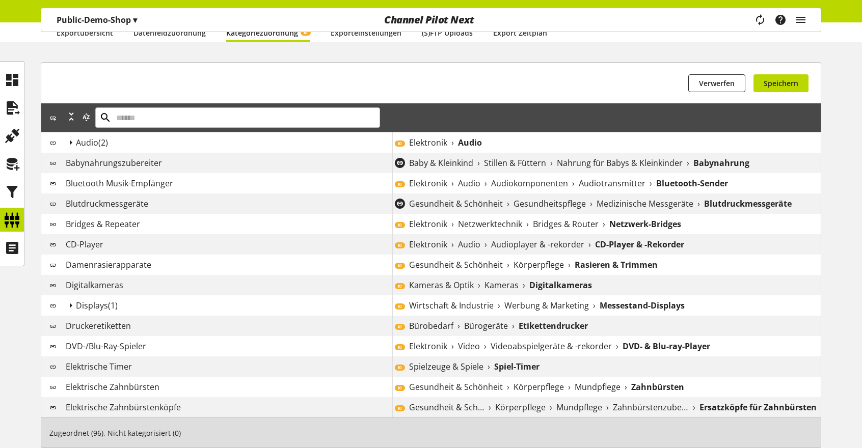
scroll to position [91, 0]
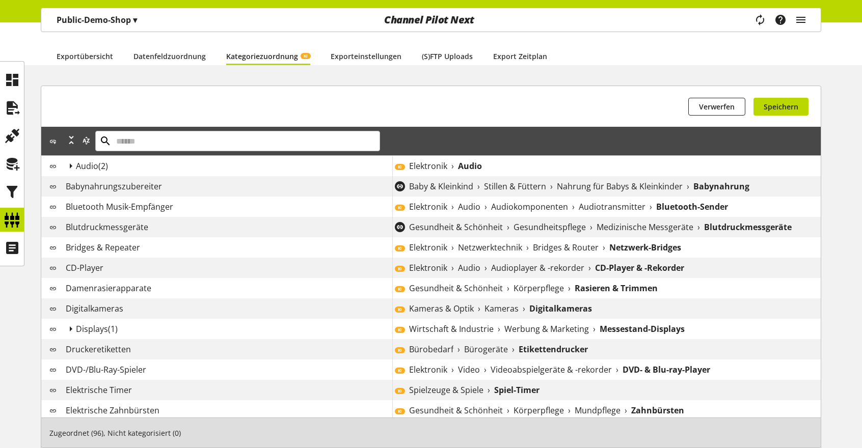
click at [436, 228] on span "Gesundheit & Schönheit" at bounding box center [456, 227] width 94 height 12
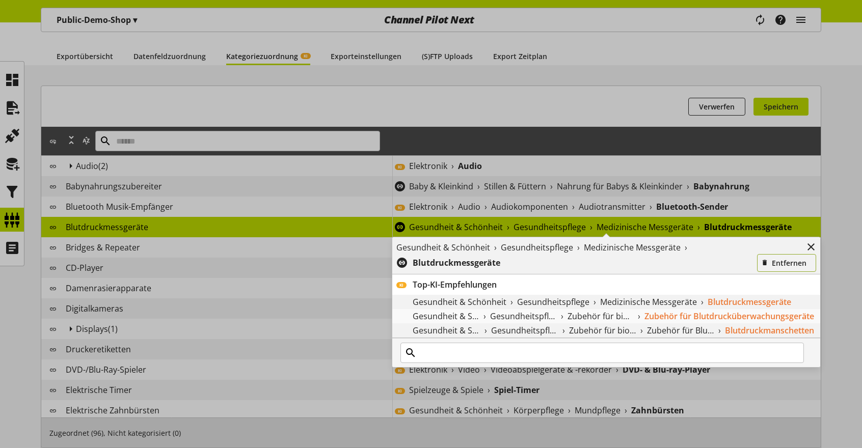
click at [772, 262] on span "Entfernen" at bounding box center [789, 263] width 35 height 11
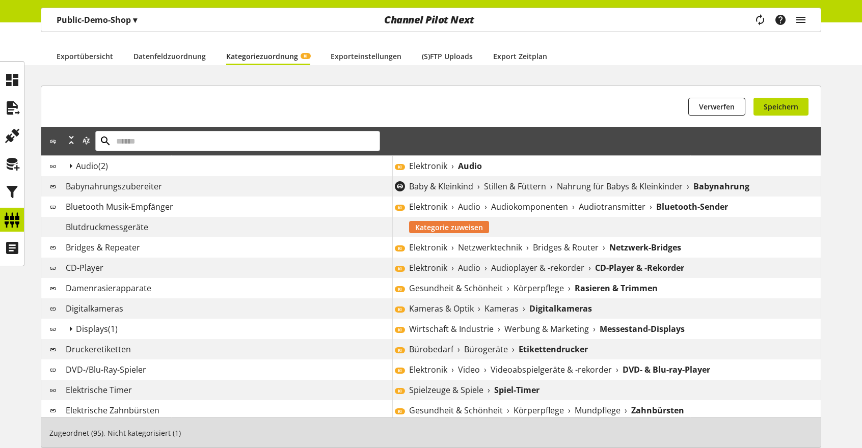
click at [462, 226] on span "Kategorie zuweisen" at bounding box center [449, 227] width 68 height 11
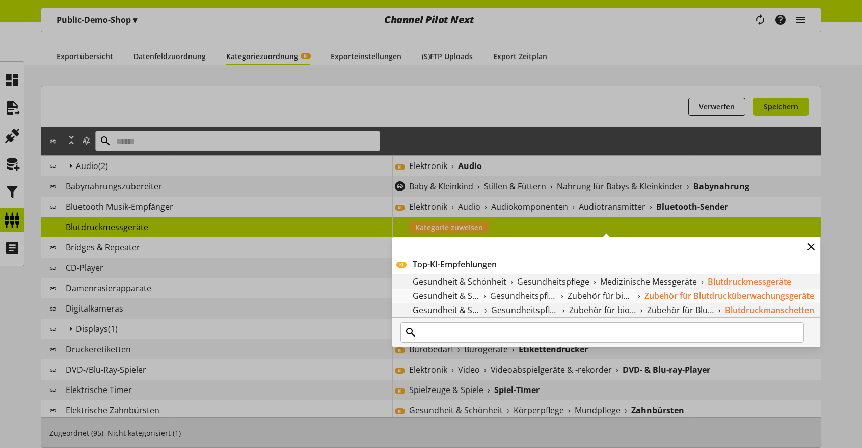
click at [813, 246] on icon at bounding box center [811, 247] width 12 height 18
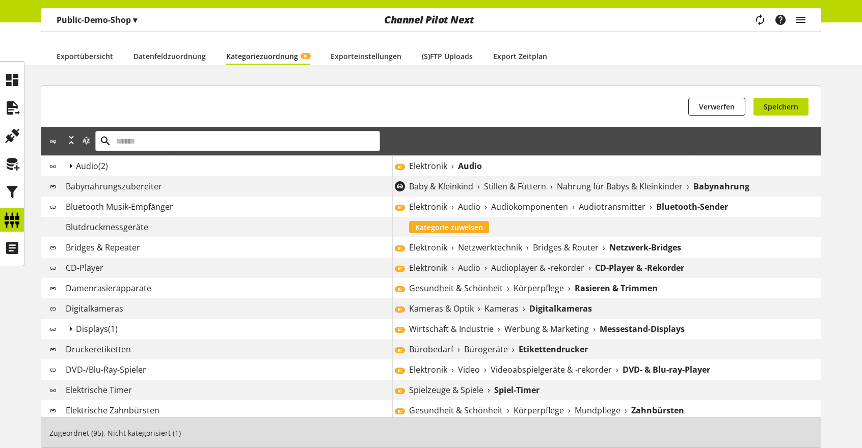
click at [70, 164] on icon at bounding box center [71, 166] width 12 height 18
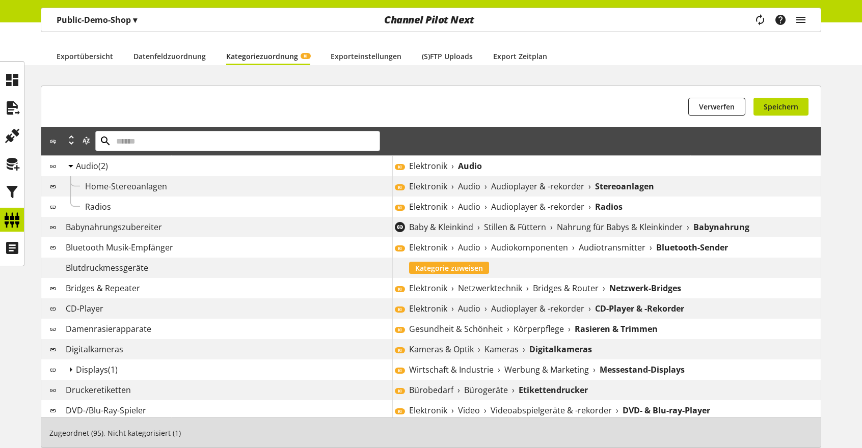
click at [70, 164] on icon at bounding box center [71, 166] width 12 height 18
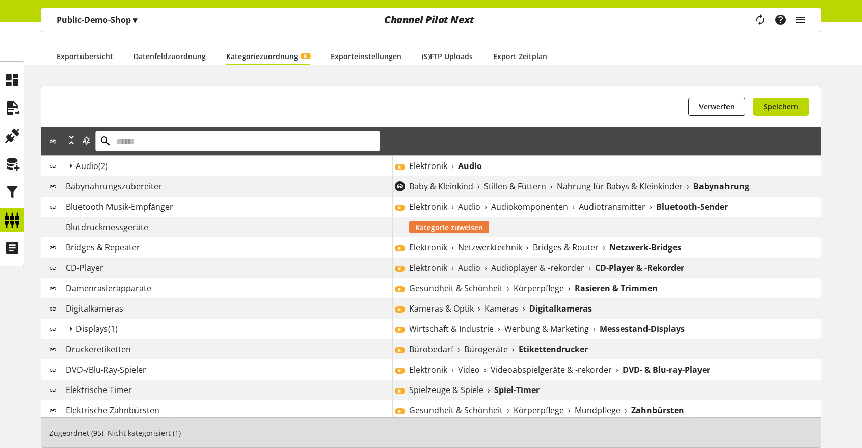
click at [437, 227] on span "Kategorie zuweisen" at bounding box center [449, 227] width 68 height 11
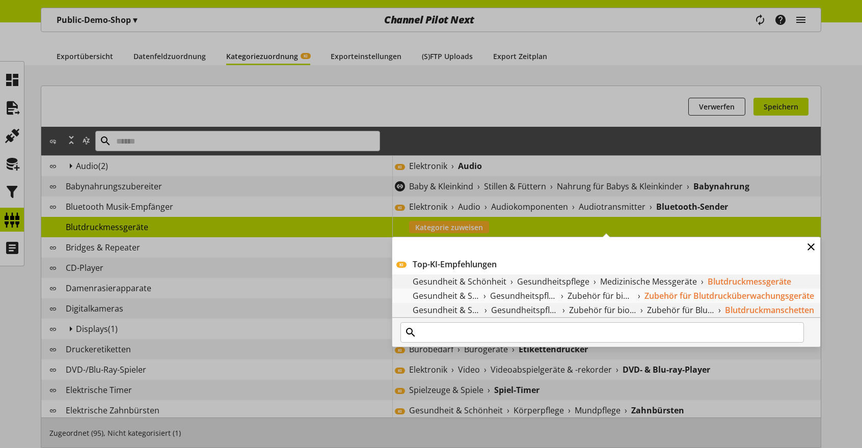
click at [812, 247] on icon at bounding box center [811, 247] width 12 height 18
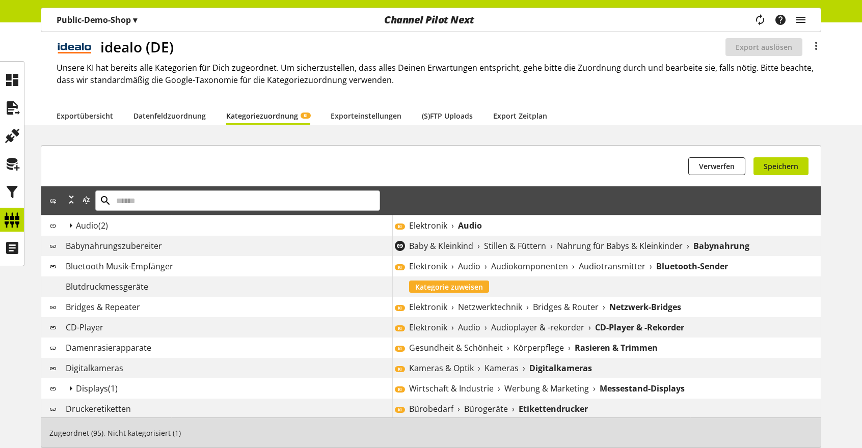
scroll to position [0, 0]
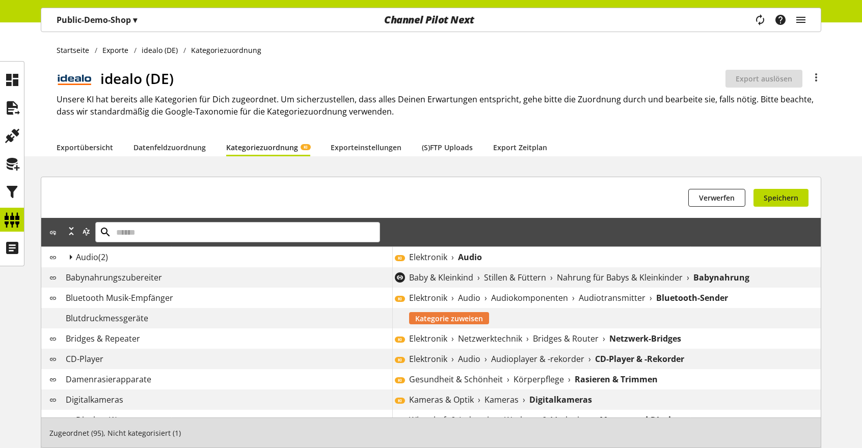
click at [426, 315] on span "Kategorie zuweisen" at bounding box center [449, 318] width 68 height 11
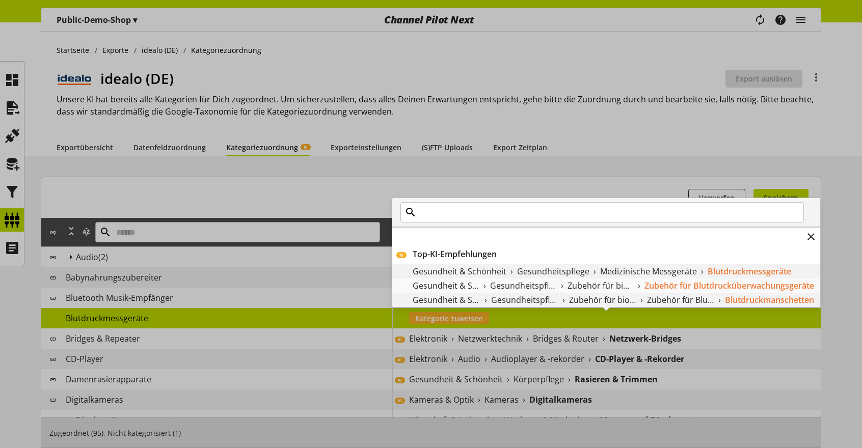
click at [468, 276] on span "Gesundheit & Schönheit" at bounding box center [460, 271] width 94 height 12
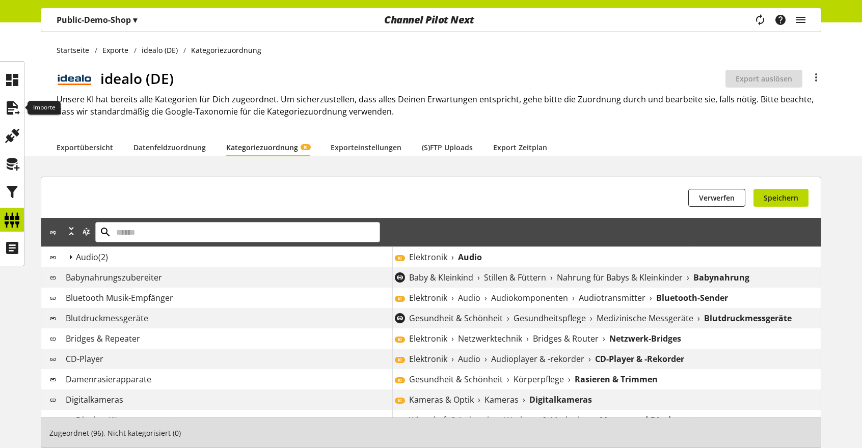
drag, startPoint x: 11, startPoint y: 110, endPoint x: 460, endPoint y: 59, distance: 451.2
click at [11, 110] on icon at bounding box center [12, 108] width 16 height 20
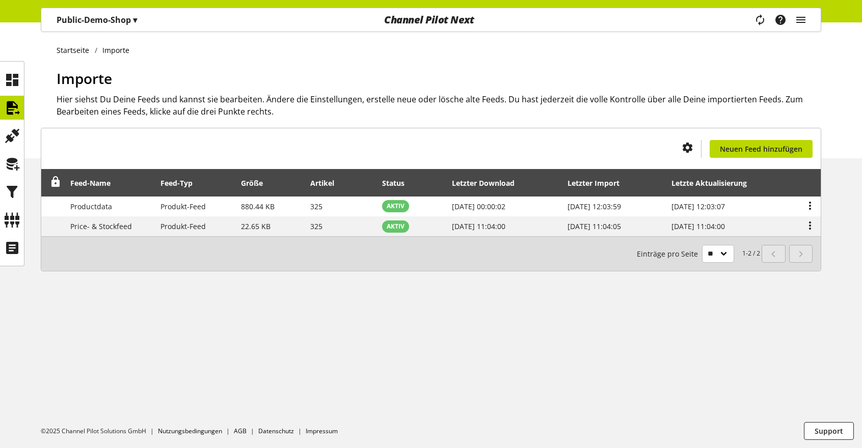
click at [117, 14] on p "Public-Demo-Shop ▾" at bounding box center [97, 20] width 80 height 12
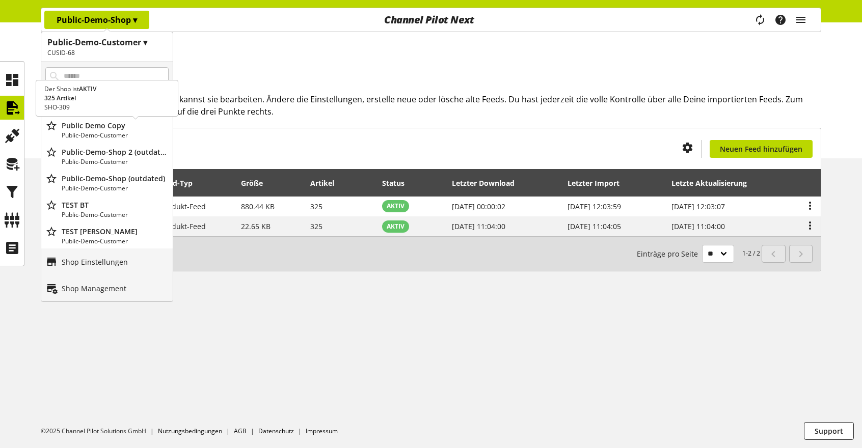
click at [95, 121] on p "Public Demo Copy" at bounding box center [115, 125] width 107 height 11
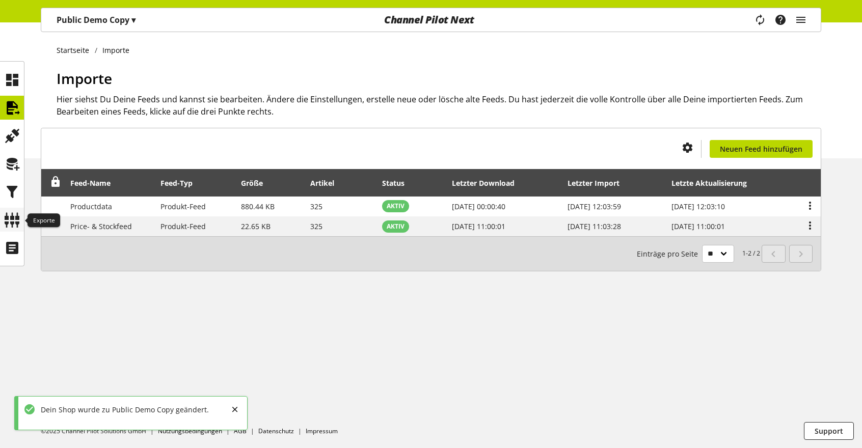
click at [7, 213] on icon at bounding box center [12, 220] width 16 height 20
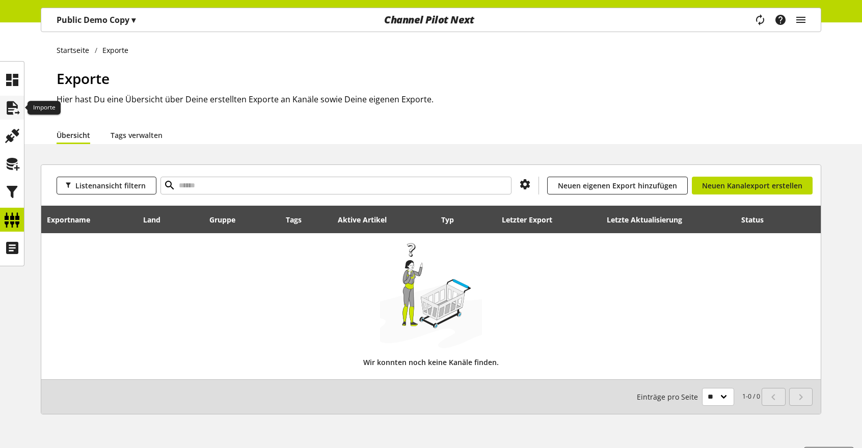
click at [10, 104] on icon at bounding box center [12, 108] width 16 height 20
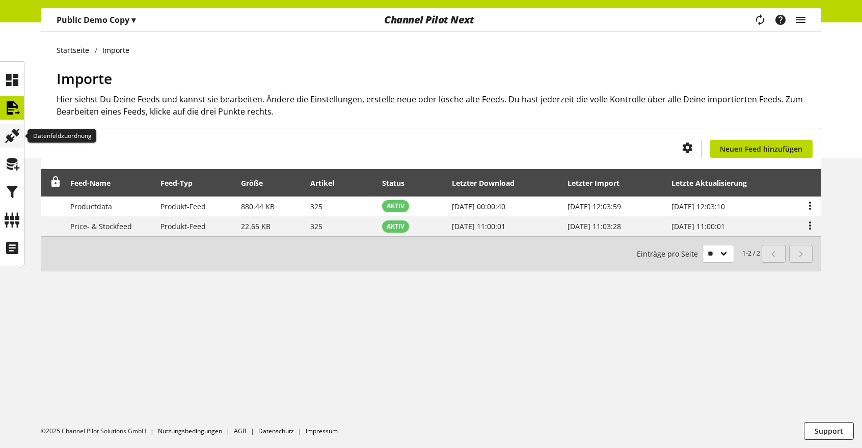
click at [12, 130] on icon at bounding box center [12, 136] width 16 height 20
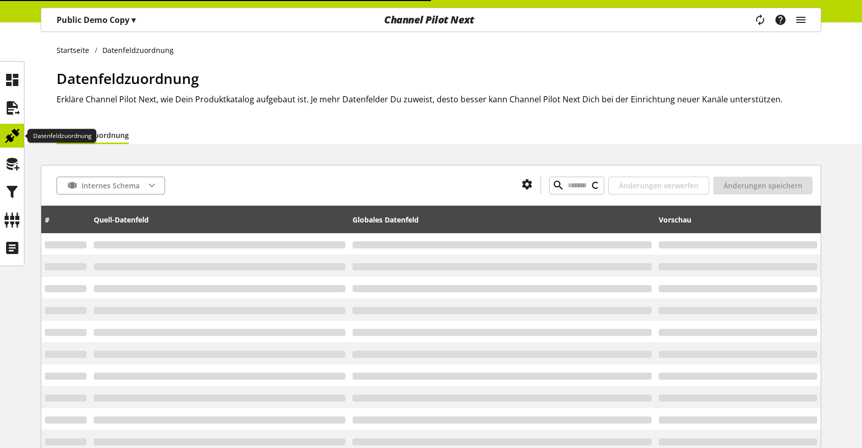
type input "**********"
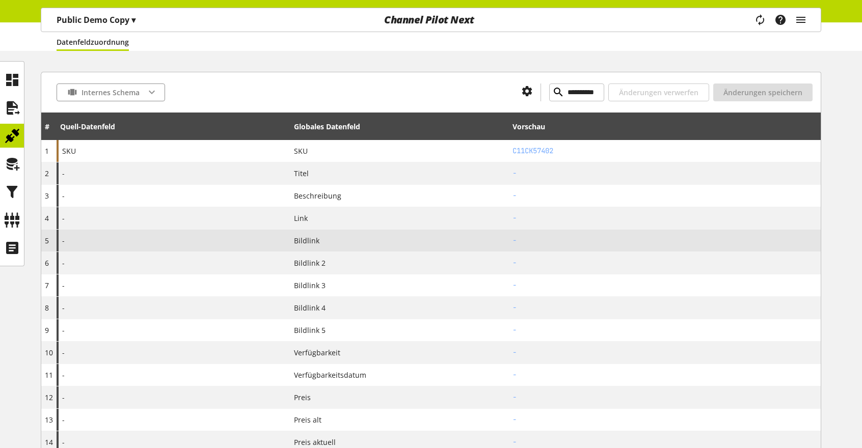
scroll to position [956, 0]
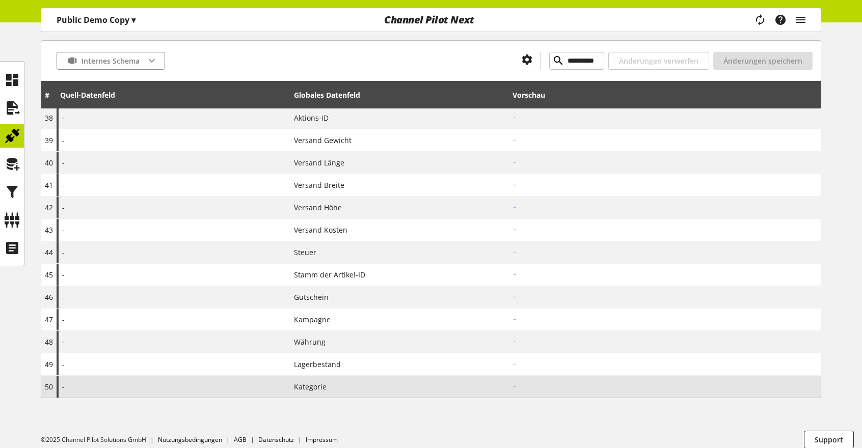
click at [339, 382] on div "Kategorie" at bounding box center [399, 387] width 211 height 11
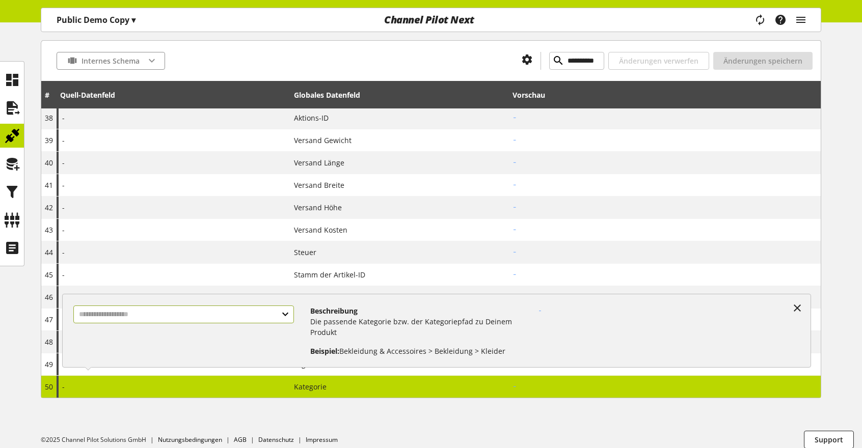
click at [230, 318] on input "text" at bounding box center [183, 315] width 221 height 18
select select "***"
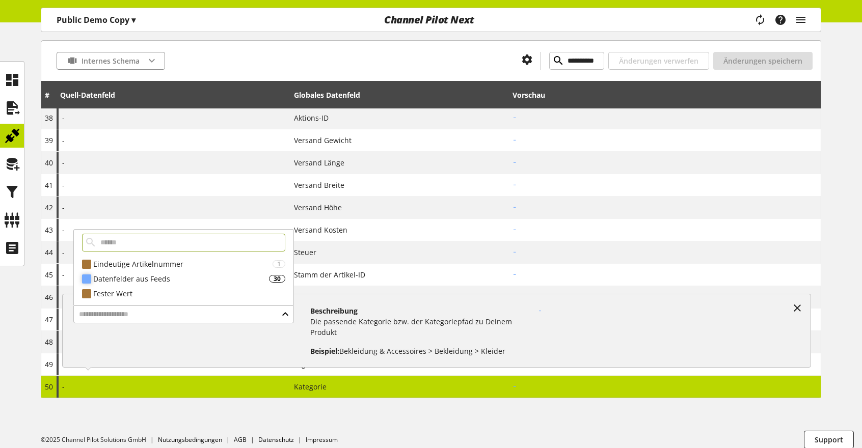
click at [165, 278] on div "Datenfelder aus Feeds" at bounding box center [181, 279] width 176 height 11
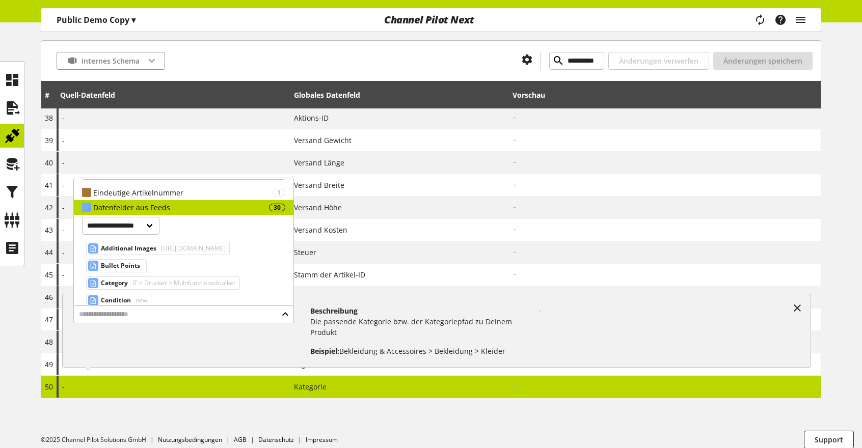
scroll to position [51, 0]
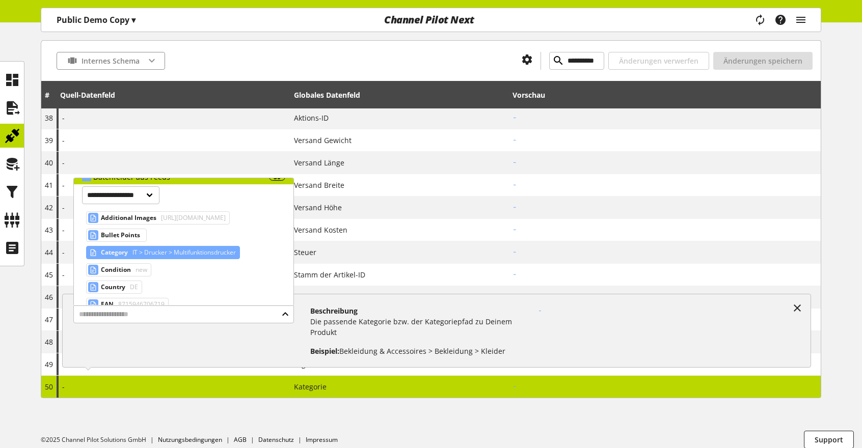
click at [182, 255] on span "IT > Drucker > Multifunktionsdrucker" at bounding box center [182, 253] width 105 height 12
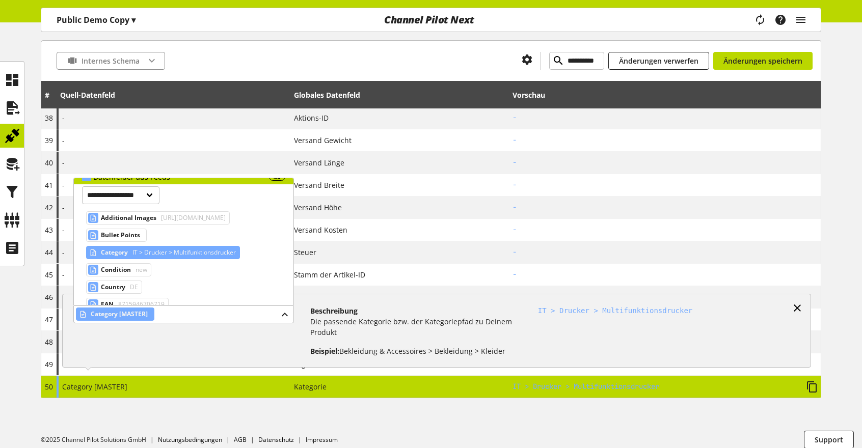
click at [799, 305] on icon at bounding box center [797, 308] width 12 height 18
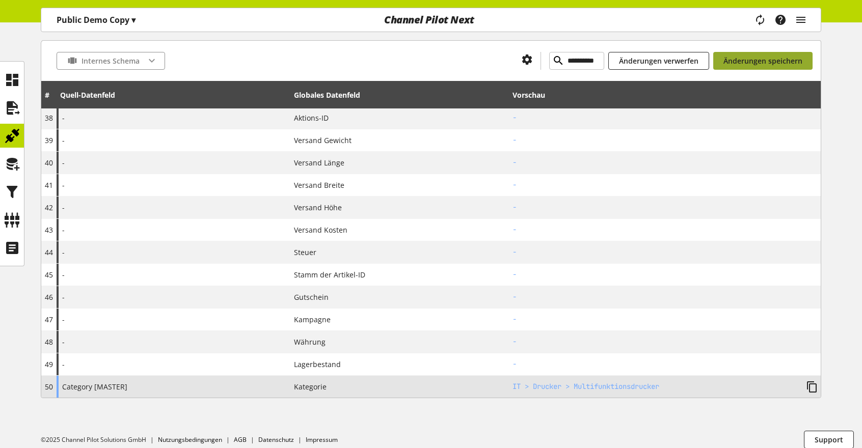
click at [782, 60] on span "Änderungen speichern" at bounding box center [762, 61] width 79 height 11
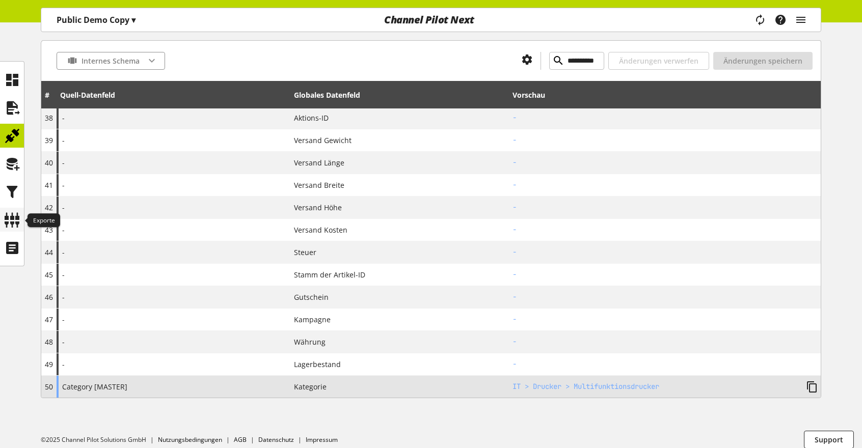
click at [6, 217] on icon at bounding box center [12, 220] width 16 height 20
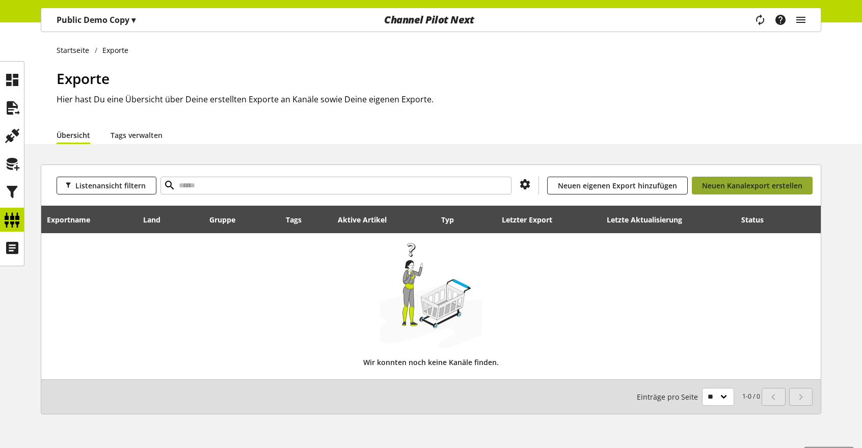
click at [736, 183] on span "Neuen Kanalexport erstellen" at bounding box center [752, 185] width 100 height 11
select select "**"
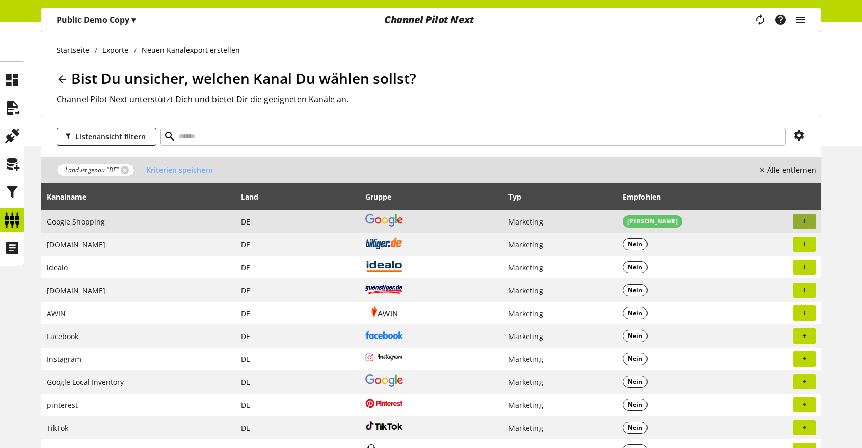
click at [806, 218] on icon "button" at bounding box center [804, 221] width 6 height 9
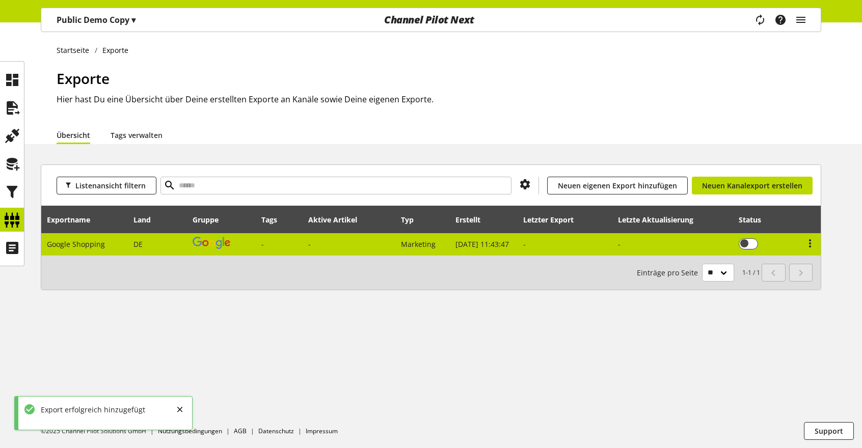
click at [193, 240] on img at bounding box center [212, 243] width 38 height 12
select select "********"
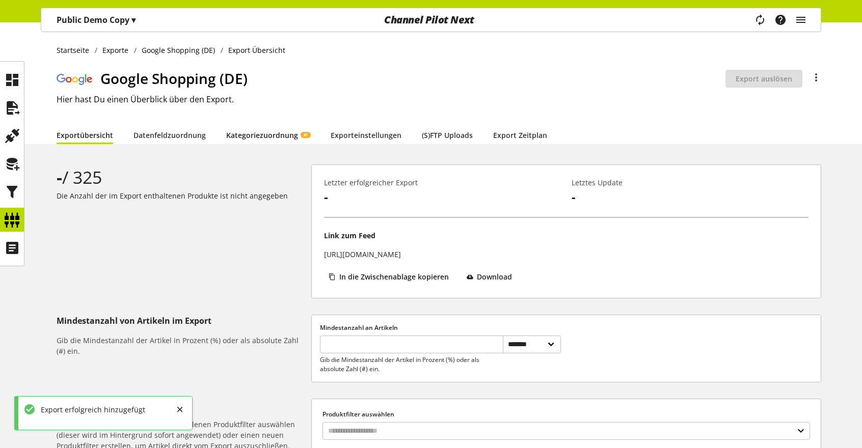
click at [257, 139] on link "Kategoriezuordnung KI" at bounding box center [268, 135] width 84 height 11
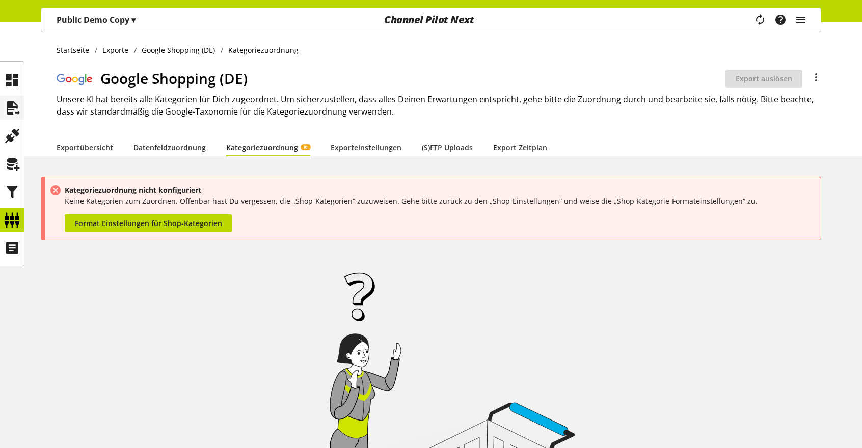
click at [20, 106] on icon at bounding box center [12, 108] width 16 height 20
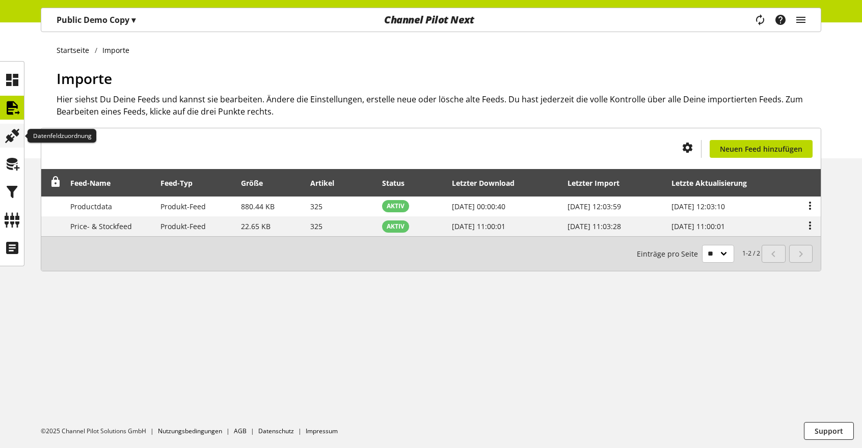
click at [10, 132] on icon at bounding box center [12, 136] width 16 height 20
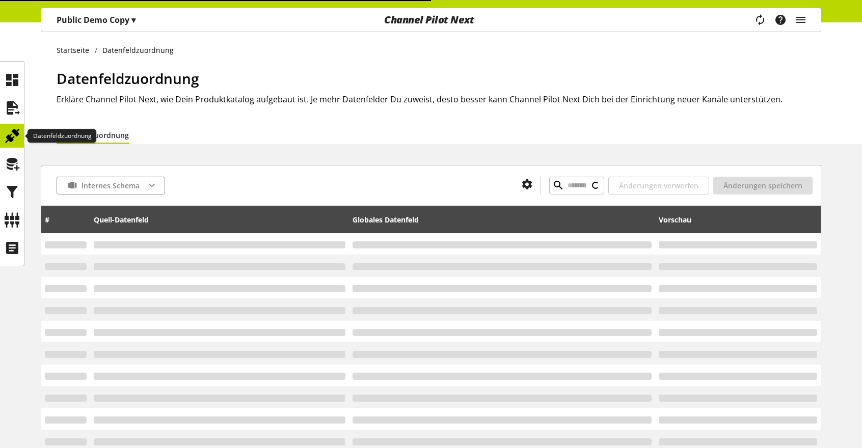
type input "**********"
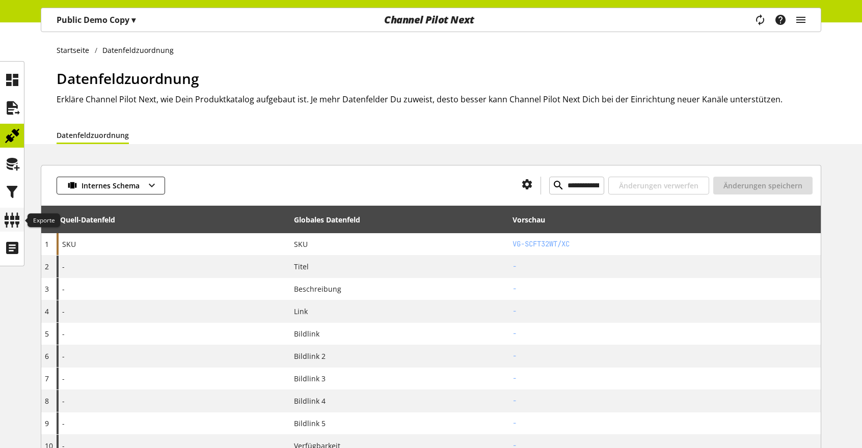
click at [12, 217] on icon at bounding box center [12, 220] width 16 height 20
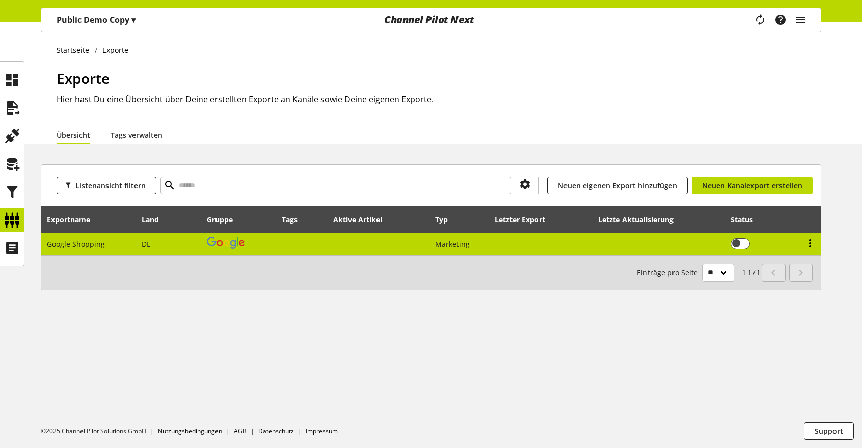
click at [811, 245] on icon at bounding box center [810, 243] width 12 height 18
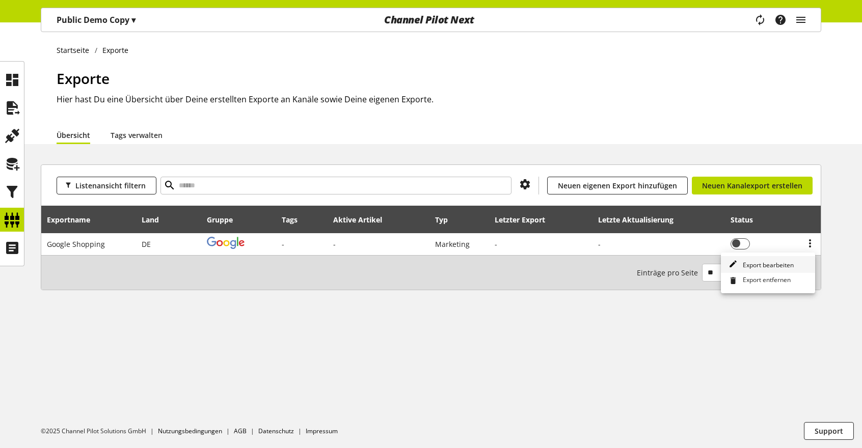
click at [777, 265] on span "Export bearbeiten" at bounding box center [766, 265] width 55 height 9
select select "********"
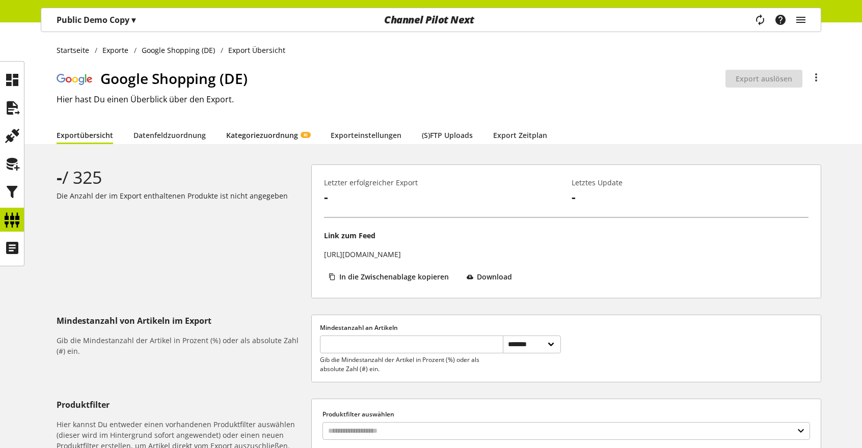
click at [280, 136] on link "Kategoriezuordnung KI" at bounding box center [268, 135] width 84 height 11
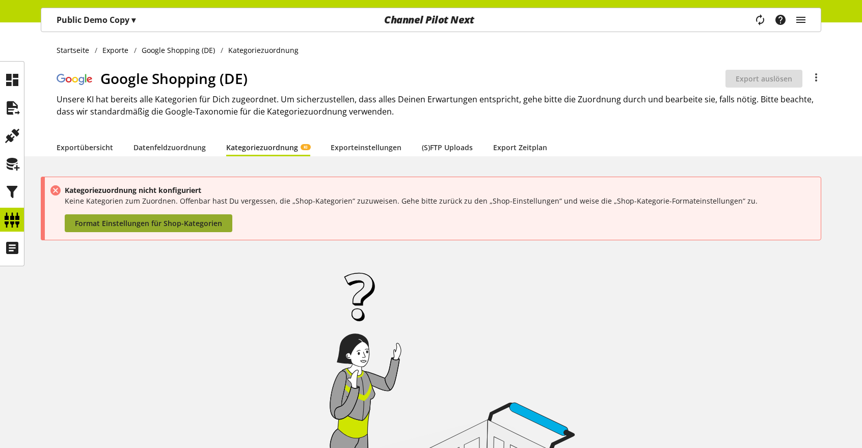
click at [187, 222] on span "Format Einstellungen für Shop-Kategorien" at bounding box center [148, 223] width 147 height 11
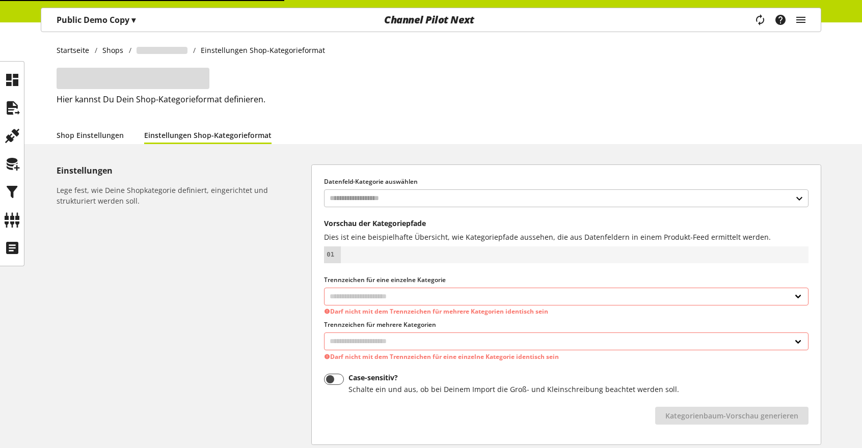
select select
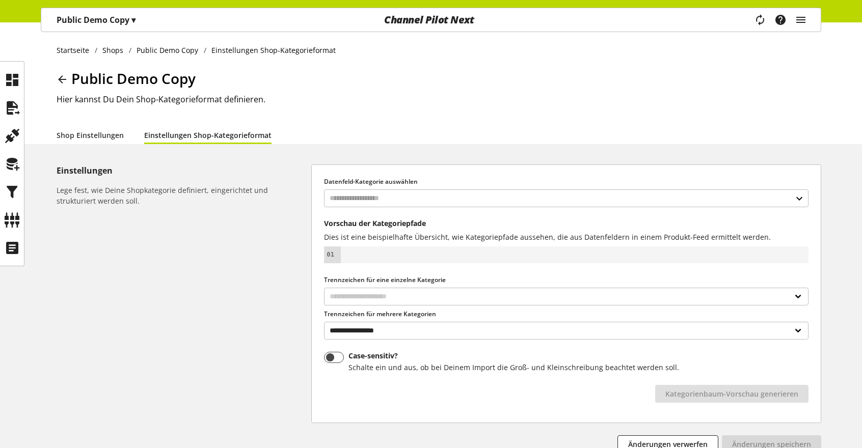
click at [478, 188] on div "Datenfeld-Kategorie auswählen" at bounding box center [566, 192] width 485 height 30
click at [477, 195] on input "text" at bounding box center [566, 199] width 485 height 18
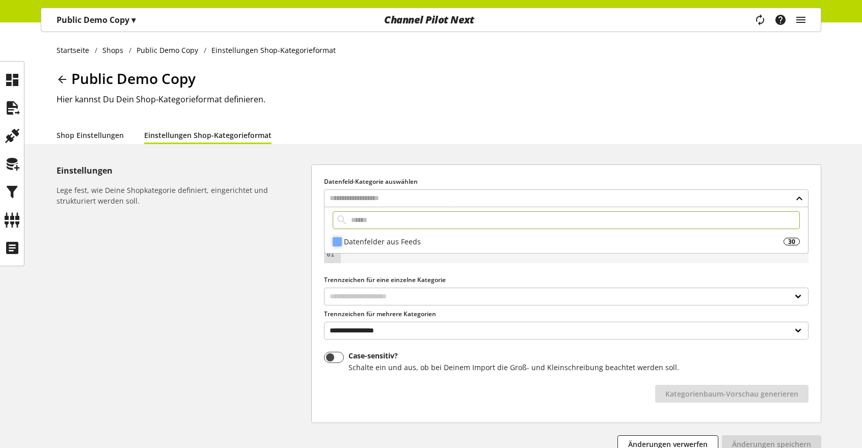
click at [393, 246] on div "Datenfelder aus Feeds" at bounding box center [564, 241] width 440 height 11
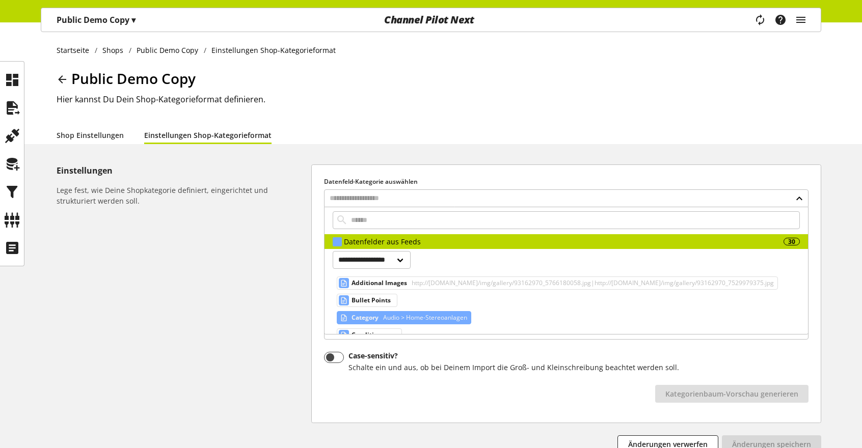
click at [399, 314] on span "Audio > Home-Stereoanlagen" at bounding box center [424, 318] width 86 height 12
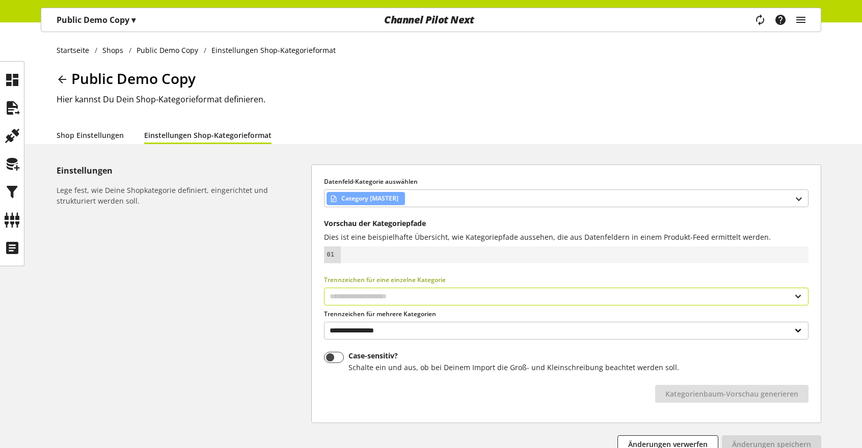
click at [396, 297] on select "**********" at bounding box center [566, 297] width 485 height 18
select select "*"
click at [324, 288] on select "**********" at bounding box center [566, 297] width 485 height 18
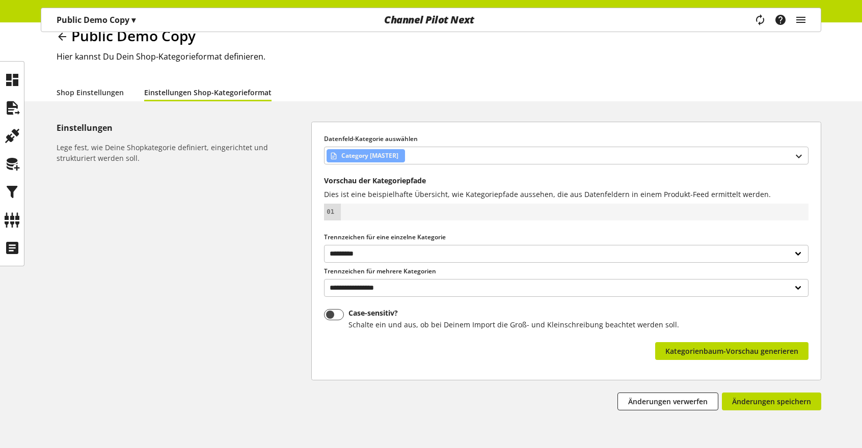
scroll to position [79, 0]
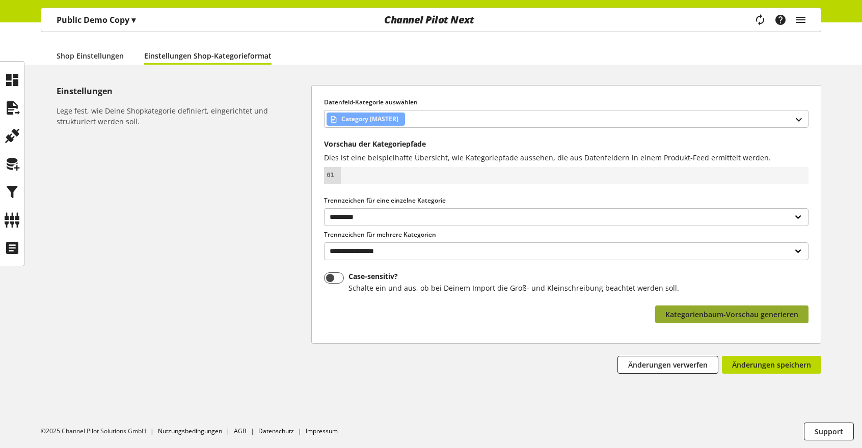
click at [724, 322] on button "Kategorienbaum-Vorschau generieren" at bounding box center [731, 315] width 153 height 18
click at [719, 316] on span "Kategorienbaum-Vorschau generieren" at bounding box center [731, 314] width 133 height 11
click at [450, 248] on select "**********" at bounding box center [566, 252] width 485 height 18
select select "*"
click at [324, 243] on select "**********" at bounding box center [566, 252] width 485 height 18
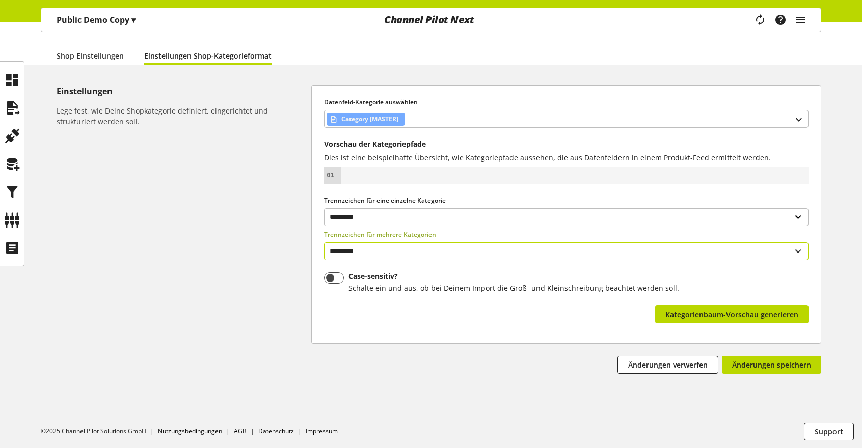
click at [375, 247] on select "**********" at bounding box center [566, 252] width 485 height 18
select select
click at [324, 243] on select "**********" at bounding box center [566, 252] width 485 height 18
click at [776, 367] on span "Änderungen speichern" at bounding box center [771, 365] width 79 height 11
click at [88, 57] on link "Shop Einstellungen" at bounding box center [90, 55] width 67 height 11
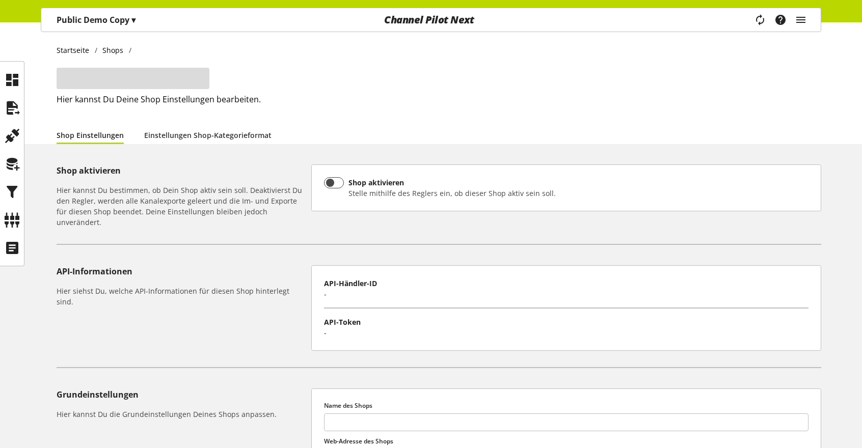
type input "**********"
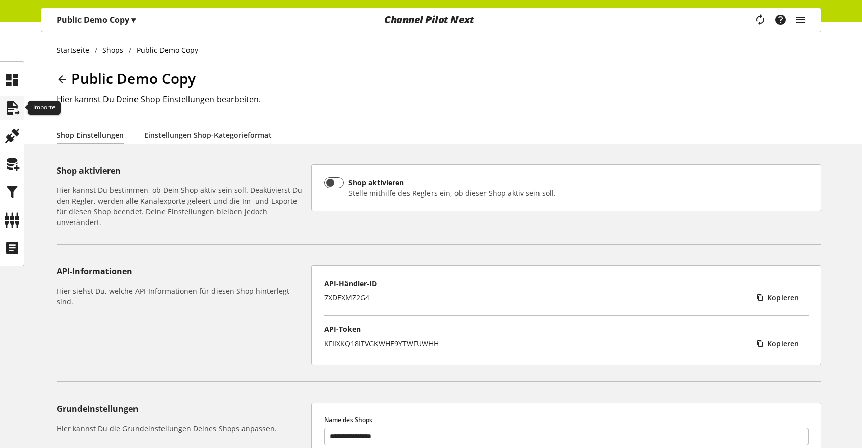
click at [13, 106] on icon at bounding box center [12, 108] width 16 height 20
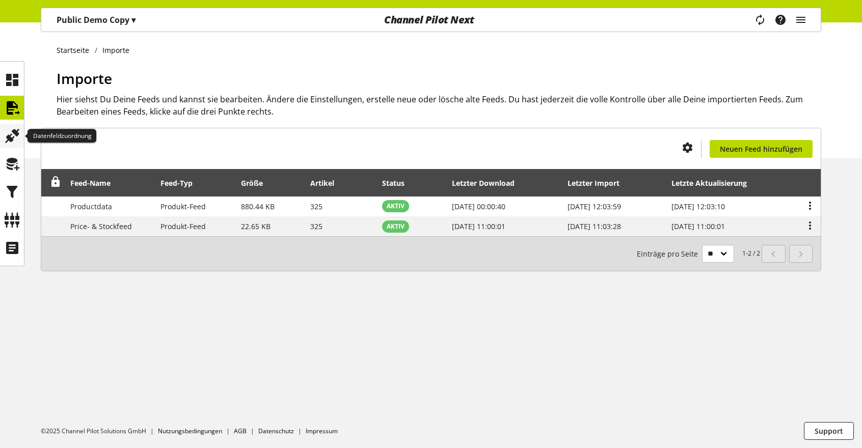
click at [8, 130] on icon at bounding box center [12, 136] width 16 height 20
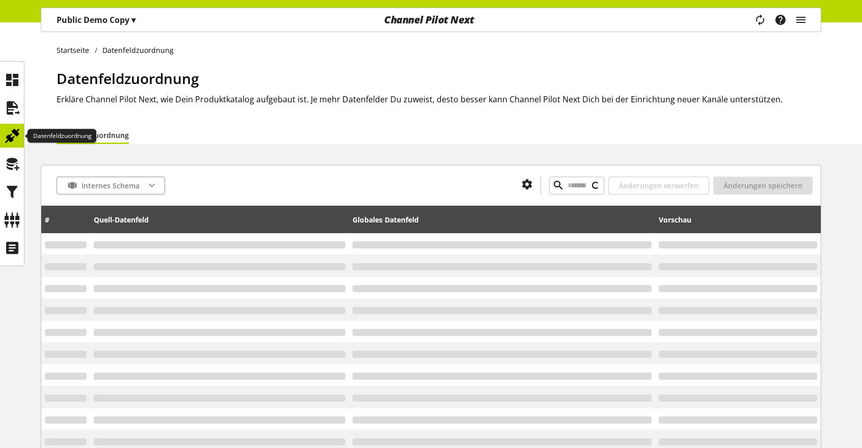
type input "**********"
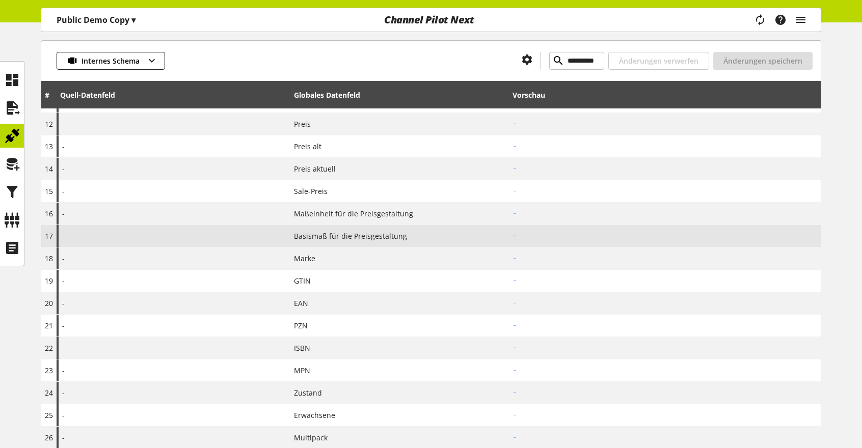
scroll to position [141, 0]
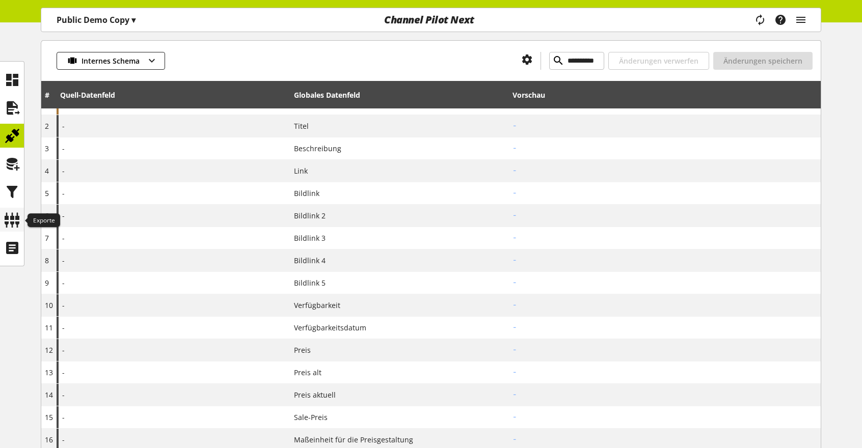
click at [11, 219] on icon at bounding box center [12, 220] width 16 height 20
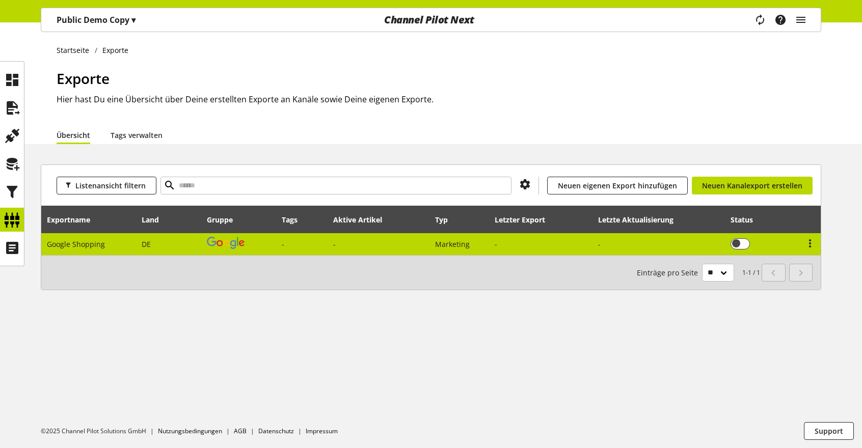
click at [150, 246] on span "DE" at bounding box center [146, 244] width 9 height 10
select select "********"
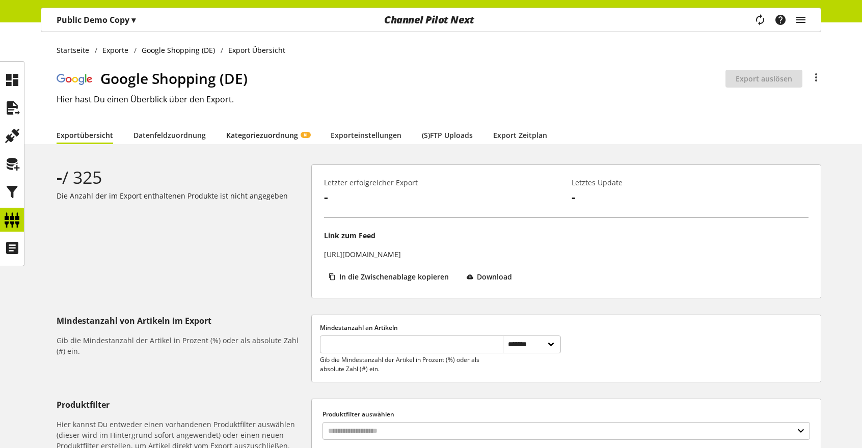
click at [274, 140] on link "Kategoriezuordnung KI" at bounding box center [268, 135] width 84 height 11
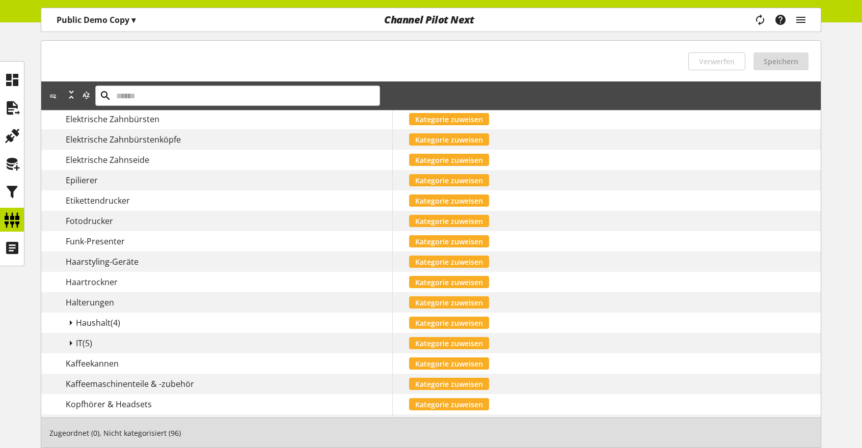
scroll to position [357, 0]
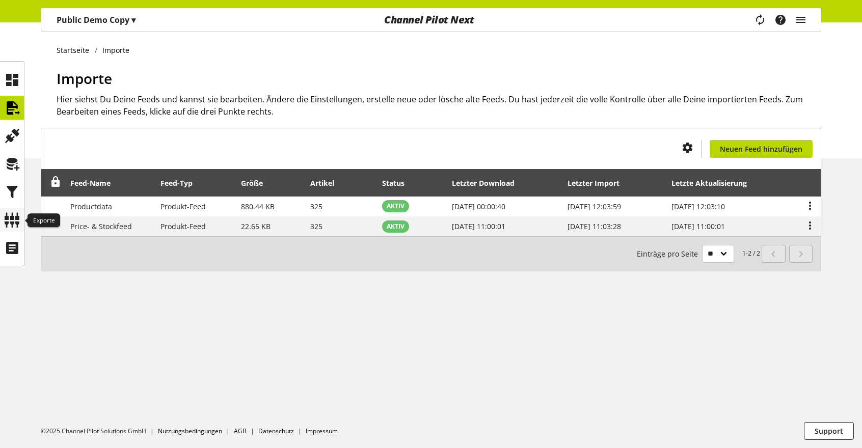
click at [8, 214] on icon at bounding box center [12, 220] width 16 height 20
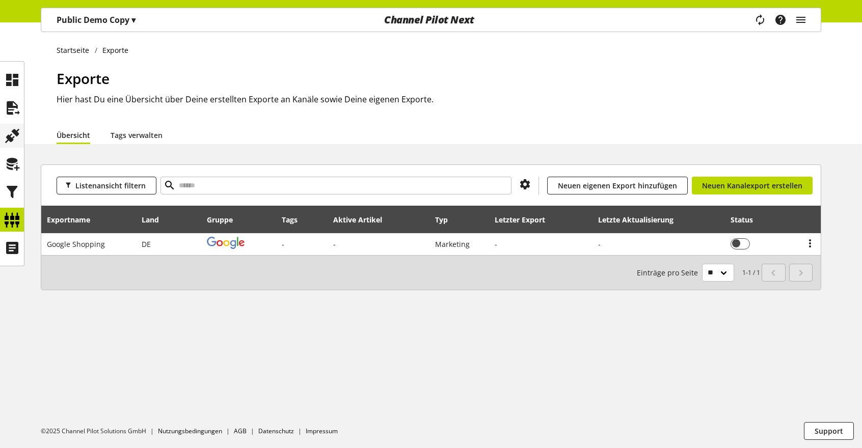
click at [13, 127] on icon at bounding box center [12, 136] width 16 height 20
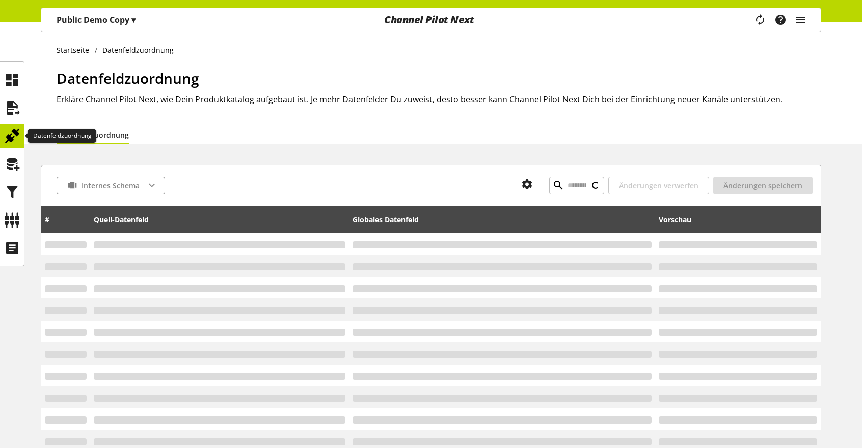
type input "******"
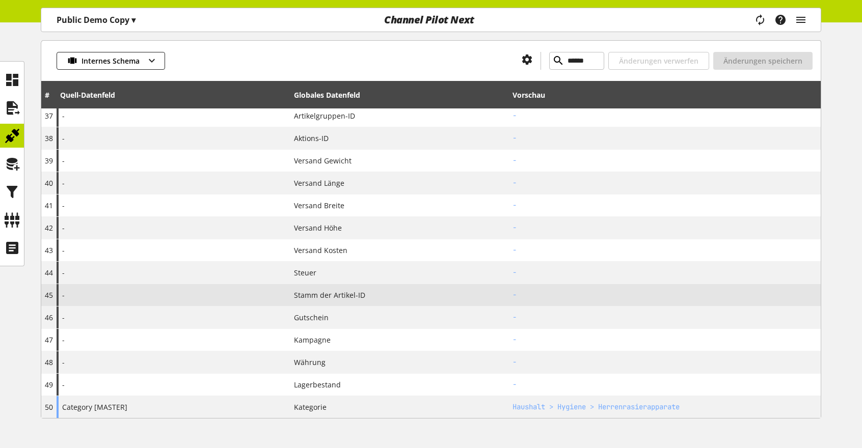
scroll to position [956, 0]
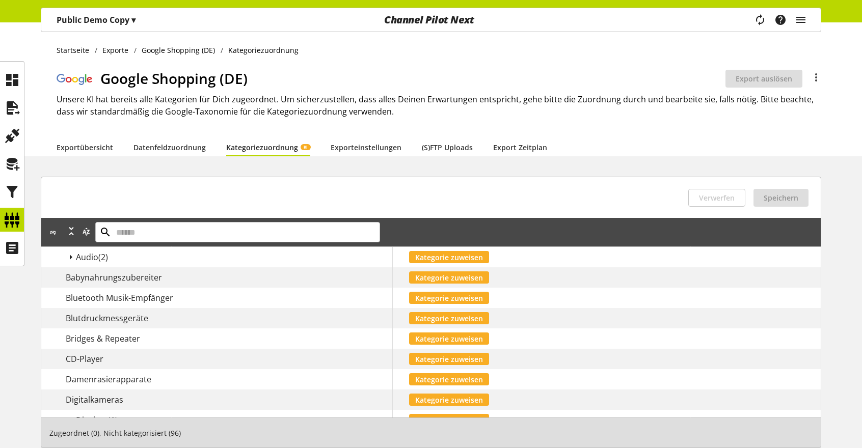
click at [129, 20] on p "Public Demo Copy ▾" at bounding box center [96, 20] width 79 height 12
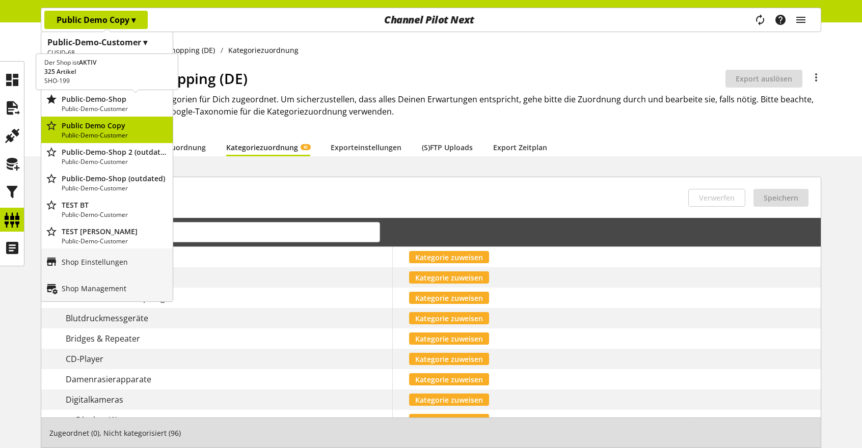
click at [117, 102] on p "Public-Demo-Shop" at bounding box center [115, 99] width 107 height 11
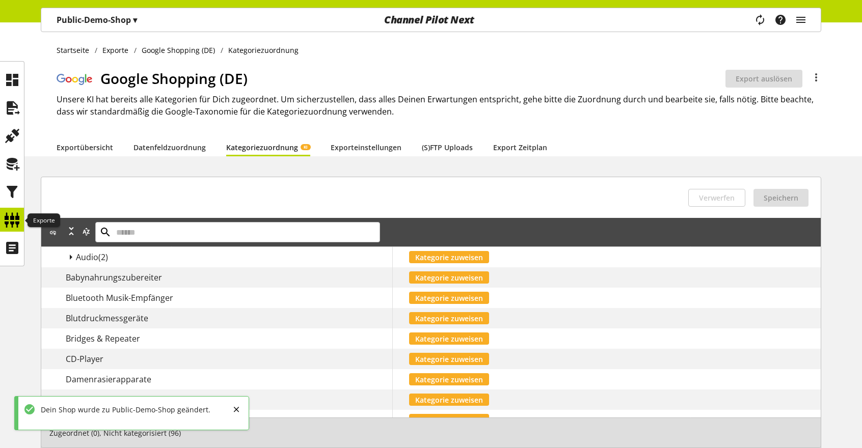
click at [9, 222] on icon at bounding box center [12, 220] width 16 height 20
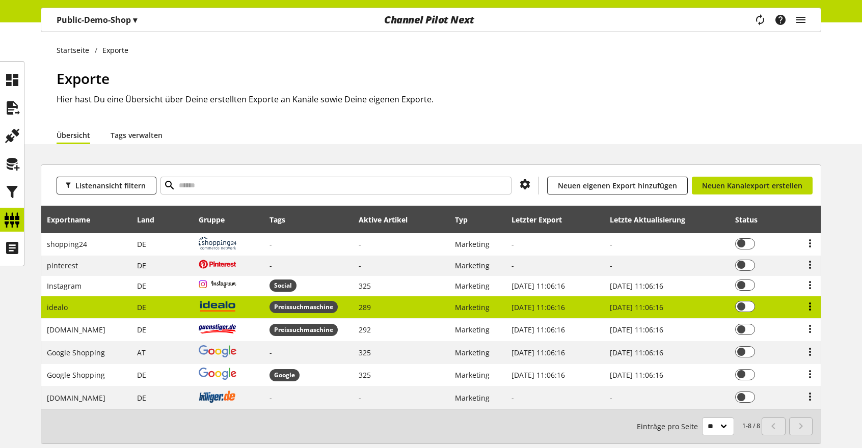
click at [810, 306] on icon at bounding box center [810, 307] width 12 height 18
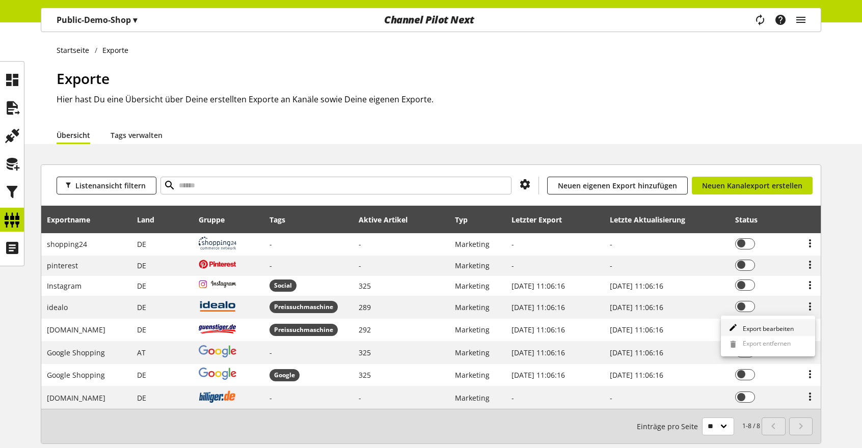
click at [781, 327] on span "Export bearbeiten" at bounding box center [766, 329] width 55 height 9
select select "********"
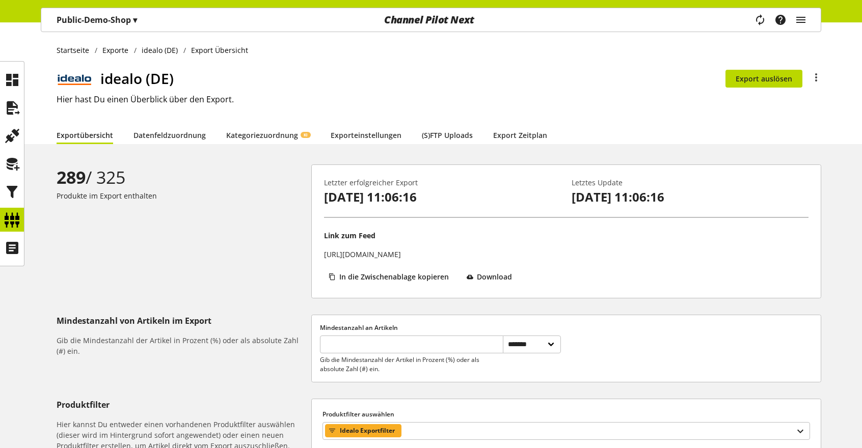
click at [254, 122] on div "idealo (DE) Du bist nicht berechtigt, den Export zu bearbeiten. Export auslösen…" at bounding box center [439, 97] width 765 height 58
click at [259, 136] on link "Kategoriezuordnung KI" at bounding box center [268, 135] width 84 height 11
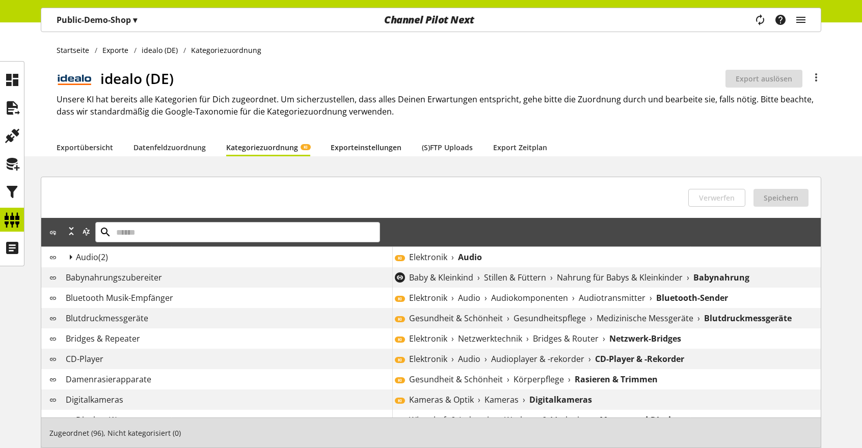
click at [348, 147] on link "Exporteinstellungen" at bounding box center [366, 147] width 71 height 11
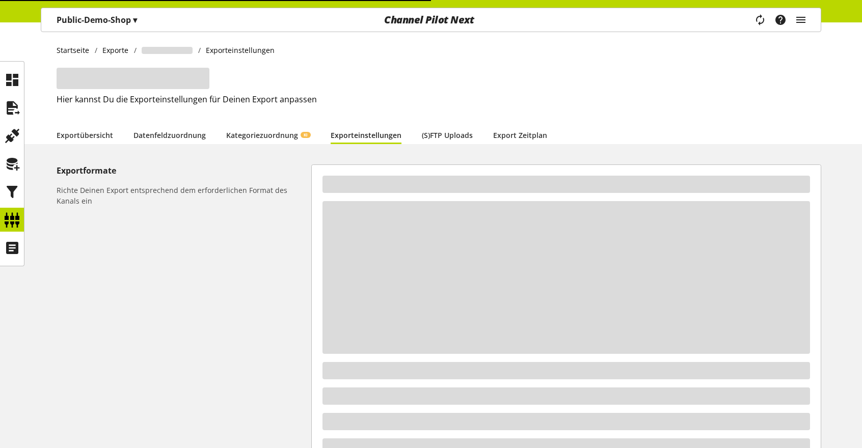
select select "*"
select select "****"
select select "***"
select select "*"
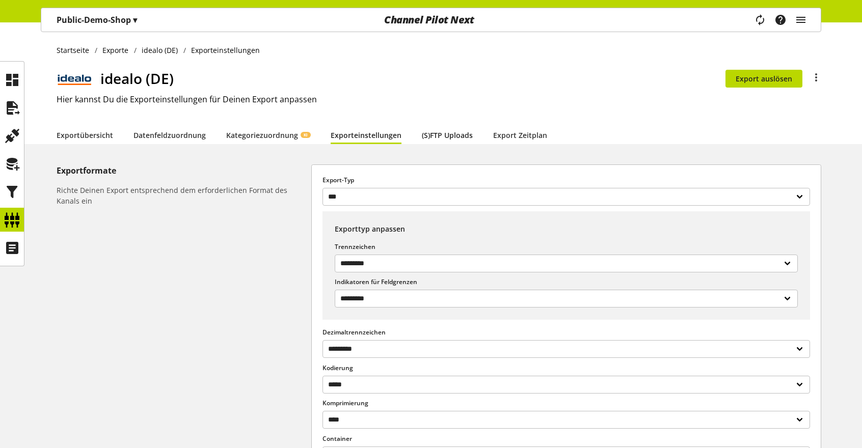
click at [437, 138] on link "(S)FTP Uploads" at bounding box center [447, 135] width 51 height 11
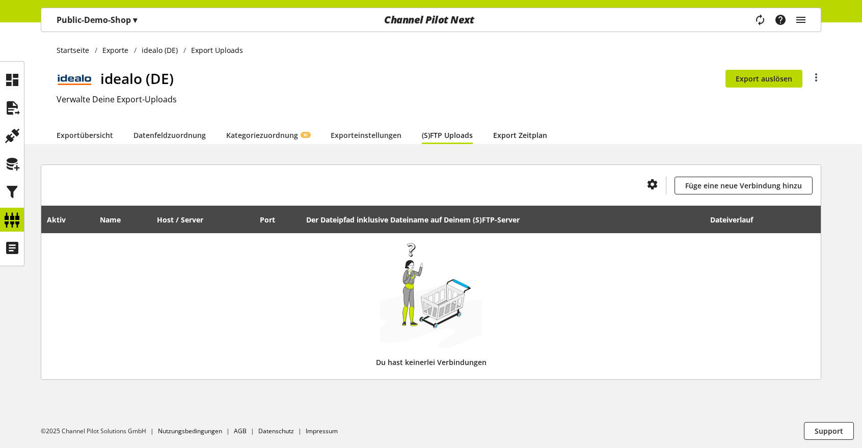
click at [496, 134] on link "Export Zeitplan" at bounding box center [520, 135] width 54 height 11
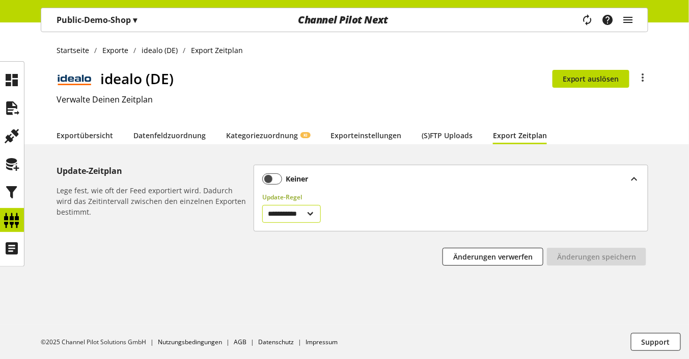
click at [308, 212] on select "**********" at bounding box center [291, 214] width 59 height 18
click at [262, 205] on select "**********" at bounding box center [291, 214] width 59 height 18
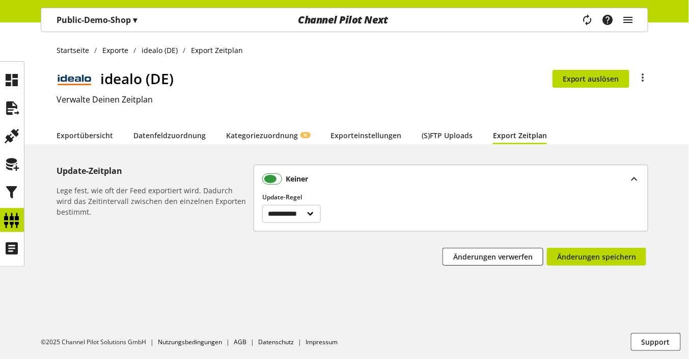
click at [274, 178] on span at bounding box center [272, 178] width 20 height 11
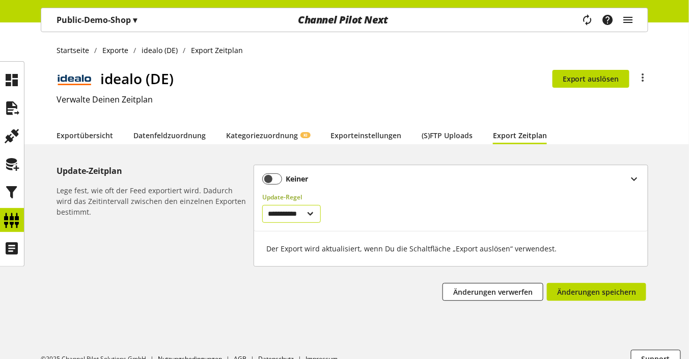
click at [294, 209] on select "**********" at bounding box center [291, 214] width 59 height 18
click at [262, 205] on select "**********" at bounding box center [291, 214] width 59 height 18
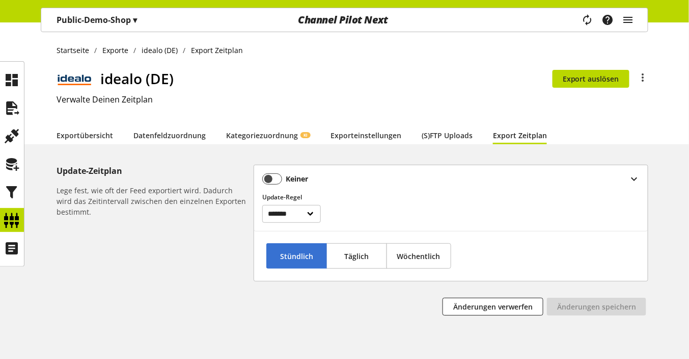
click at [313, 252] on button "Stündlich" at bounding box center [296, 255] width 61 height 25
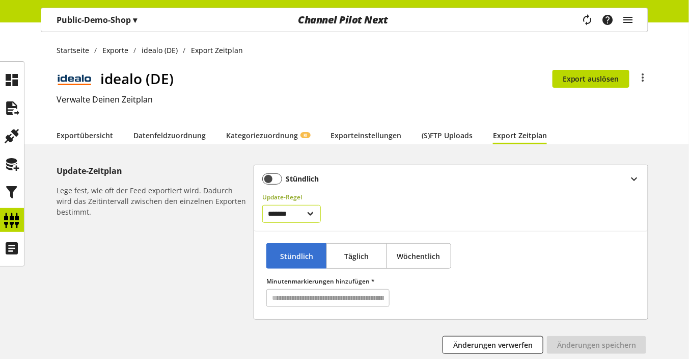
click at [292, 218] on select "**********" at bounding box center [291, 214] width 59 height 18
click at [262, 205] on select "**********" at bounding box center [291, 214] width 59 height 18
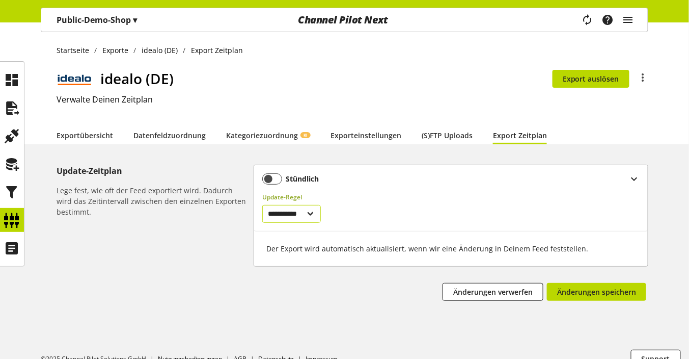
click at [286, 212] on select "**********" at bounding box center [291, 214] width 59 height 18
click at [262, 205] on select "**********" at bounding box center [291, 214] width 59 height 18
click at [298, 218] on select "**********" at bounding box center [291, 214] width 59 height 18
select select "********"
click at [262, 205] on select "**********" at bounding box center [291, 214] width 59 height 18
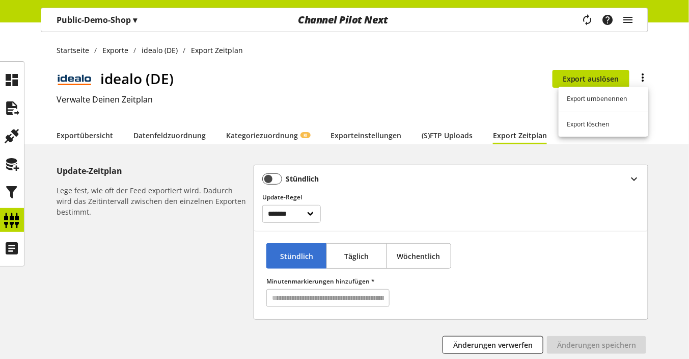
click at [644, 80] on icon at bounding box center [643, 77] width 12 height 18
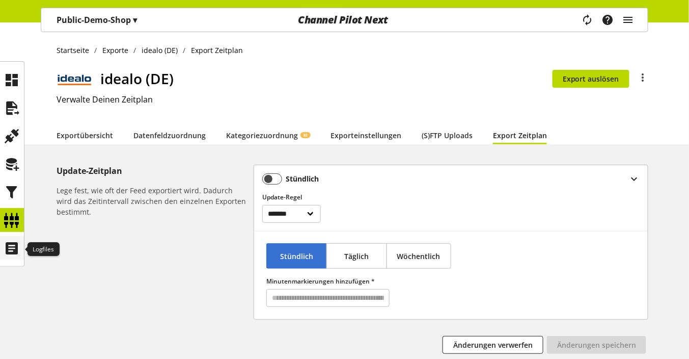
click at [13, 245] on icon at bounding box center [12, 248] width 16 height 20
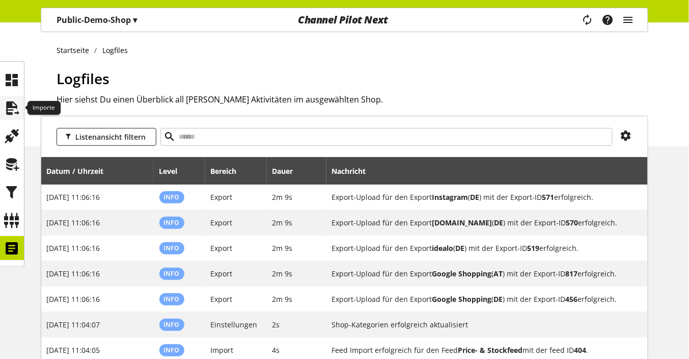
click at [19, 109] on icon at bounding box center [12, 108] width 16 height 20
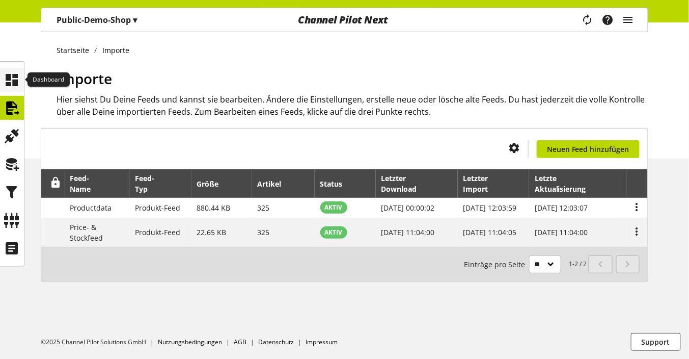
click at [14, 88] on icon at bounding box center [12, 80] width 16 height 20
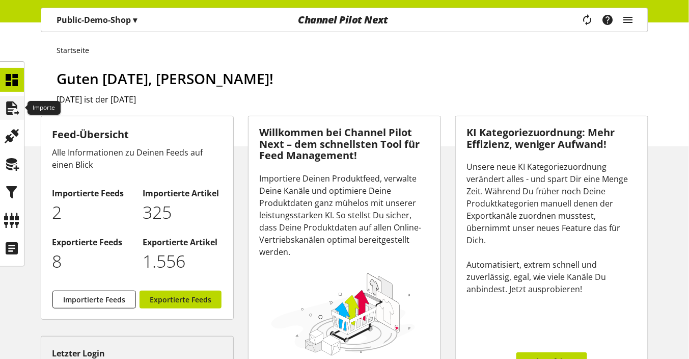
click at [11, 108] on icon at bounding box center [12, 108] width 16 height 20
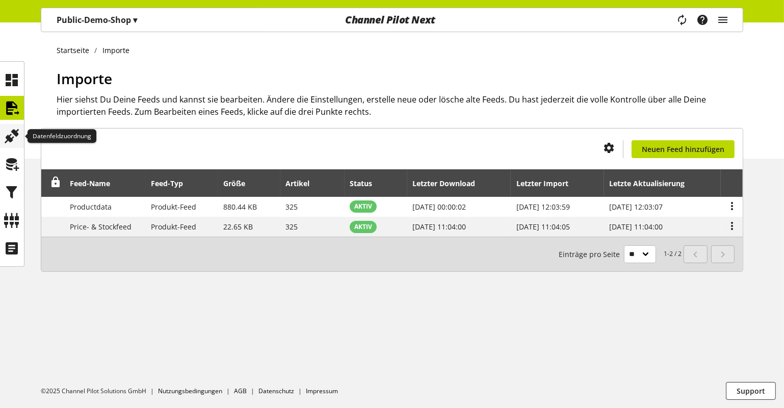
click at [21, 133] on div at bounding box center [12, 136] width 24 height 24
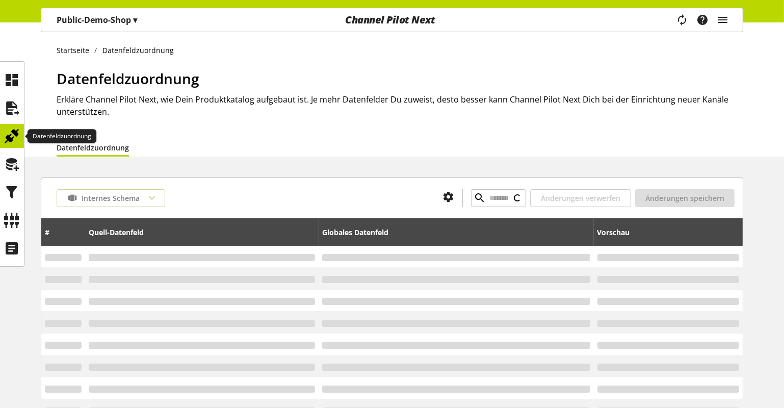
type input "**********"
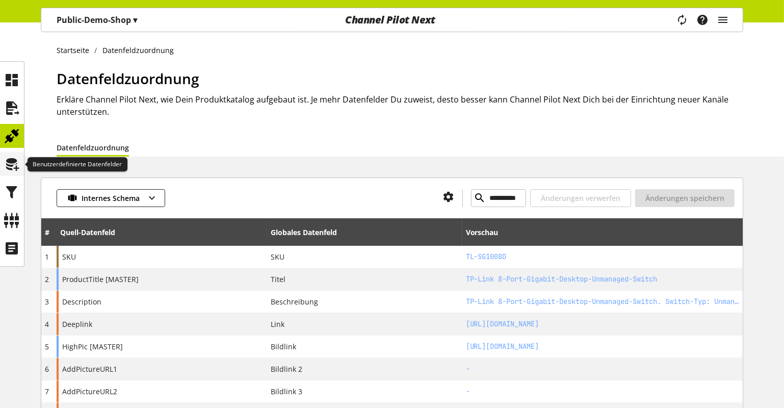
click at [5, 158] on icon at bounding box center [12, 164] width 16 height 20
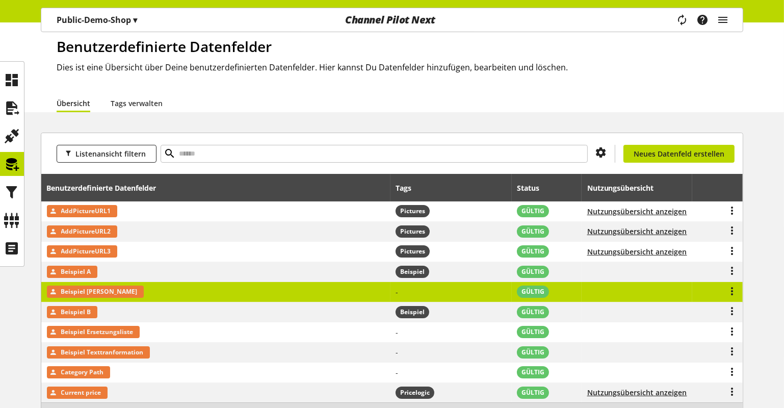
scroll to position [46, 0]
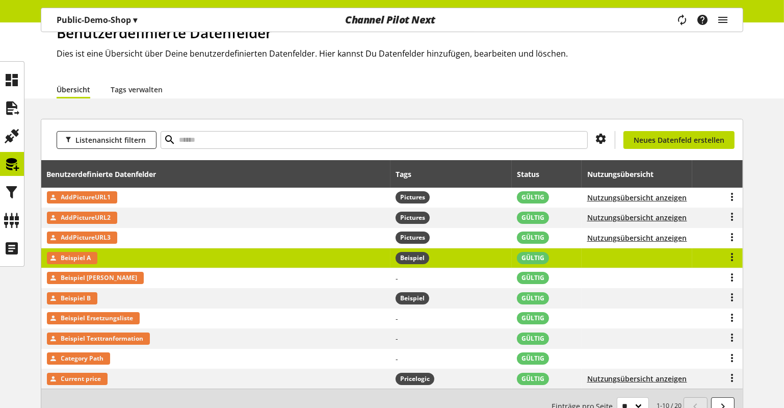
click at [137, 257] on td "Beispiel A" at bounding box center [215, 258] width 349 height 20
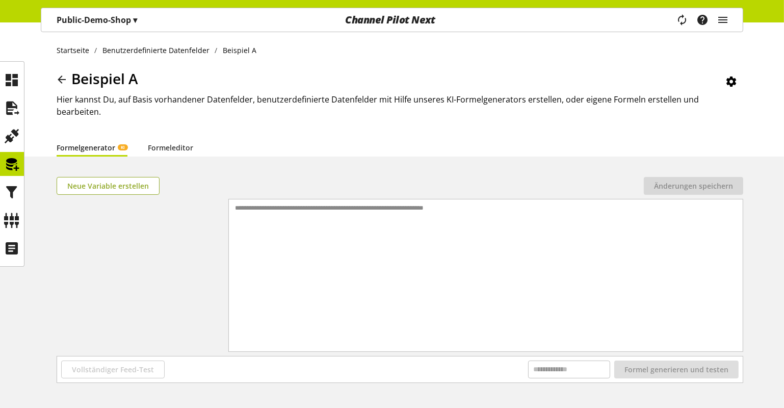
drag, startPoint x: 128, startPoint y: 186, endPoint x: 134, endPoint y: 182, distance: 7.2
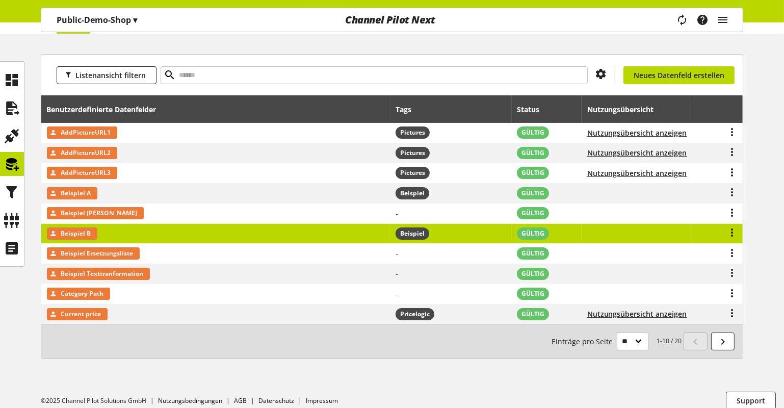
scroll to position [117, 0]
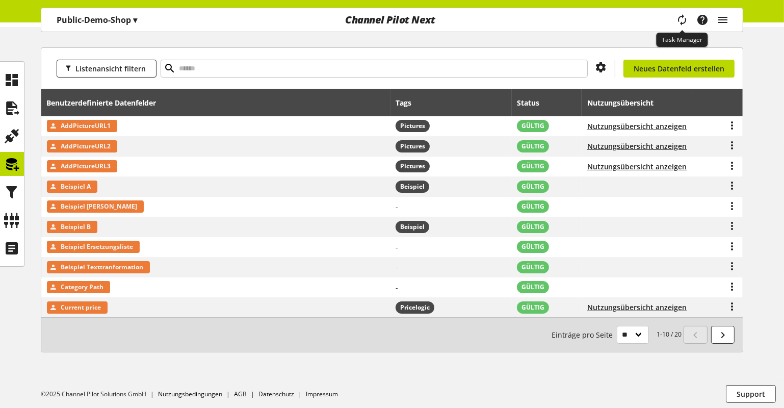
click at [679, 19] on icon "main navigation" at bounding box center [682, 20] width 12 height 18
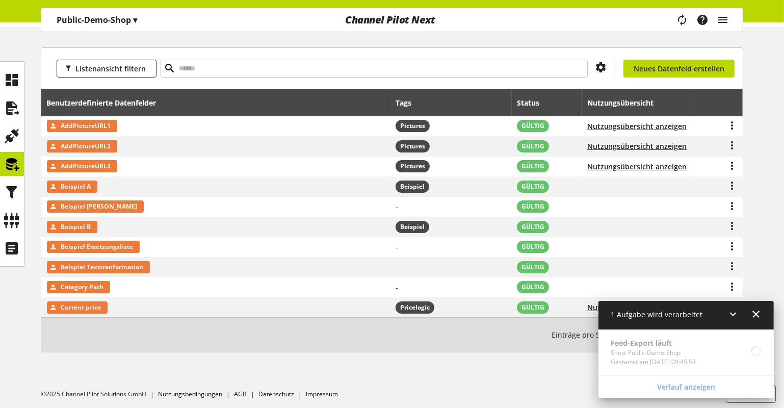
click at [761, 317] on icon at bounding box center [756, 314] width 12 height 18
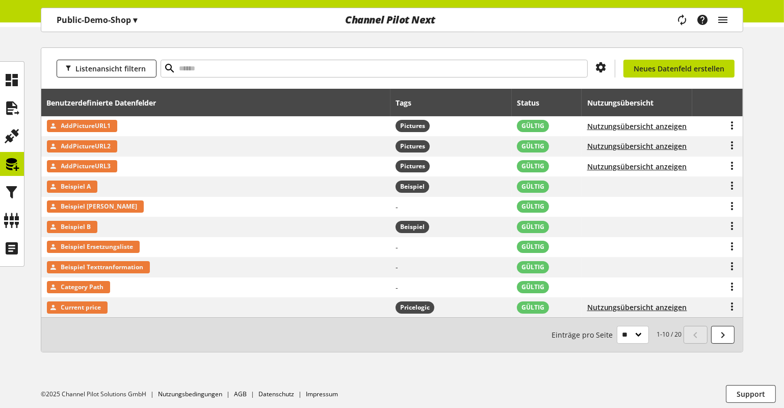
scroll to position [0, 0]
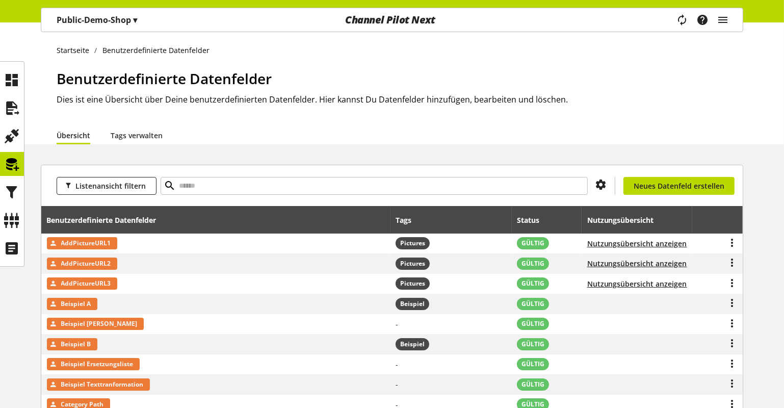
click at [126, 23] on p "Public-Demo-Shop ▾" at bounding box center [97, 20] width 80 height 12
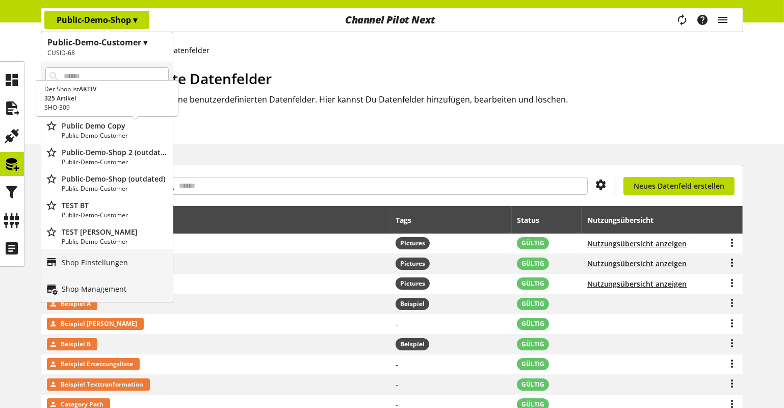
click at [99, 128] on p "Public Demo Copy" at bounding box center [115, 125] width 107 height 11
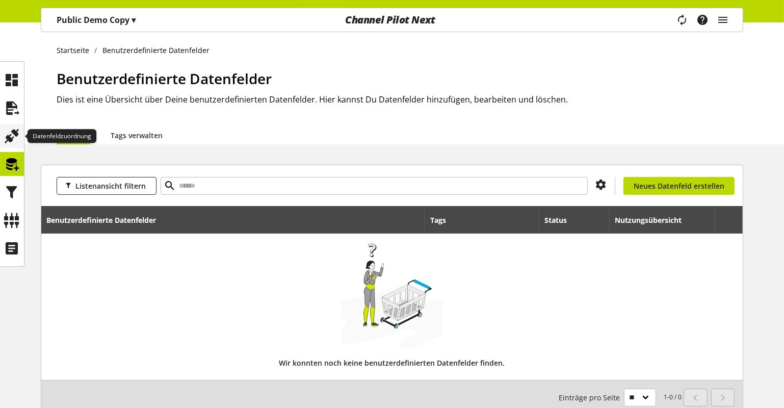
click at [18, 139] on icon at bounding box center [12, 136] width 16 height 20
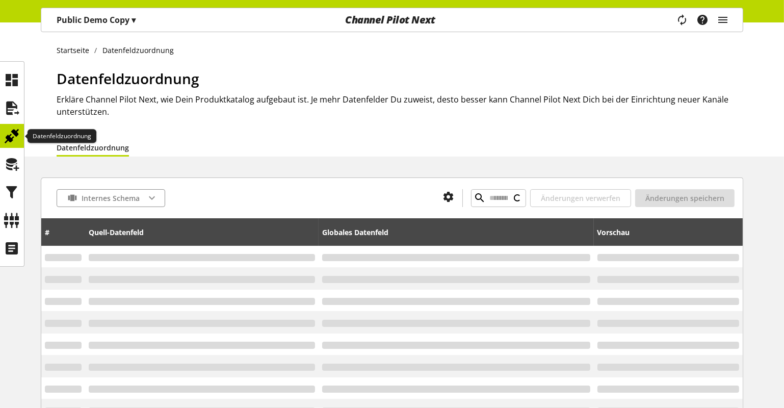
type input "**********"
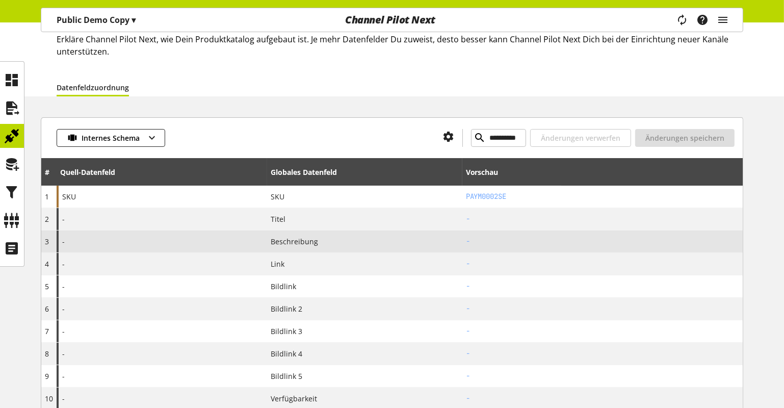
scroll to position [92, 0]
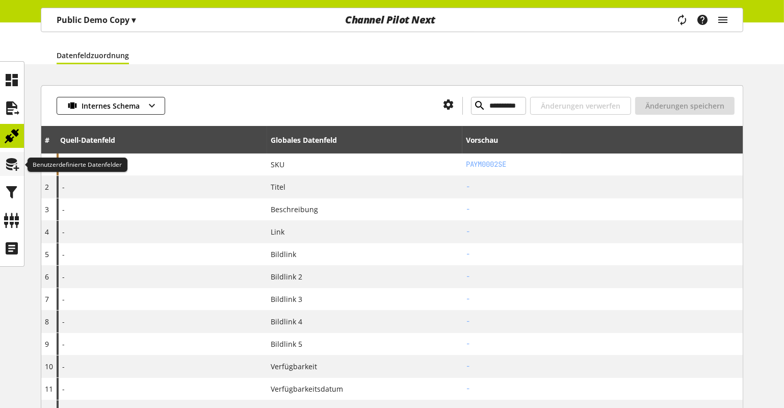
click at [18, 164] on icon at bounding box center [12, 164] width 16 height 20
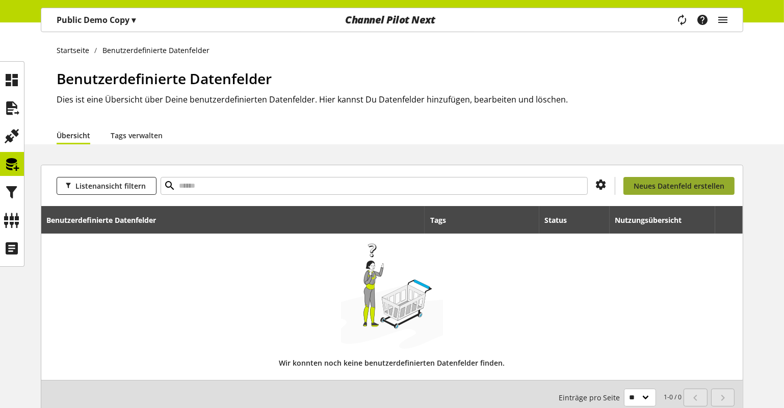
click at [666, 188] on span "Neues Datenfeld erstellen" at bounding box center [678, 185] width 91 height 11
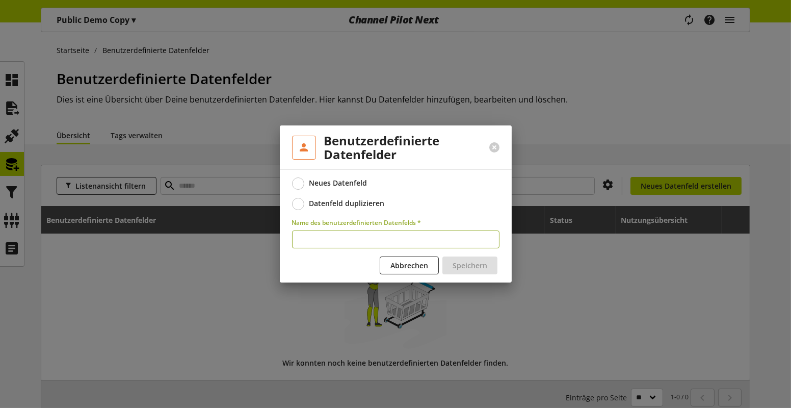
click at [346, 241] on input "text" at bounding box center [395, 239] width 207 height 18
type input "*********"
click at [461, 261] on span "Speichern" at bounding box center [469, 265] width 35 height 11
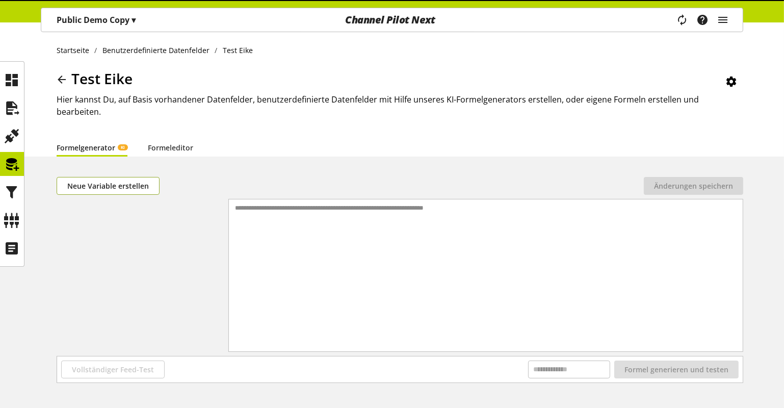
click at [132, 180] on span "Neue Variable erstellen" at bounding box center [108, 185] width 82 height 11
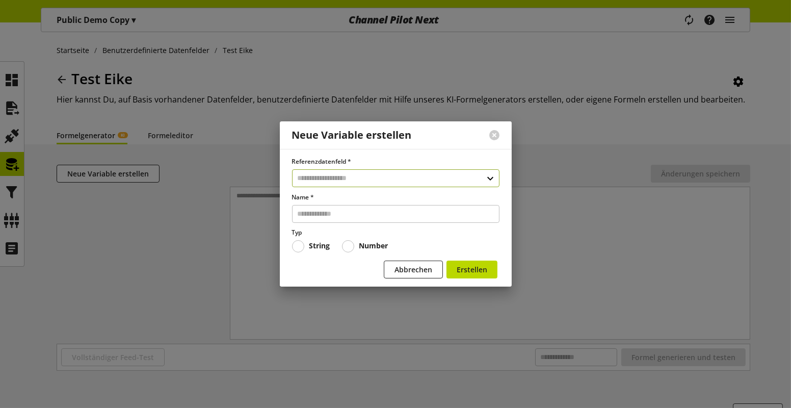
click at [357, 182] on input "text" at bounding box center [395, 178] width 207 height 18
select select "***"
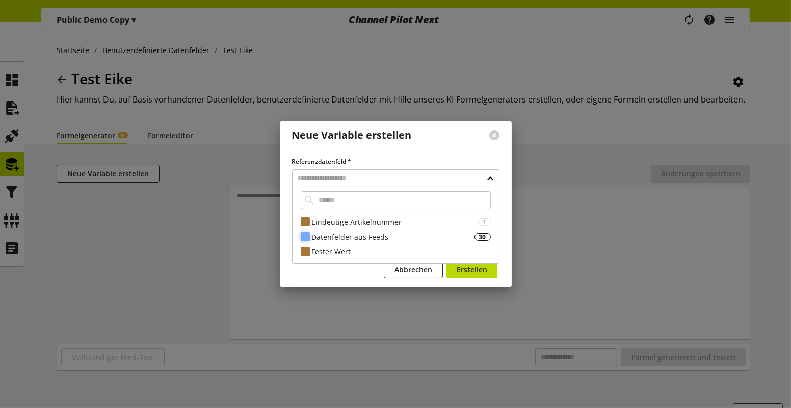
click at [344, 238] on div "Datenfelder aus Feeds" at bounding box center [393, 236] width 163 height 11
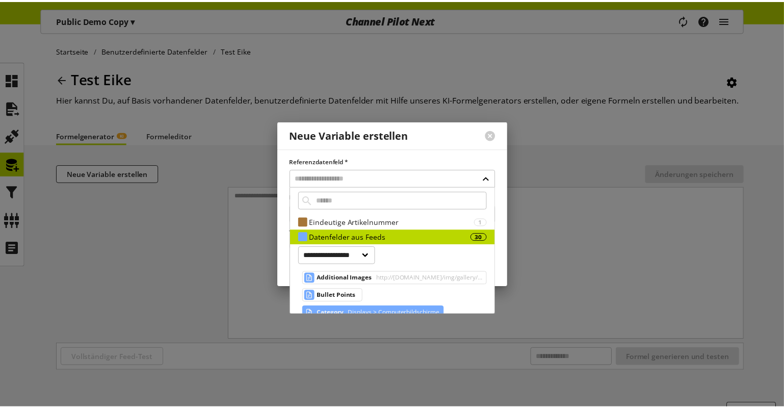
scroll to position [46, 0]
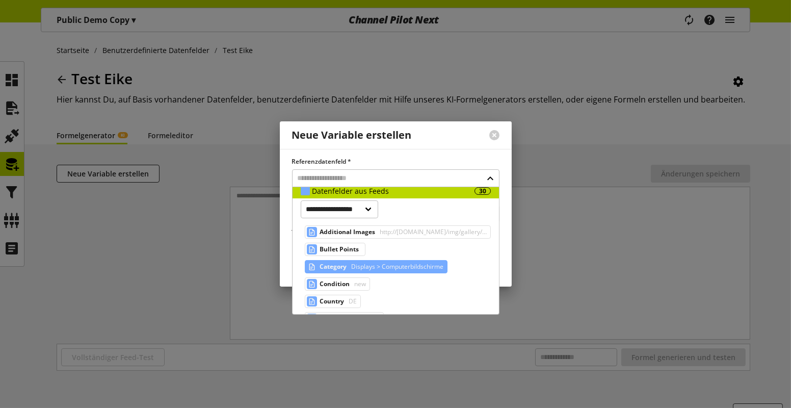
click at [367, 264] on span "Displays > Computerbildschirme" at bounding box center [396, 266] width 94 height 12
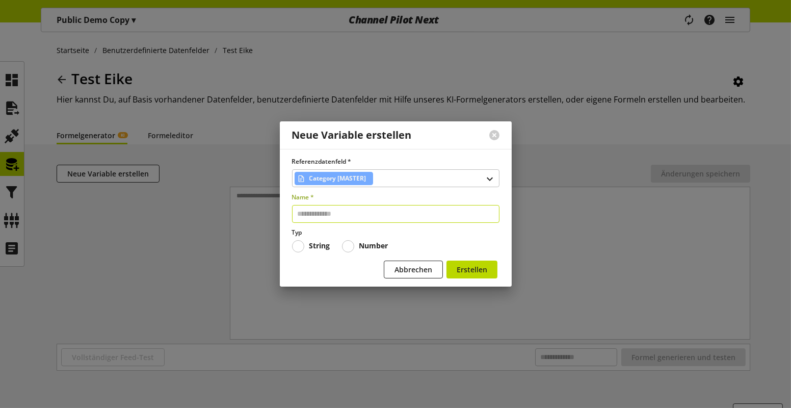
click at [353, 212] on input "text" at bounding box center [395, 214] width 207 height 18
type input "***"
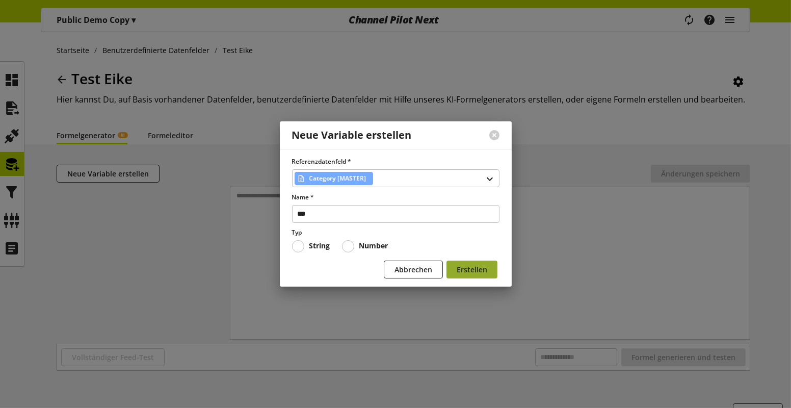
click at [483, 272] on span "Erstellen" at bounding box center [471, 269] width 31 height 11
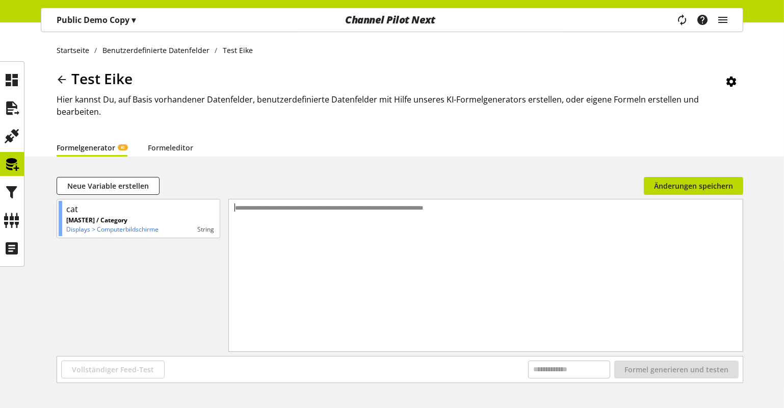
click at [312, 202] on div "**********" at bounding box center [486, 262] width 514 height 126
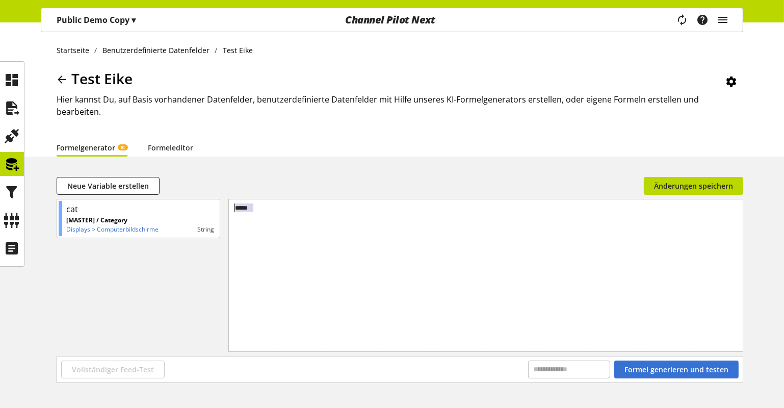
drag, startPoint x: 312, startPoint y: 202, endPoint x: 237, endPoint y: 191, distance: 75.7
click at [236, 199] on div "*****" at bounding box center [486, 262] width 514 height 126
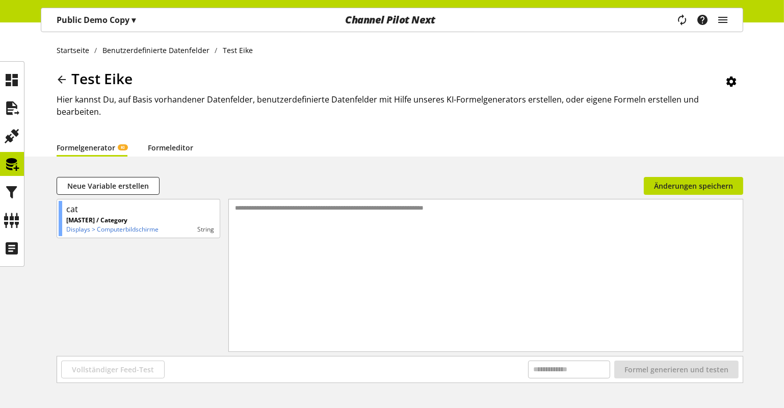
click at [163, 142] on link "Formeleditor" at bounding box center [170, 147] width 45 height 11
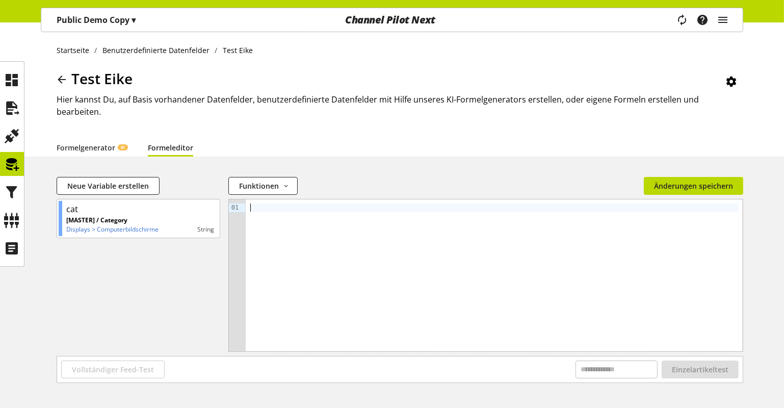
click at [277, 203] on div at bounding box center [494, 207] width 489 height 9
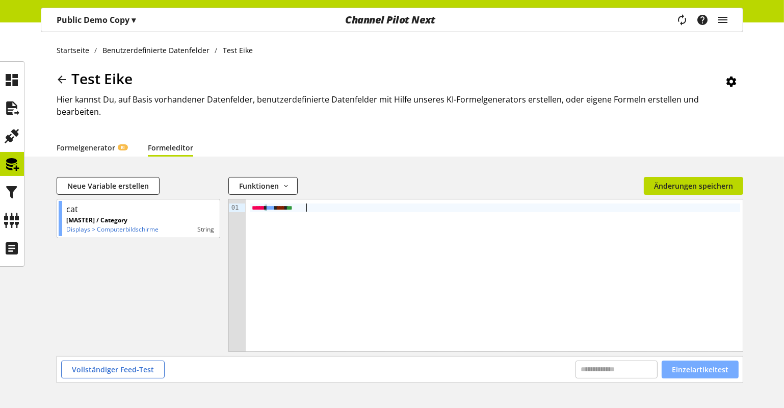
click at [713, 364] on span "Einzelartikeltest" at bounding box center [699, 369] width 57 height 11
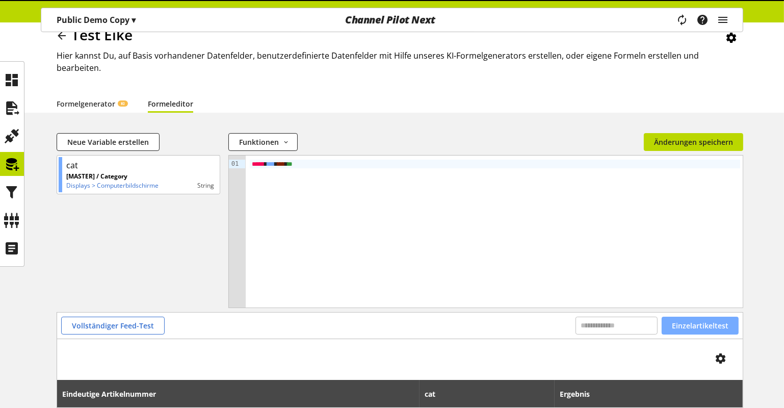
scroll to position [92, 0]
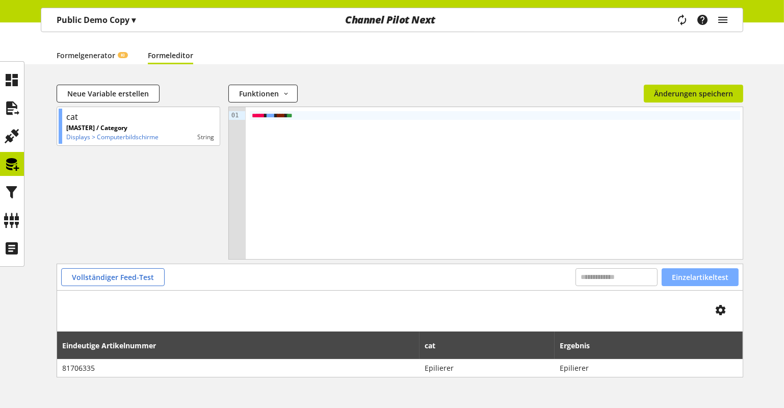
click at [703, 272] on span "Einzelartikeltest" at bounding box center [699, 277] width 57 height 11
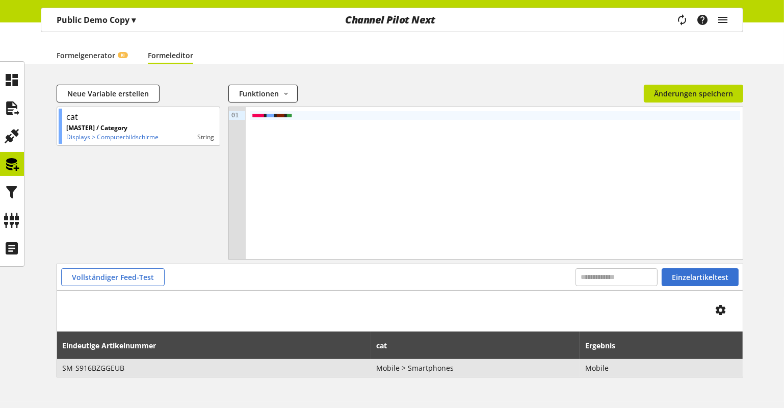
click at [85, 362] on span "SM-S916BZGGEUB" at bounding box center [214, 367] width 303 height 11
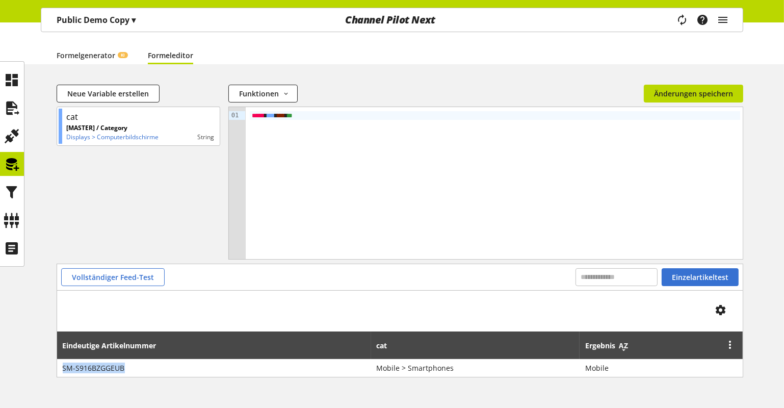
copy span "SM-S916BZGGEUB"
click at [607, 268] on input "text" at bounding box center [616, 277] width 82 height 18
paste input "**********"
type input "**********"
click at [701, 272] on span "Einzelartikeltest" at bounding box center [699, 277] width 57 height 11
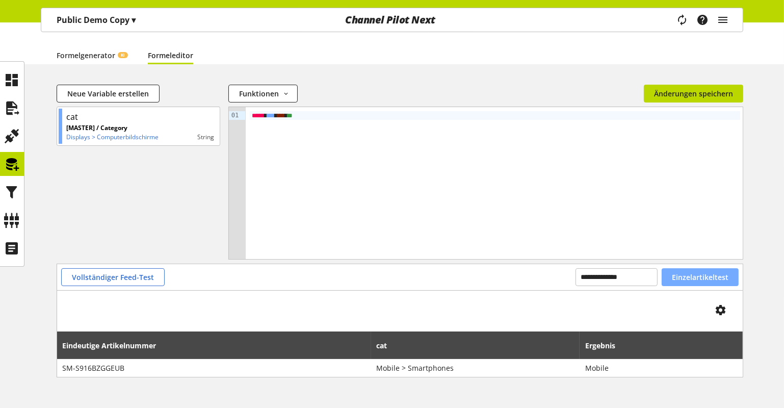
scroll to position [46, 0]
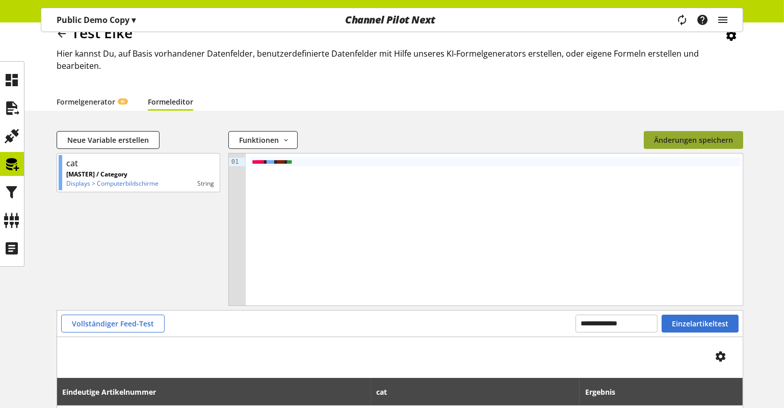
click at [680, 134] on span "Änderungen speichern" at bounding box center [693, 139] width 79 height 11
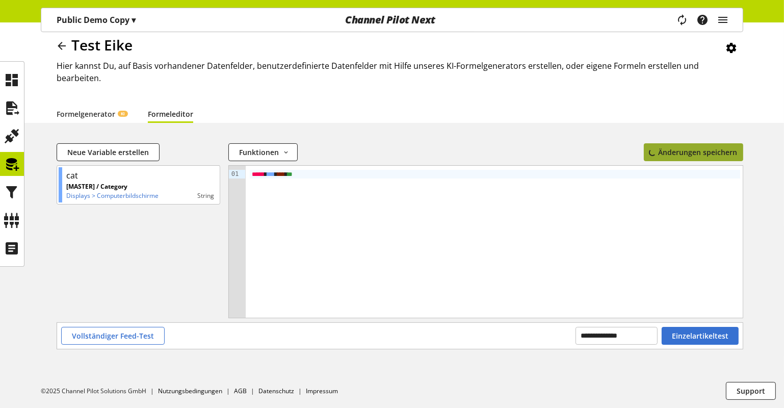
scroll to position [21, 0]
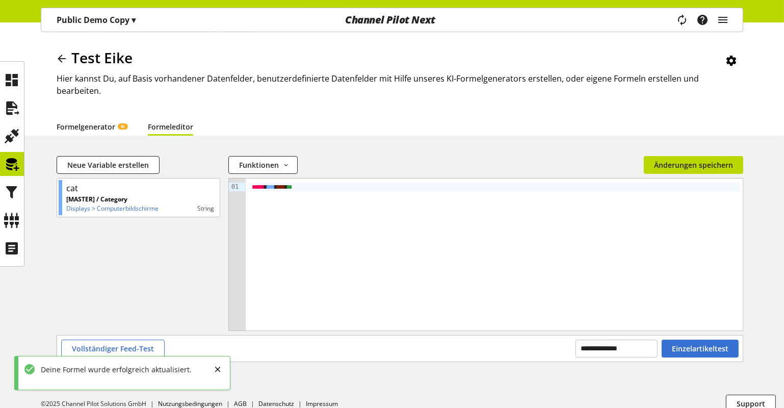
click at [97, 121] on link "Formelgenerator KI" at bounding box center [92, 126] width 71 height 11
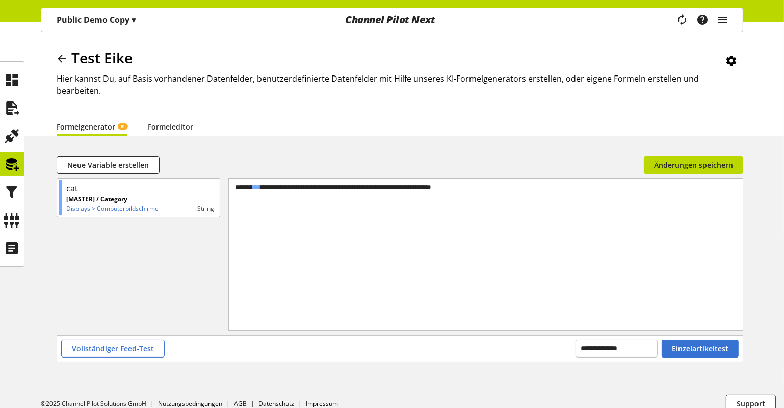
click at [680, 18] on icon "main navigation" at bounding box center [682, 20] width 15 height 20
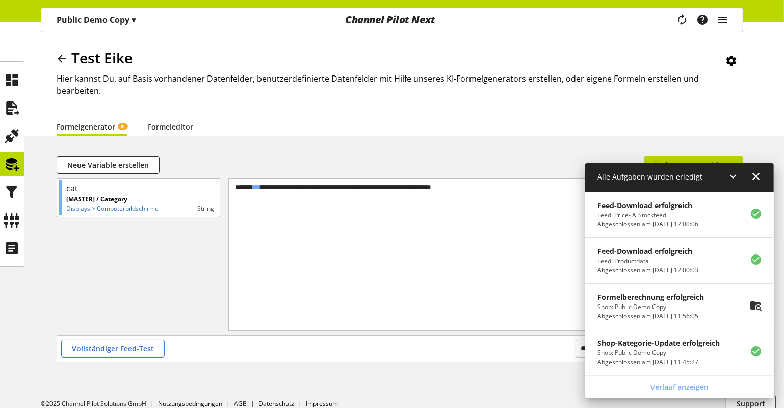
click at [756, 307] on icon at bounding box center [756, 305] width 12 height 18
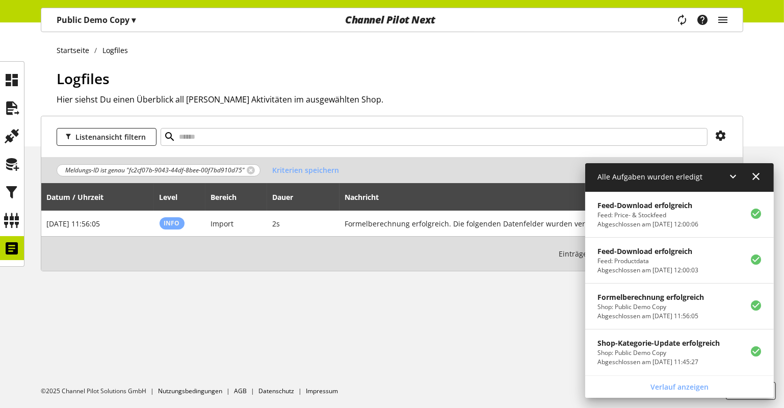
click at [504, 290] on div "Listenansicht filtern Meldungs-ID ist genau "fc2cf07b-9043-44df-8bee-00f7bd910d…" at bounding box center [392, 206] width 784 height 180
click at [759, 175] on icon at bounding box center [756, 176] width 12 height 18
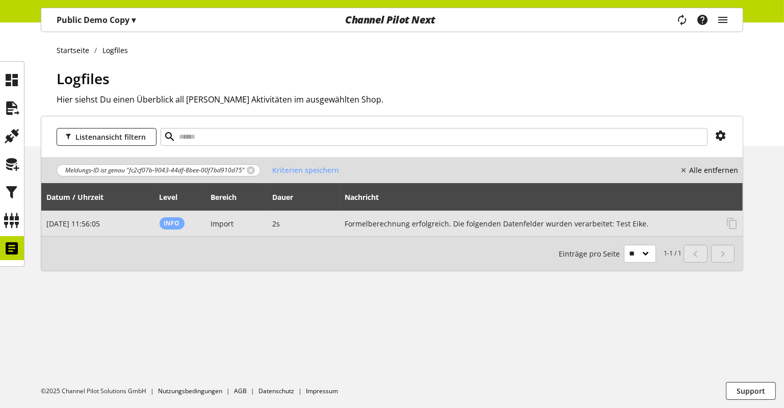
click at [608, 222] on h2 "Formelberechnung erfolgreich. Die folgenden Datenfelder wurden verarbeitet: Tes…" at bounding box center [530, 223] width 373 height 11
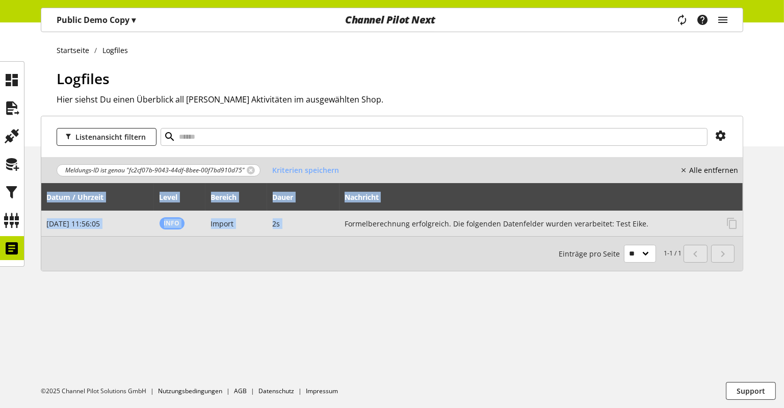
click at [608, 222] on h2 "Formelberechnung erfolgreich. Die folgenden Datenfelder wurden verarbeitet: Tes…" at bounding box center [530, 223] width 373 height 11
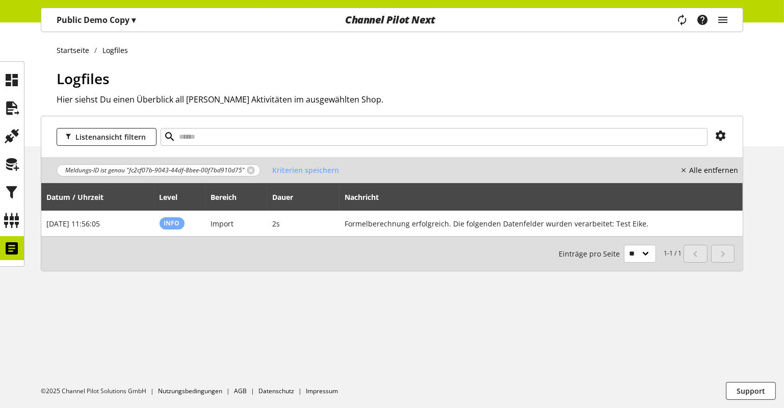
click at [720, 167] on nobr "Alle entfernen" at bounding box center [713, 170] width 49 height 11
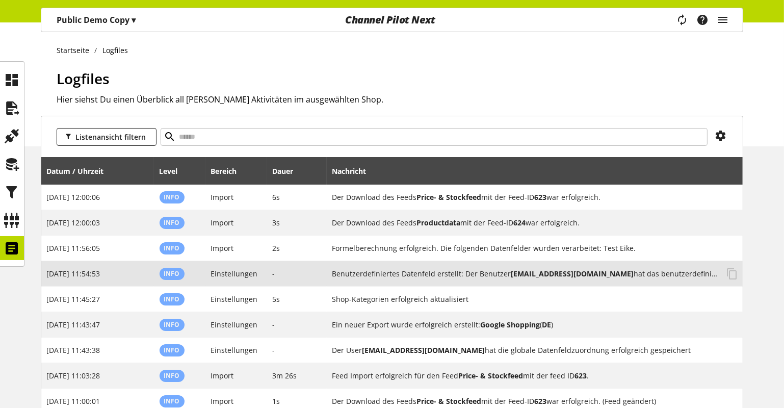
click at [501, 275] on h2 "Benutzerdefiniertes Datenfeld erstellt: Der Benutzer eike.prien@channelpilot.co…" at bounding box center [525, 273] width 386 height 11
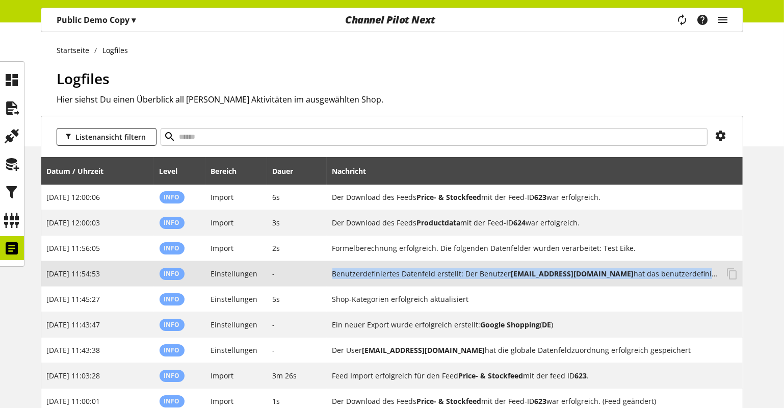
click at [501, 275] on h2 "Benutzerdefiniertes Datenfeld erstellt: Der Benutzer eike.prien@channelpilot.co…" at bounding box center [525, 273] width 386 height 11
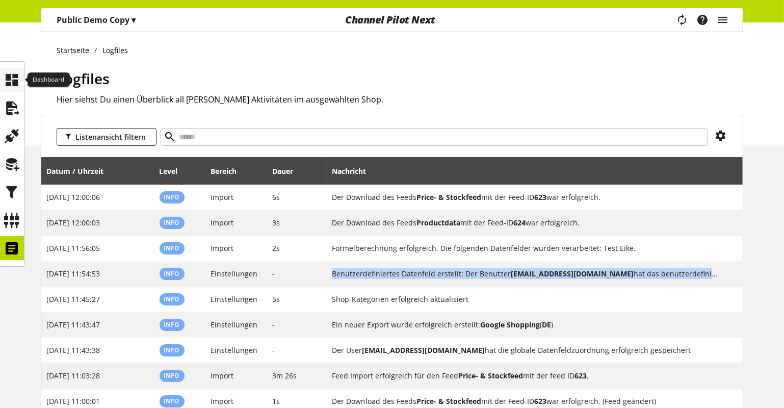
click at [10, 87] on icon at bounding box center [12, 80] width 16 height 20
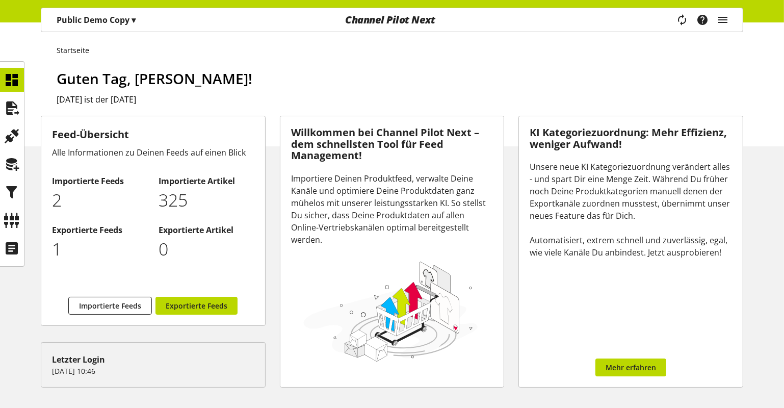
click at [100, 132] on h3 "Feed-Übersicht" at bounding box center [153, 134] width 202 height 15
click at [100, 133] on h3 "Feed-Übersicht" at bounding box center [153, 134] width 202 height 15
click at [96, 181] on h2 "Importierte Feeds" at bounding box center [100, 181] width 96 height 12
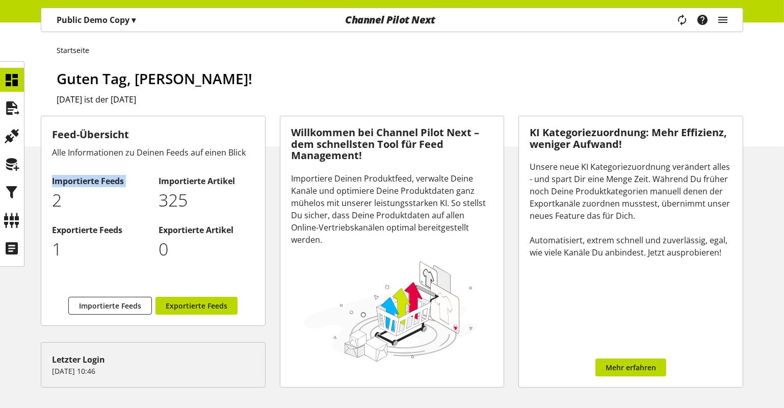
click at [96, 181] on h2 "Importierte Feeds" at bounding box center [100, 181] width 96 height 12
click at [95, 227] on h2 "Exportierte Feeds" at bounding box center [100, 230] width 96 height 12
click at [94, 227] on h2 "Exportierte Feeds" at bounding box center [100, 230] width 96 height 12
click at [141, 216] on div "Importierte Feeds 2" at bounding box center [102, 193] width 101 height 49
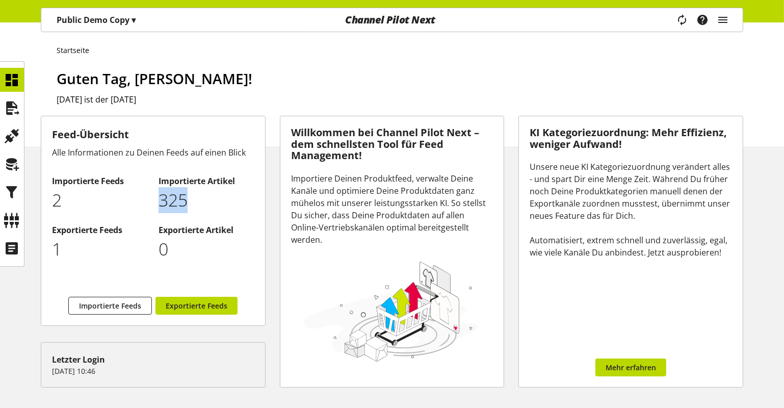
drag, startPoint x: 190, startPoint y: 200, endPoint x: 158, endPoint y: 202, distance: 31.1
click at [158, 202] on p "325" at bounding box center [206, 200] width 96 height 26
click at [199, 204] on p "325" at bounding box center [206, 200] width 96 height 26
click at [118, 300] on span "Importierte Feeds" at bounding box center [110, 305] width 62 height 11
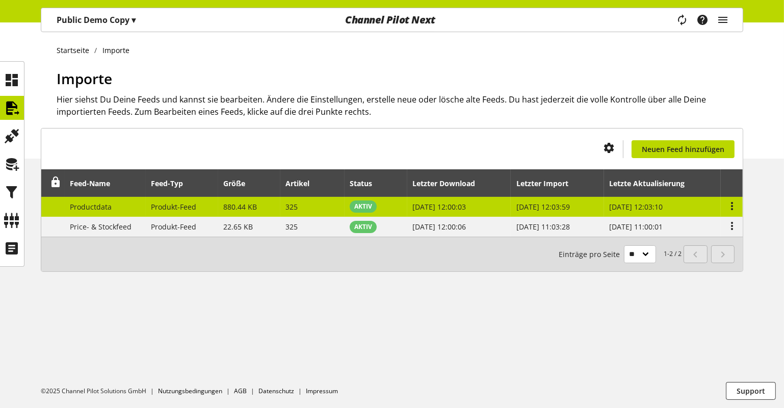
drag, startPoint x: 125, startPoint y: 212, endPoint x: 130, endPoint y: 209, distance: 5.2
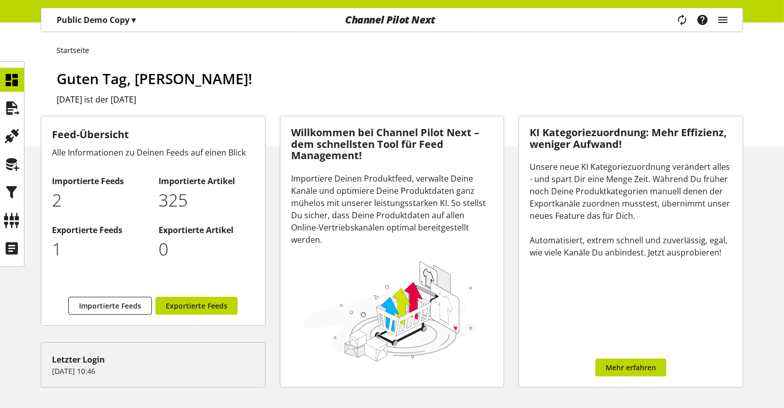
click at [127, 21] on p "Public Demo Copy ▾" at bounding box center [96, 20] width 79 height 12
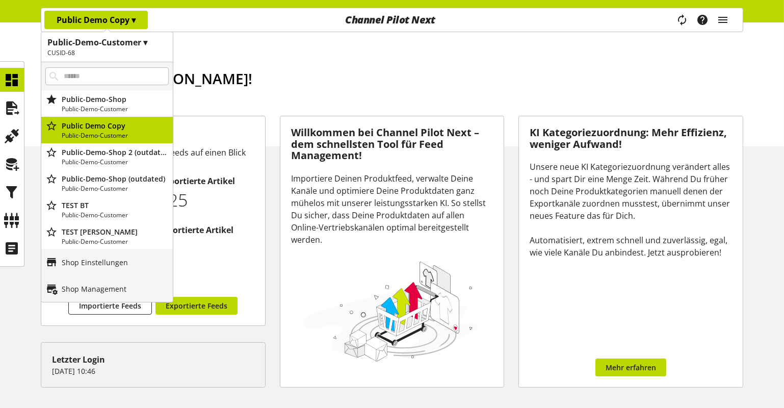
click at [139, 47] on h1 "Public-Demo-Customer ▾" at bounding box center [106, 42] width 119 height 12
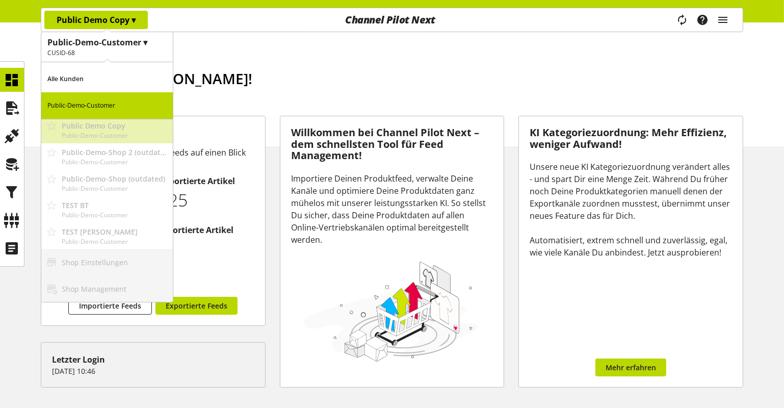
click at [101, 73] on p "Alle Kunden" at bounding box center [106, 79] width 131 height 26
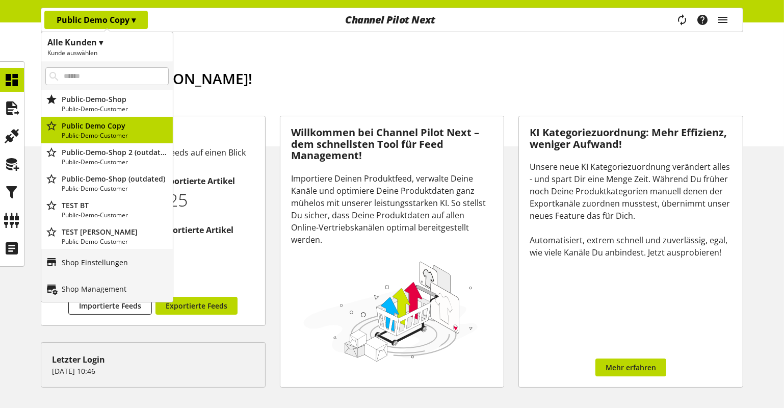
click at [122, 258] on p "Shop Einstellungen" at bounding box center [95, 262] width 66 height 11
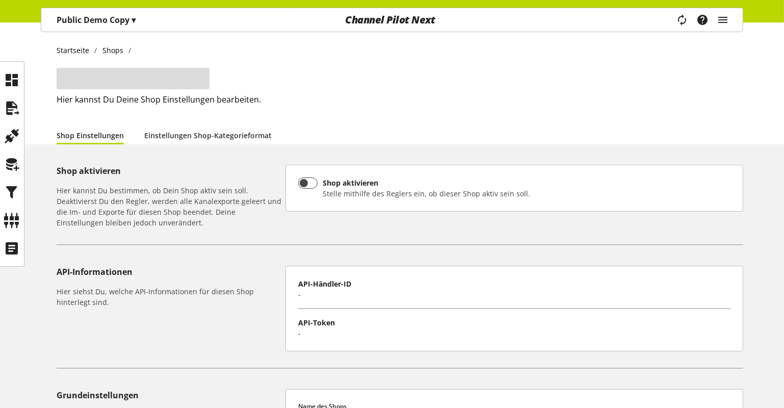
click at [731, 17] on div "Task-Manager Hilfe-Center Eike Prien eike.prien@channelpilot.com User Managemen…" at bounding box center [706, 19] width 72 height 23
click at [724, 18] on icon "main navigation" at bounding box center [722, 20] width 12 height 18
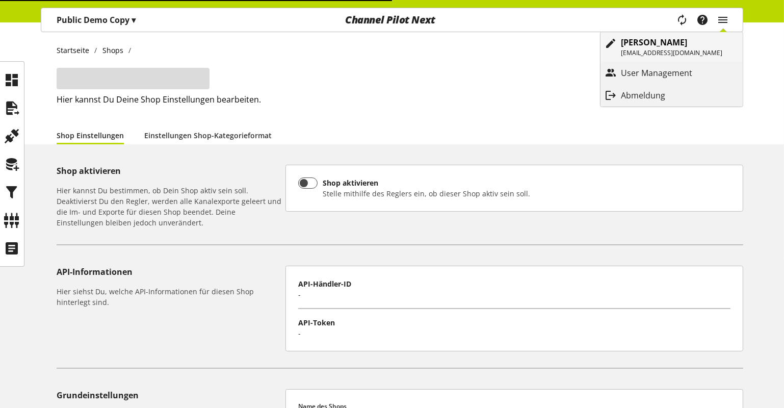
type input "**********"
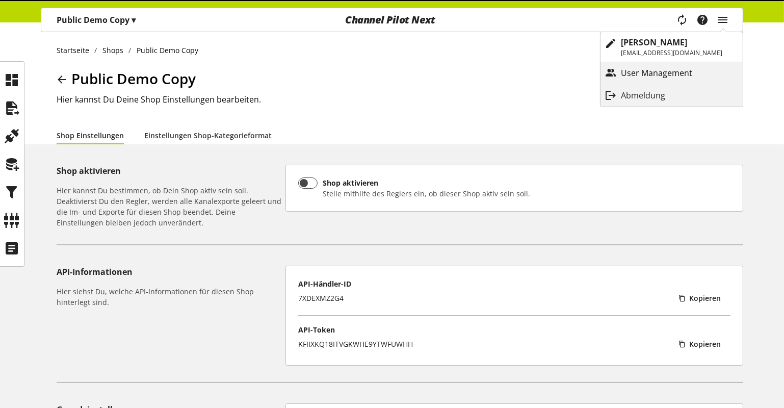
click at [681, 66] on link "User Management" at bounding box center [671, 73] width 142 height 18
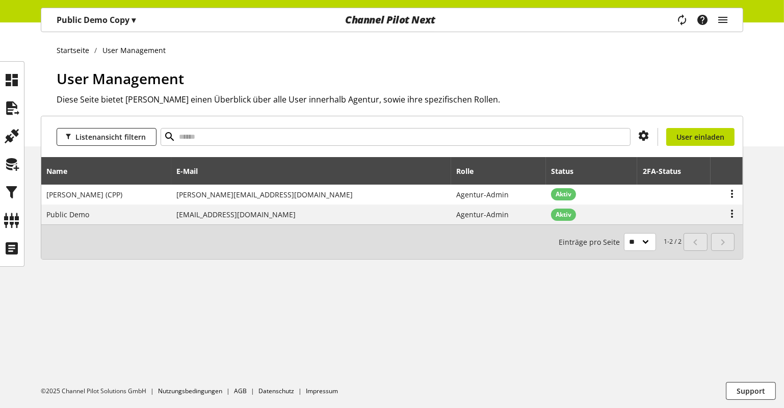
click at [130, 23] on p "Public Demo Copy ▾" at bounding box center [96, 20] width 79 height 12
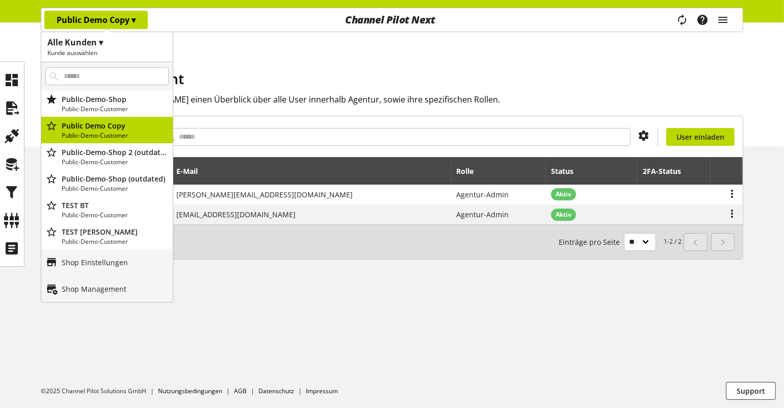
click at [99, 43] on h1 "Alle Kunden ▾" at bounding box center [106, 42] width 119 height 12
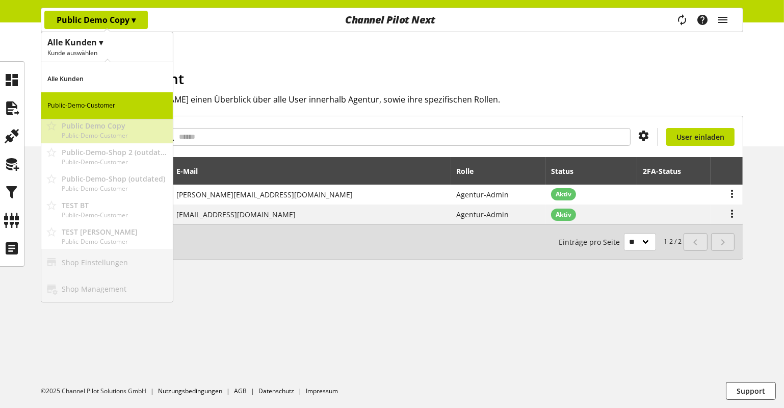
click at [102, 43] on h1 "Alle Kunden ▾" at bounding box center [106, 42] width 119 height 12
